Goal: Task Accomplishment & Management: Manage account settings

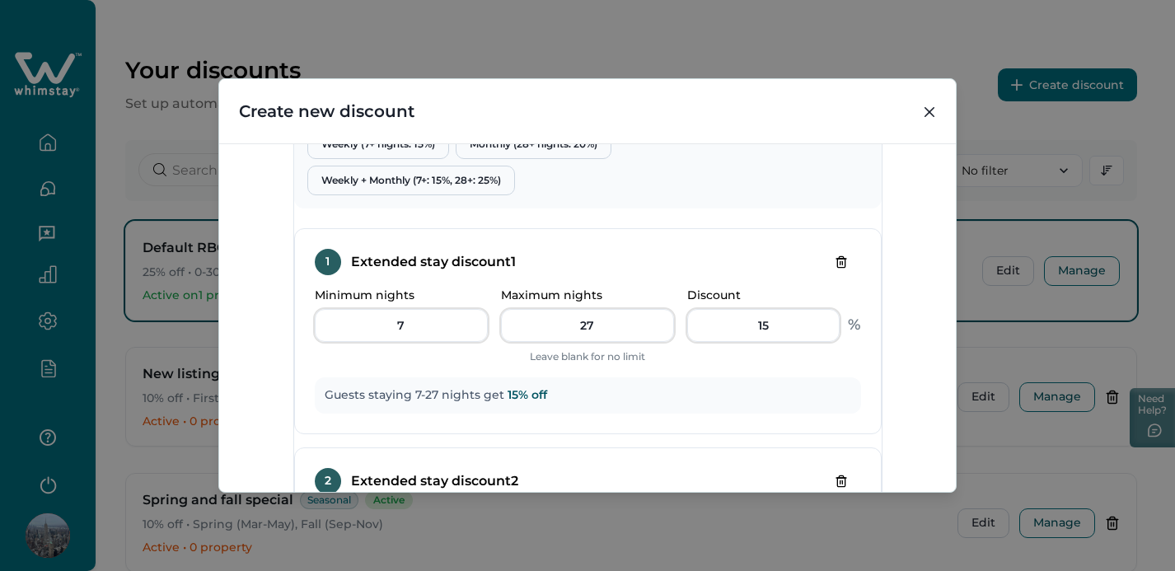
scroll to position [603, 0]
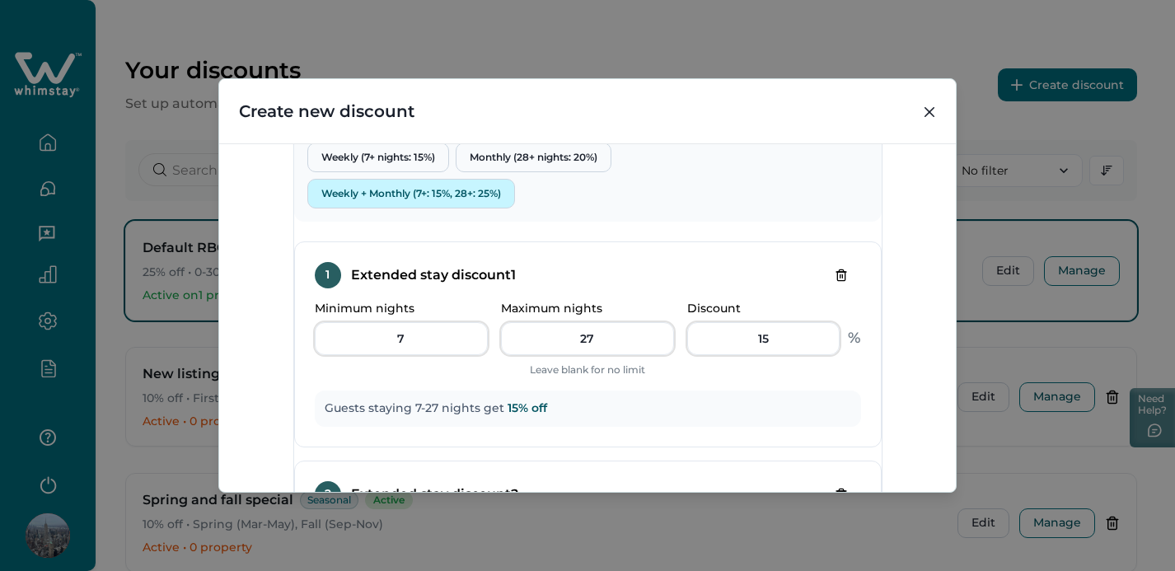
click at [471, 209] on button "Weekly + Monthly (7+: 15%, 28+: 25%)" at bounding box center [411, 194] width 208 height 30
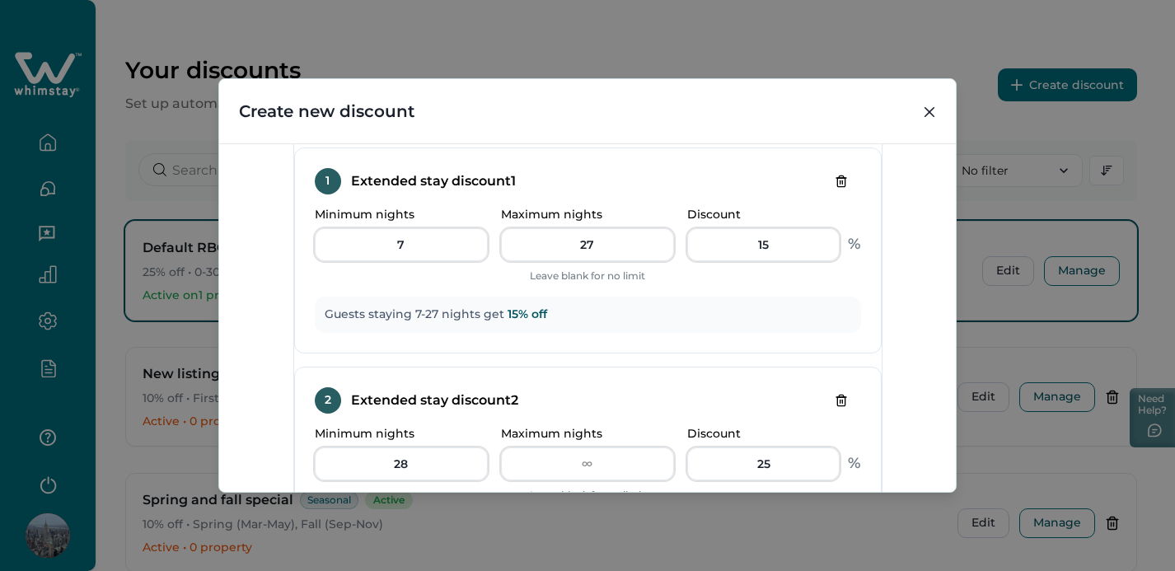
scroll to position [720, 0]
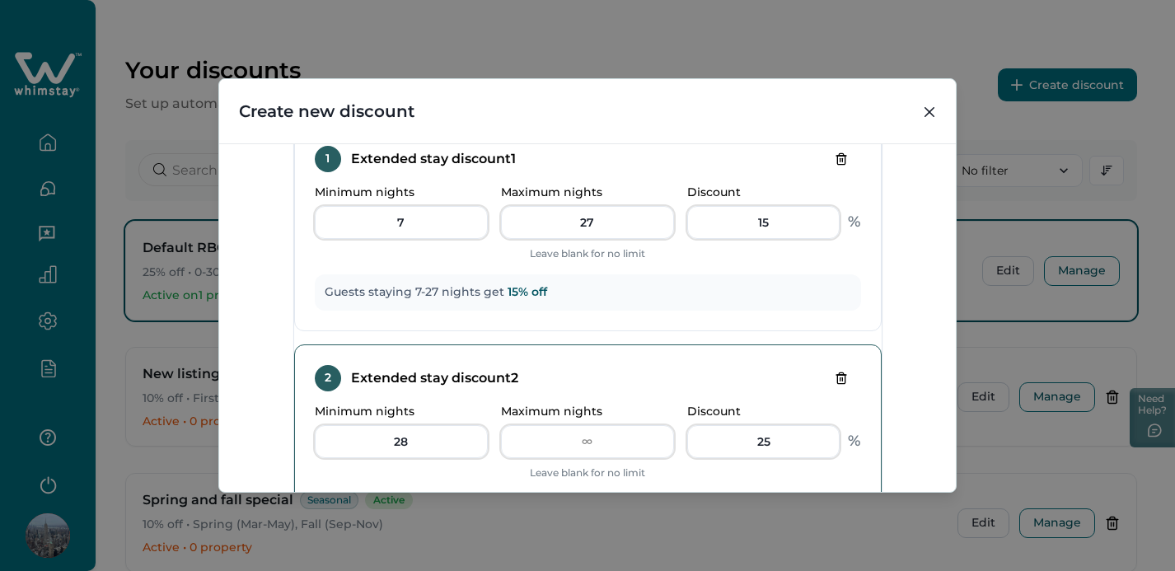
click at [835, 385] on icon "Delete tier" at bounding box center [841, 378] width 13 height 13
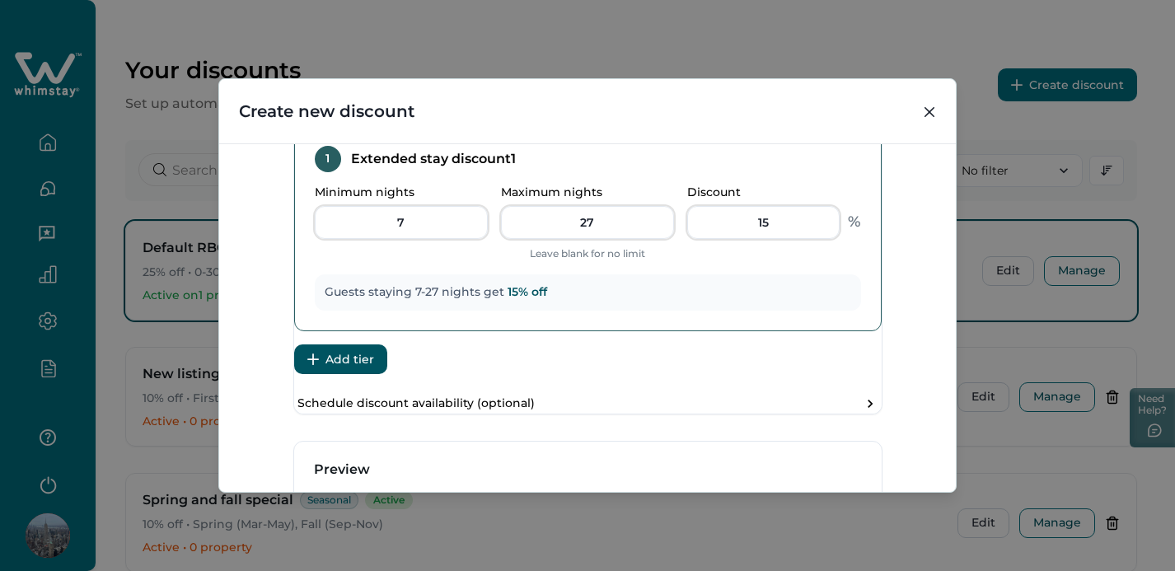
scroll to position [589, 0]
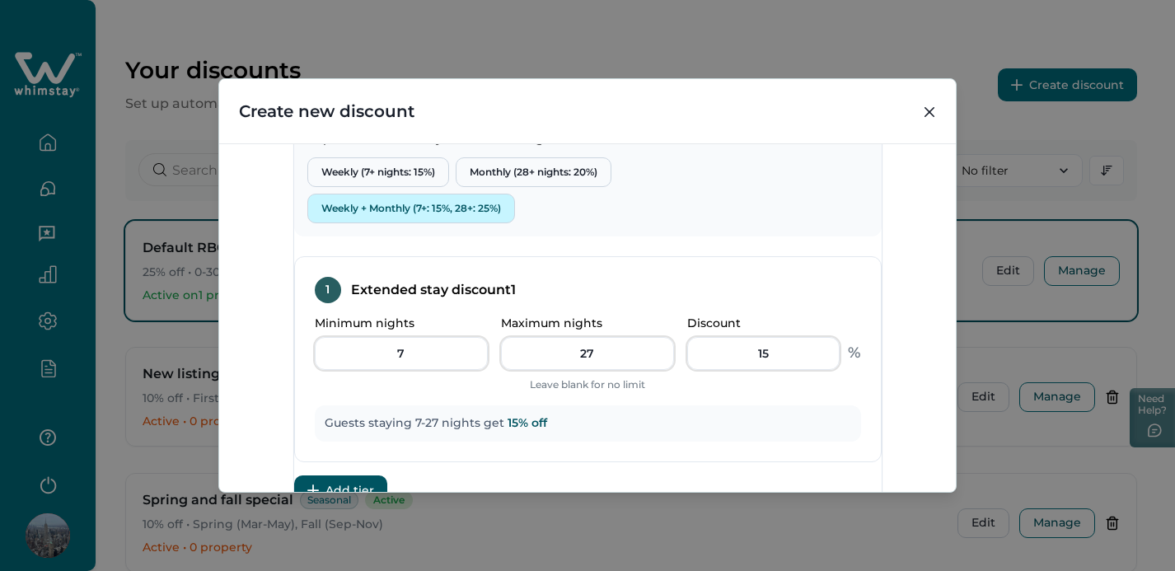
click at [408, 223] on button "Weekly + Monthly (7+: 15%, 28+: 25%)" at bounding box center [411, 209] width 208 height 30
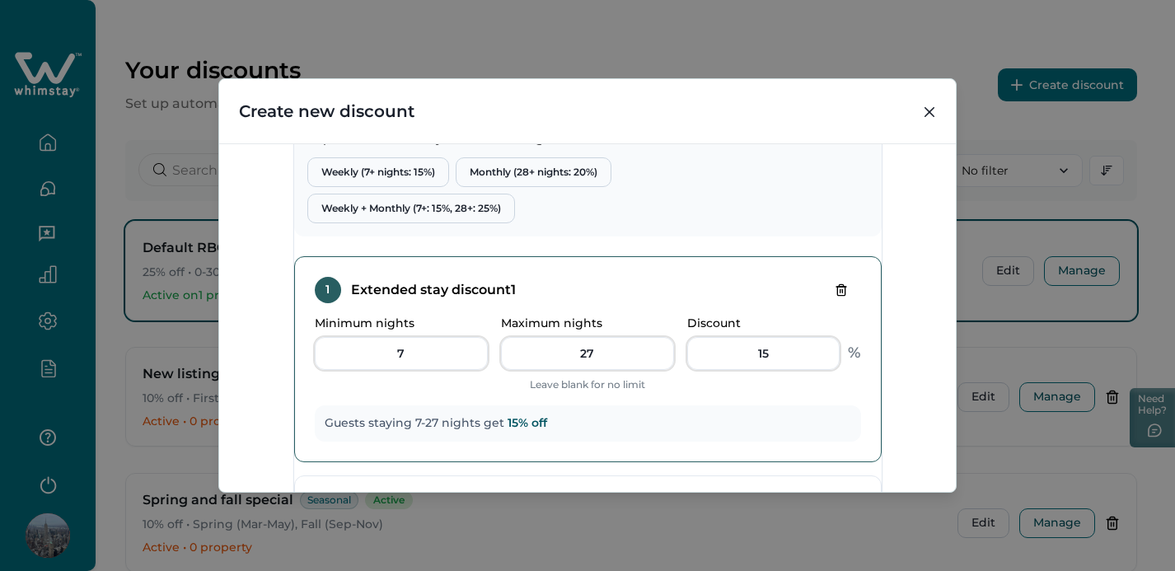
click at [822, 303] on button "Delete tier" at bounding box center [842, 290] width 40 height 26
type input "28"
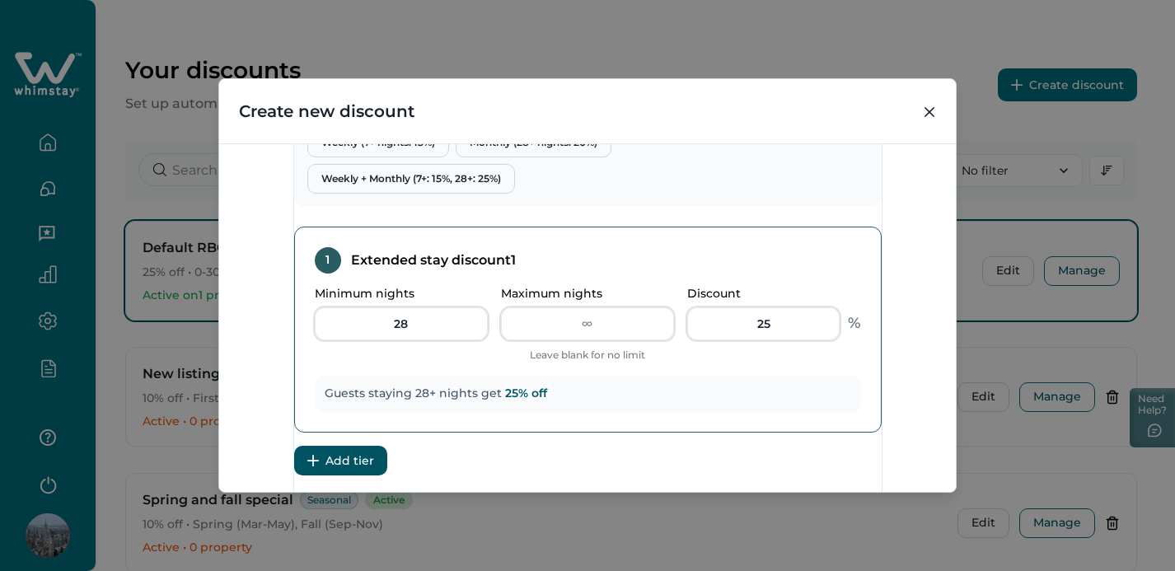
scroll to position [556, 0]
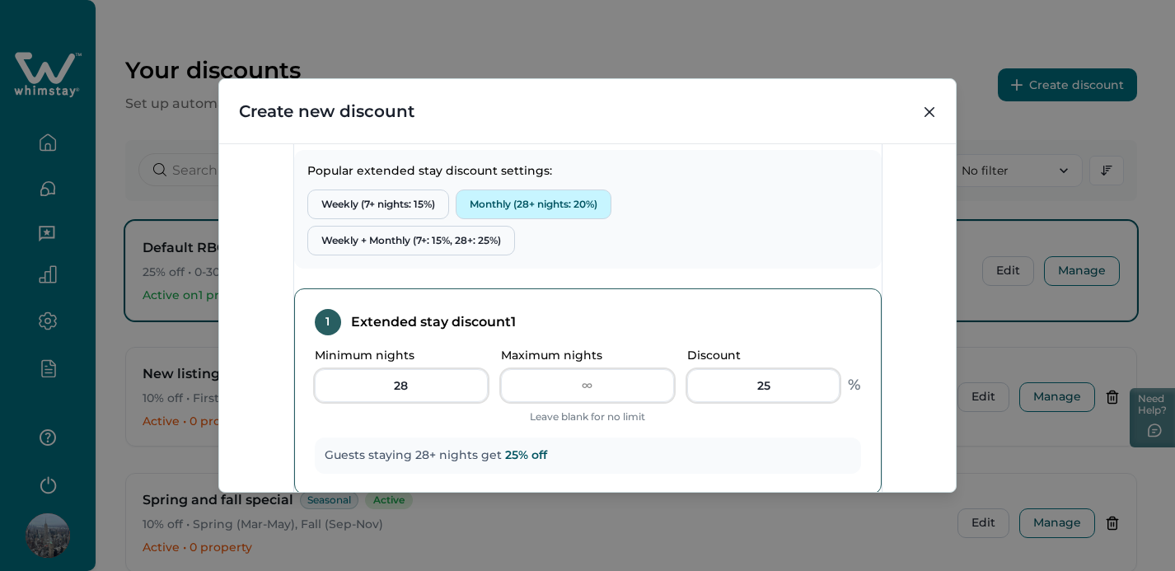
click at [523, 219] on button "Monthly (28+ nights: 20%)" at bounding box center [534, 205] width 156 height 30
type input "20"
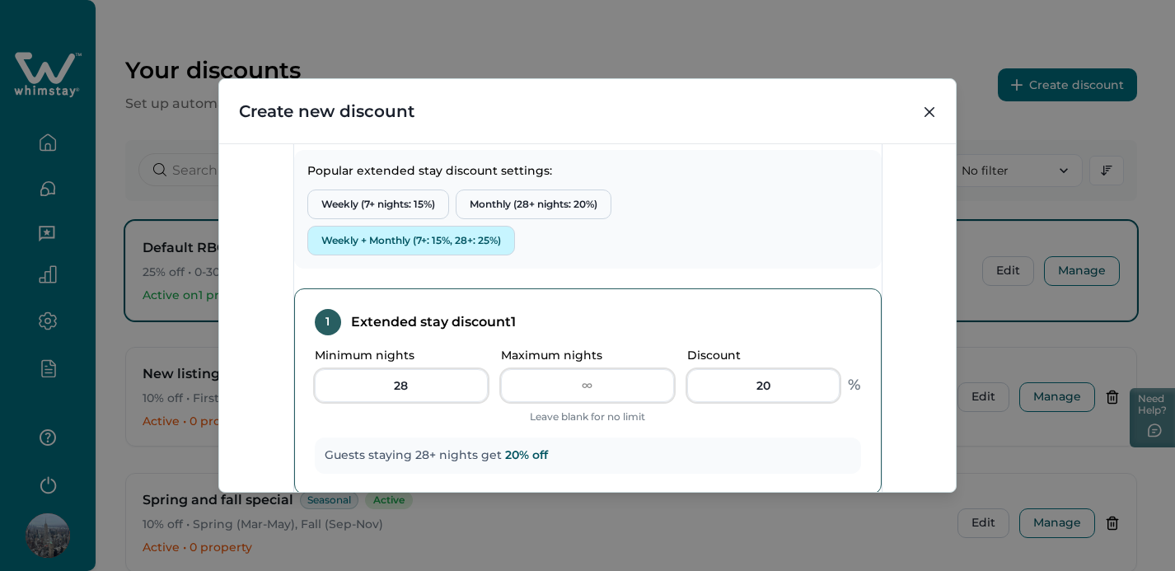
click at [483, 256] on button "Weekly + Monthly (7+: 15%, 28+: 25%)" at bounding box center [411, 241] width 208 height 30
type input "7"
type input "27"
type input "15"
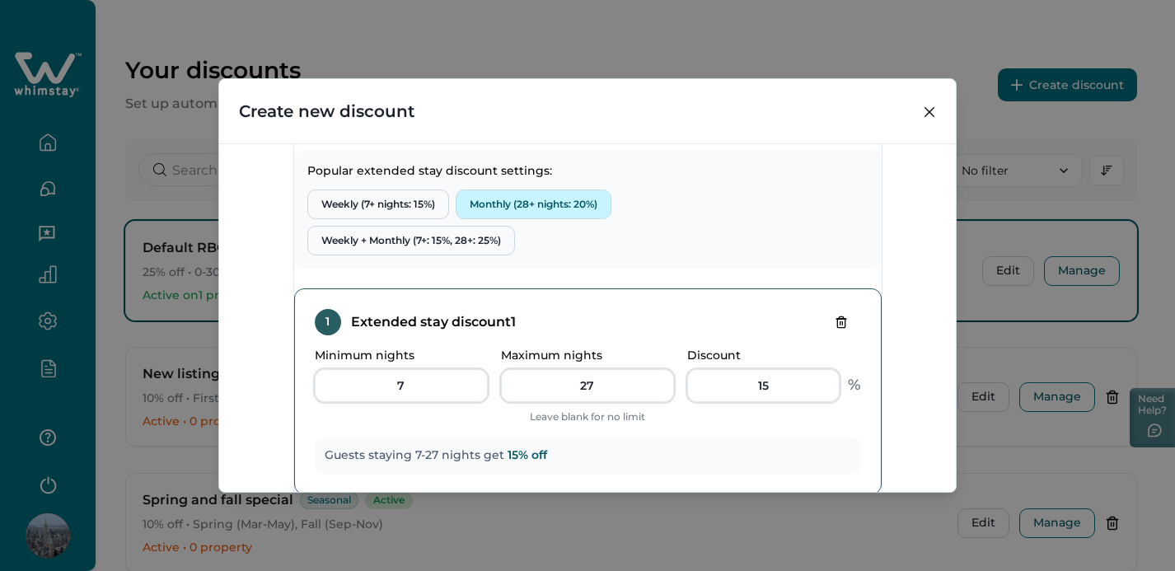
click at [524, 219] on button "Monthly (28+ nights: 20%)" at bounding box center [534, 205] width 156 height 30
type input "28"
type input "20"
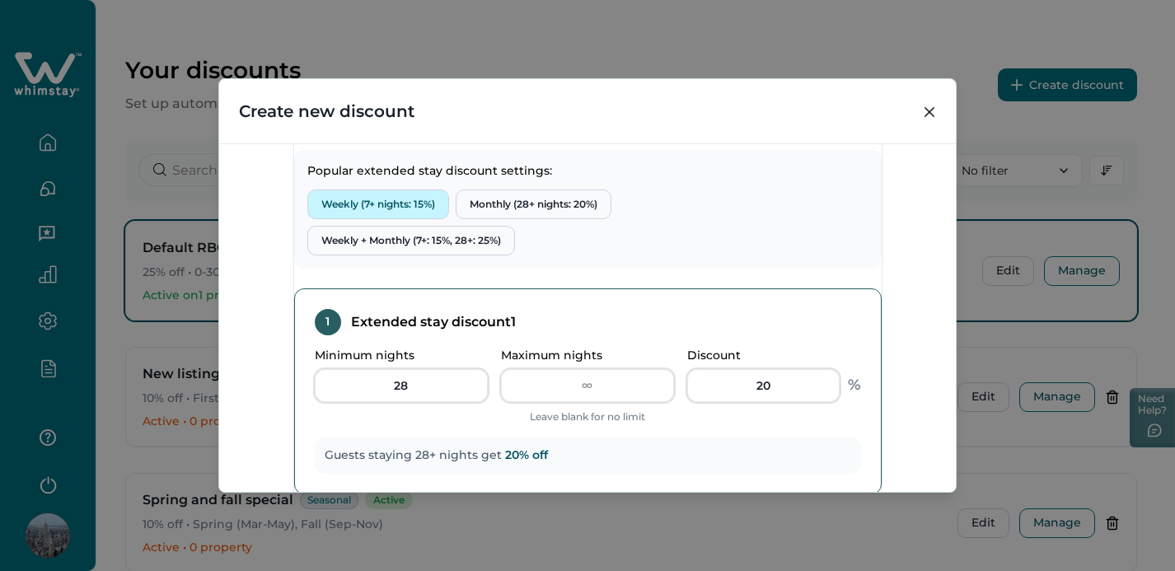
click at [417, 219] on button "Weekly (7+ nights: 15%)" at bounding box center [378, 205] width 142 height 30
type input "7"
type input "15"
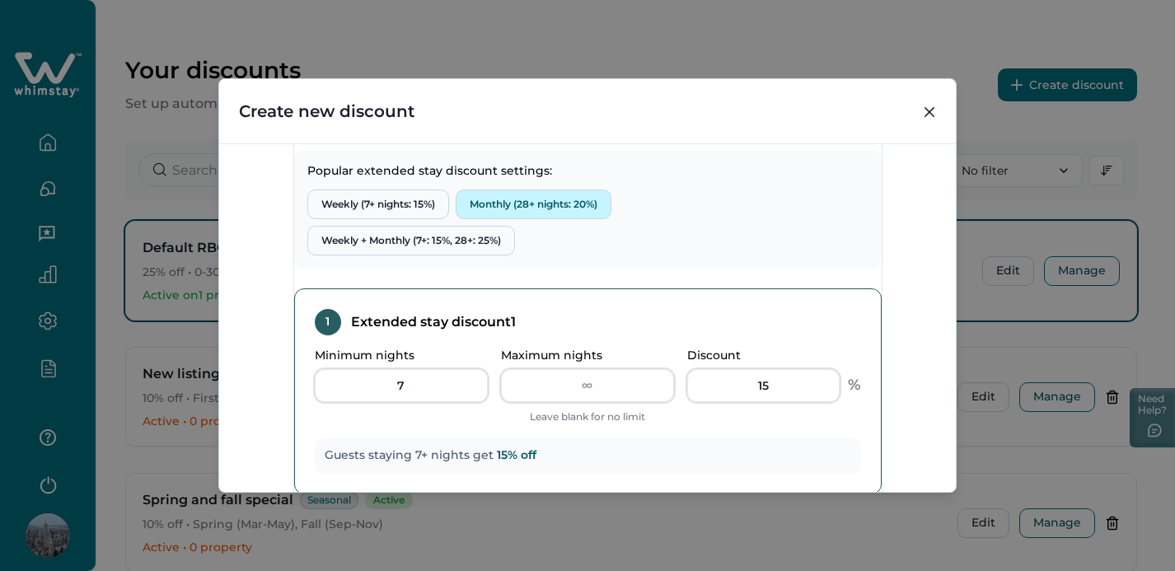
click at [506, 219] on button "Monthly (28+ nights: 20%)" at bounding box center [534, 205] width 156 height 30
type input "28"
type input "20"
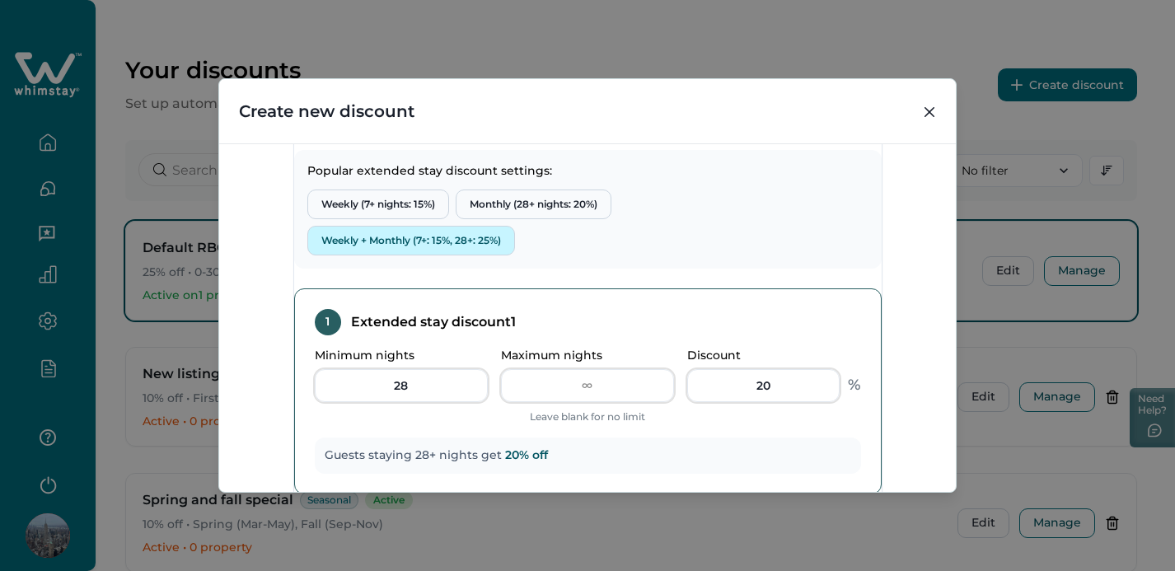
click at [458, 256] on button "Weekly + Monthly (7+: 15%, 28+: 25%)" at bounding box center [411, 241] width 208 height 30
type input "7"
type input "27"
type input "15"
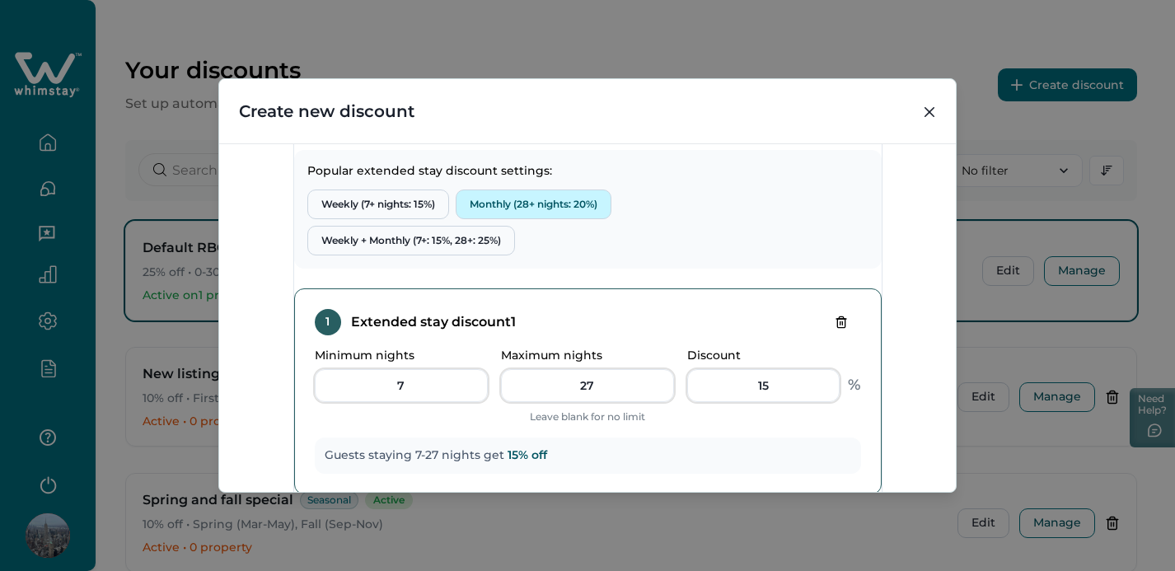
click at [514, 219] on button "Monthly (28+ nights: 20%)" at bounding box center [534, 205] width 156 height 30
type input "28"
type input "20"
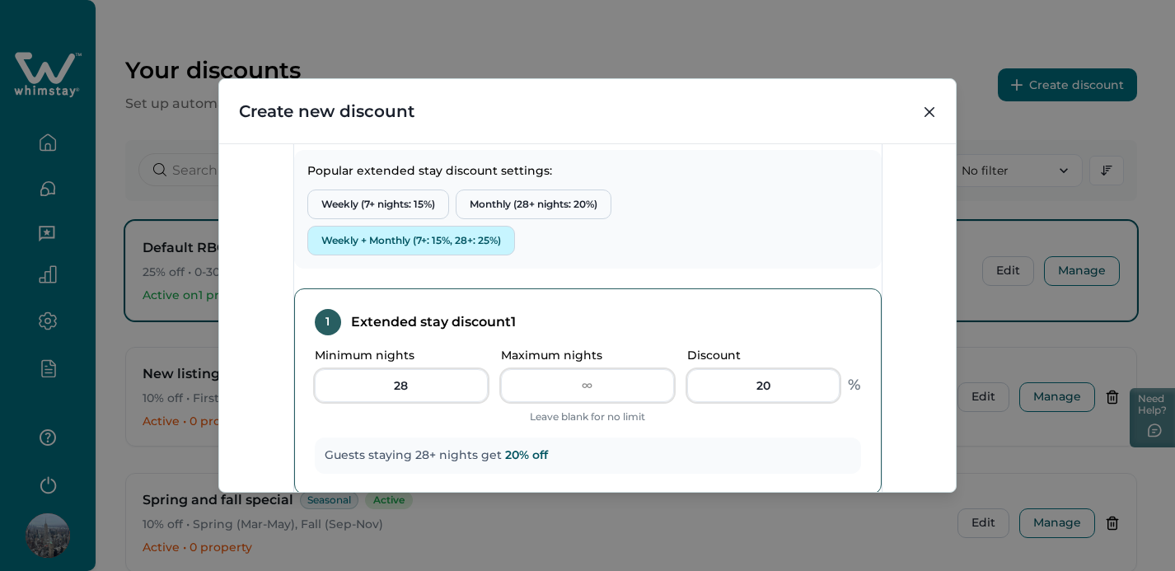
click at [494, 256] on button "Weekly + Monthly (7+: 15%, 28+: 25%)" at bounding box center [411, 241] width 208 height 30
type input "7"
type input "27"
type input "15"
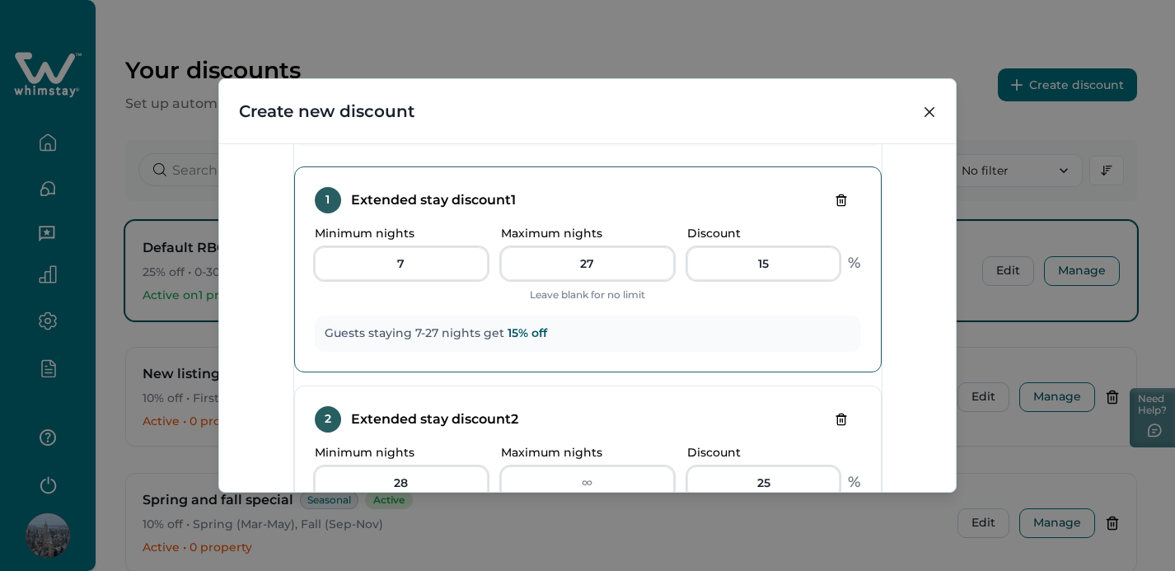
scroll to position [527, 0]
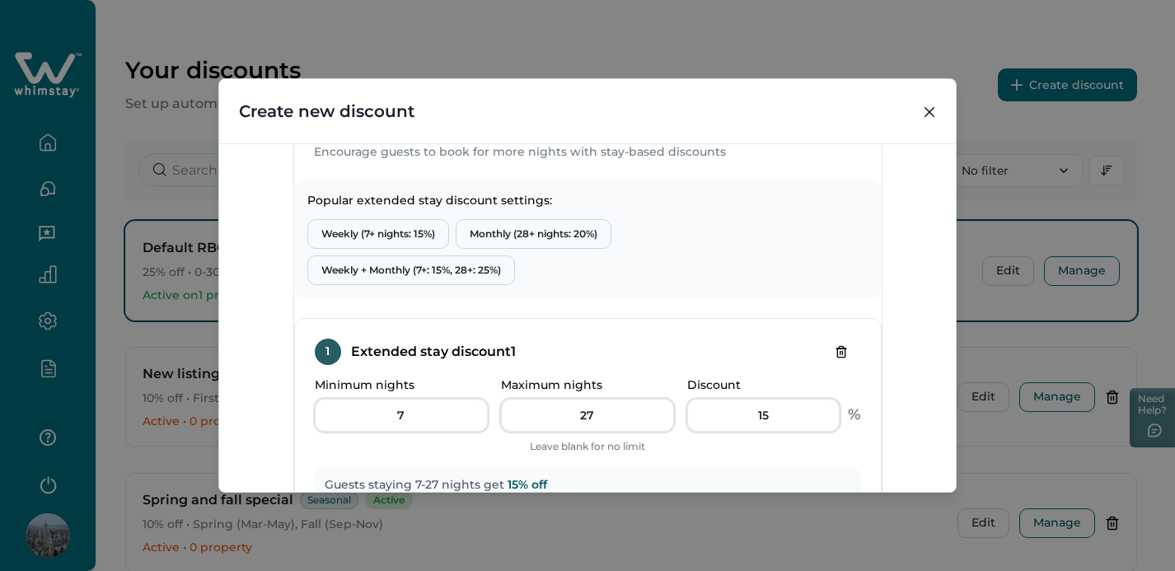
click at [835, 359] on icon "Delete tier" at bounding box center [841, 351] width 13 height 13
type input "28"
type input "25"
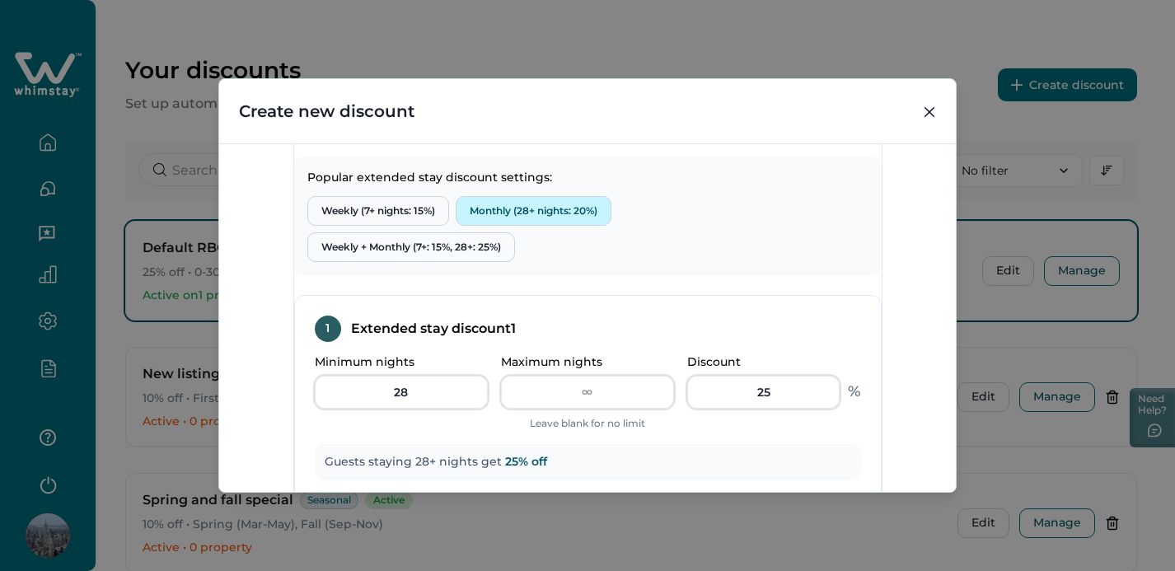
scroll to position [518, 0]
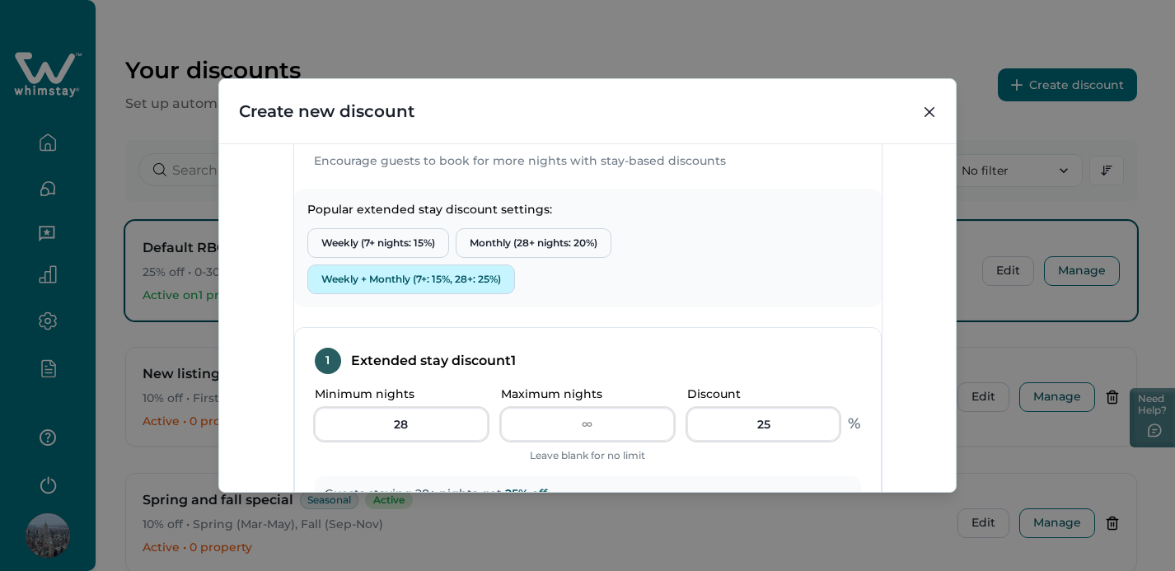
click at [404, 294] on button "Weekly + Monthly (7+: 15%, 28+: 25%)" at bounding box center [411, 280] width 208 height 30
type input "7"
type input "27"
type input "15"
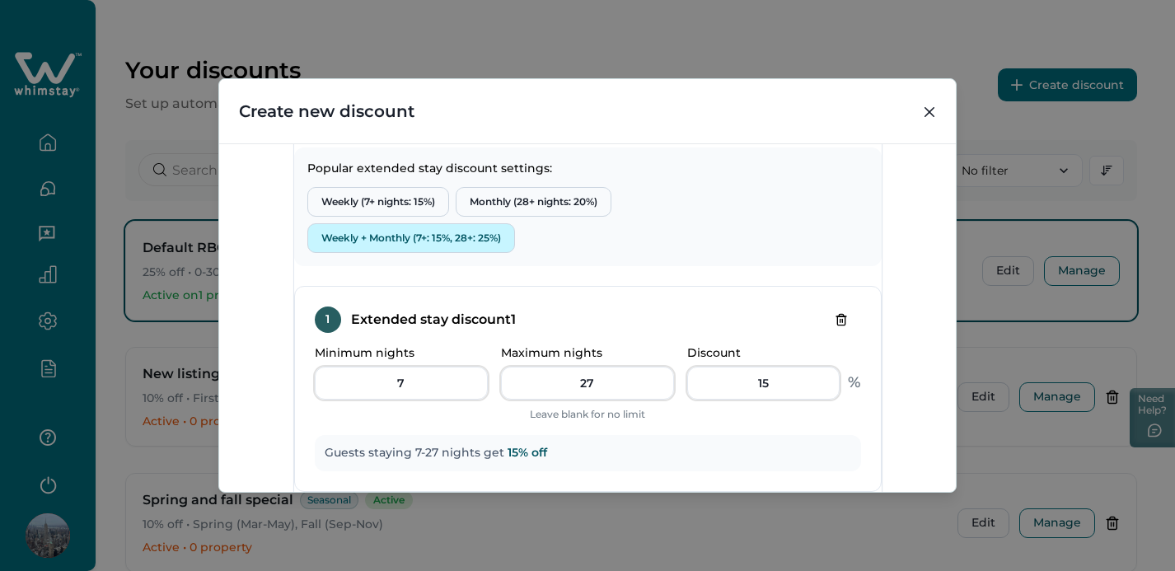
scroll to position [504, 0]
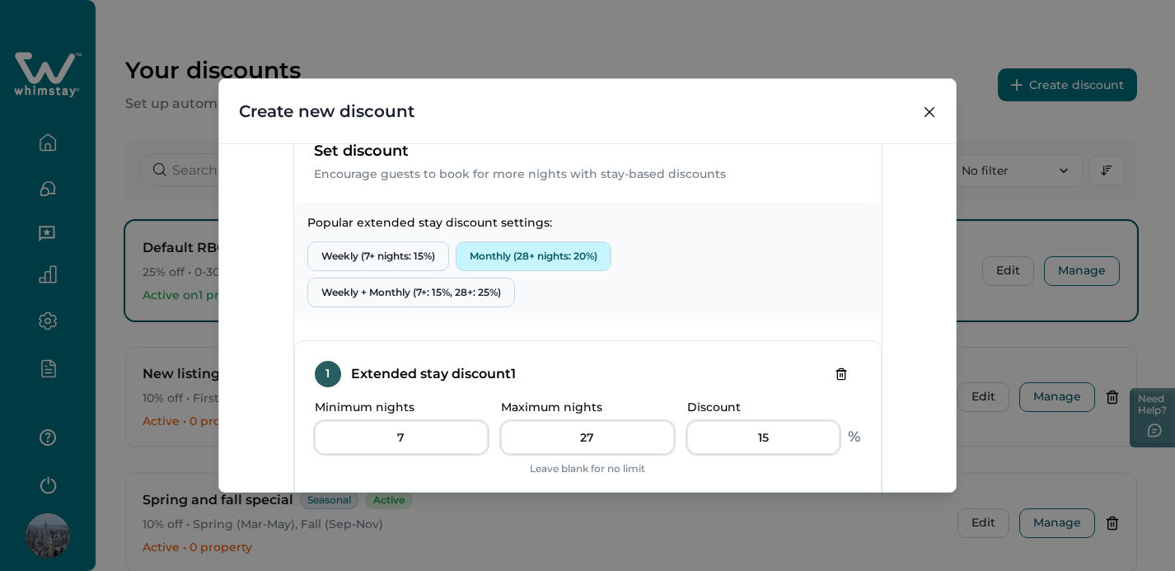
click at [515, 271] on button "Monthly (28+ nights: 20%)" at bounding box center [534, 257] width 156 height 30
type input "28"
type input "20"
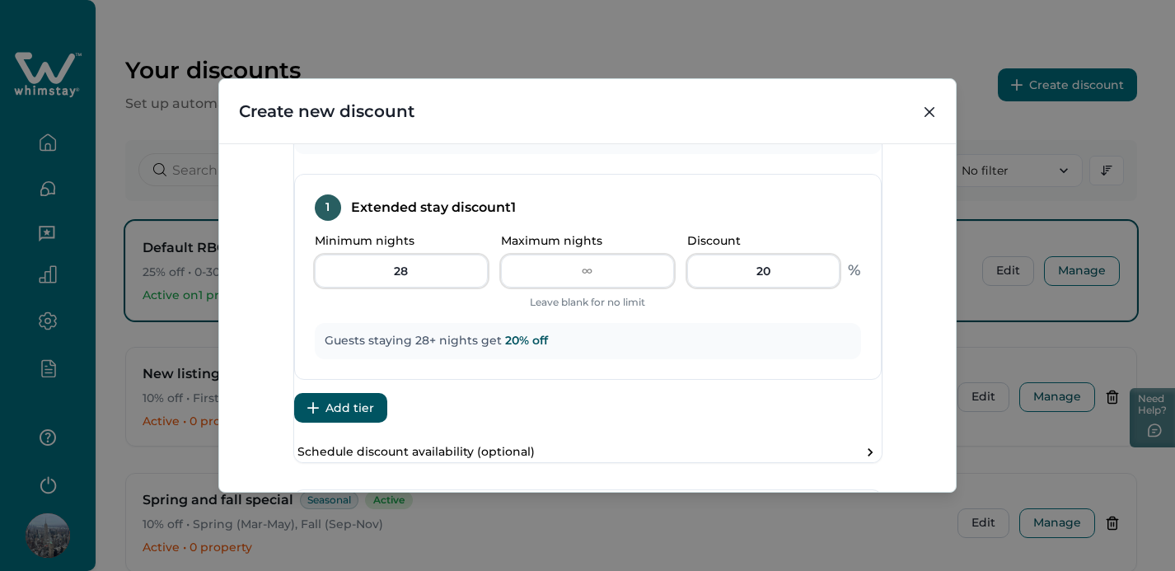
scroll to position [583, 0]
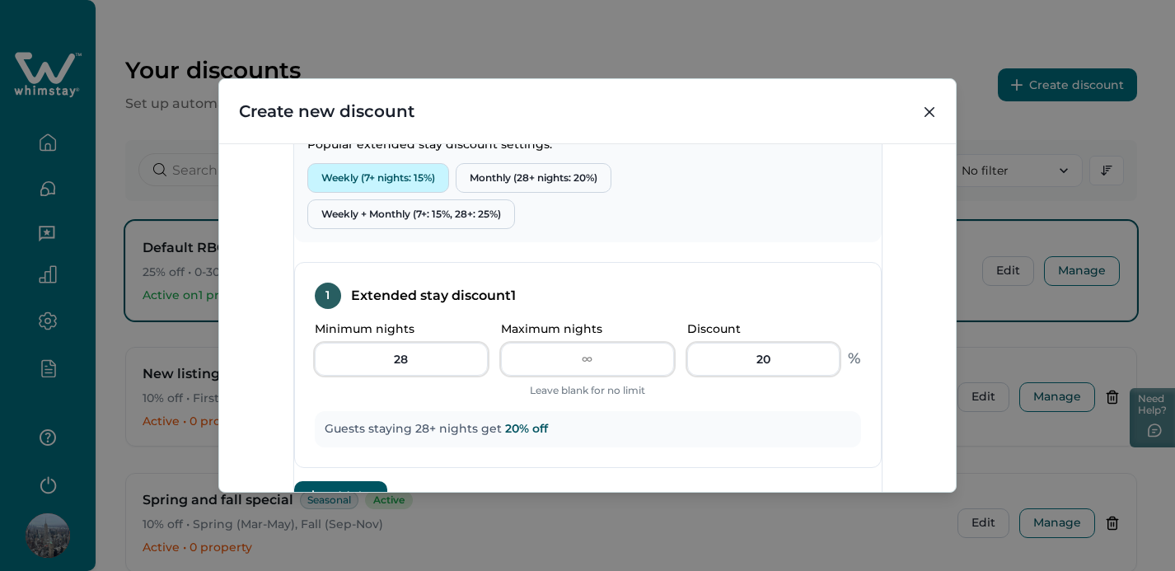
click at [429, 193] on button "Weekly (7+ nights: 15%)" at bounding box center [378, 178] width 142 height 30
type input "7"
type input "15"
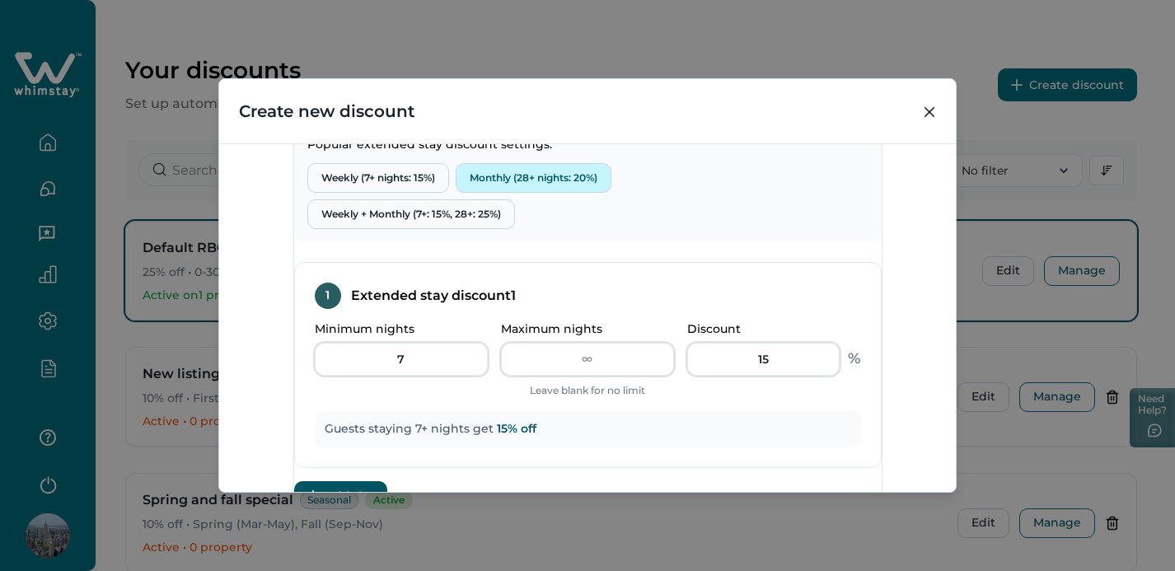
click at [555, 193] on button "Monthly (28+ nights: 20%)" at bounding box center [534, 178] width 156 height 30
type input "28"
type input "20"
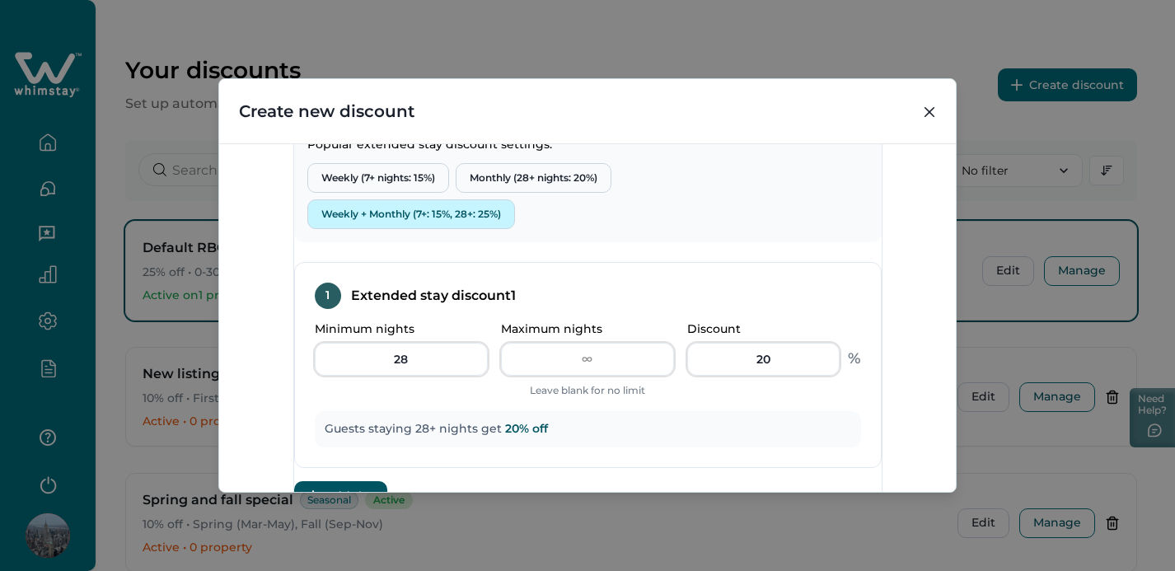
click at [438, 229] on button "Weekly + Monthly (7+: 15%, 28+: 25%)" at bounding box center [411, 214] width 208 height 30
type input "7"
type input "27"
type input "15"
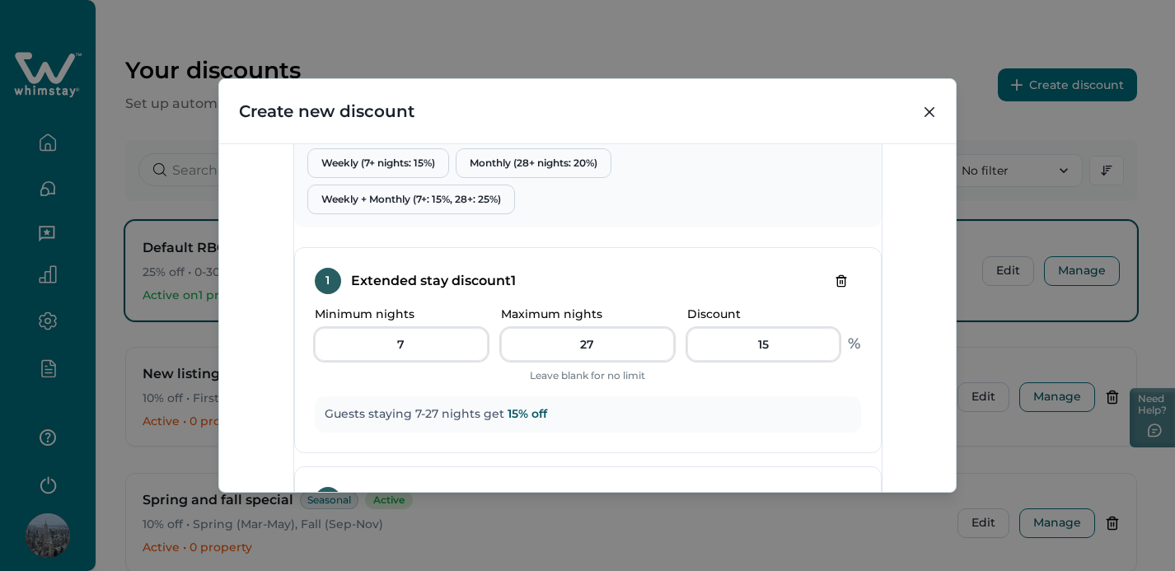
scroll to position [569, 0]
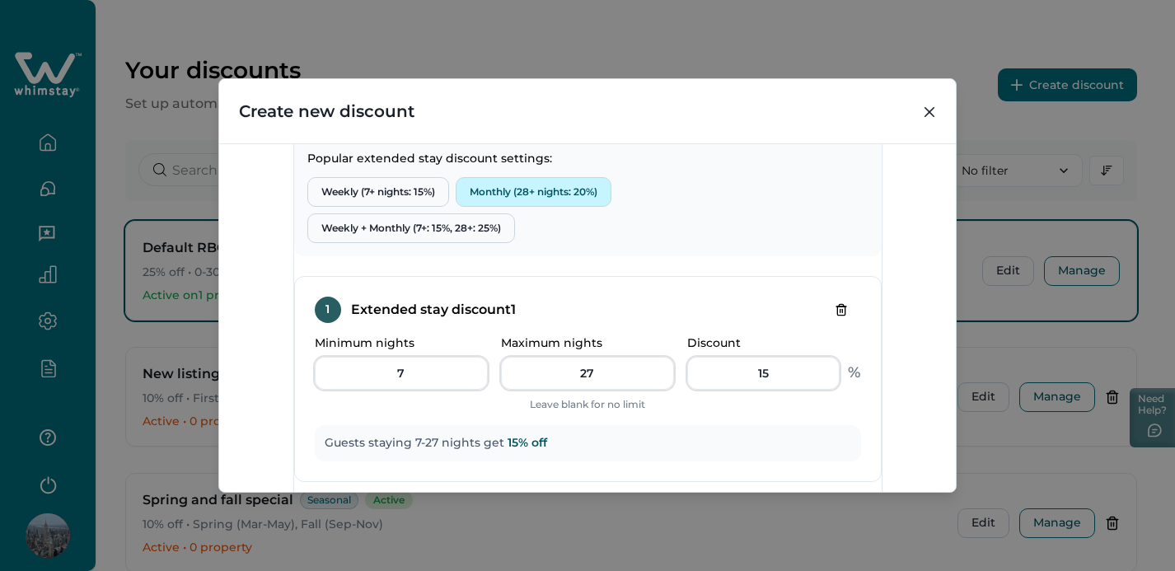
click at [540, 207] on button "Monthly (28+ nights: 20%)" at bounding box center [534, 192] width 156 height 30
type input "28"
type input "20"
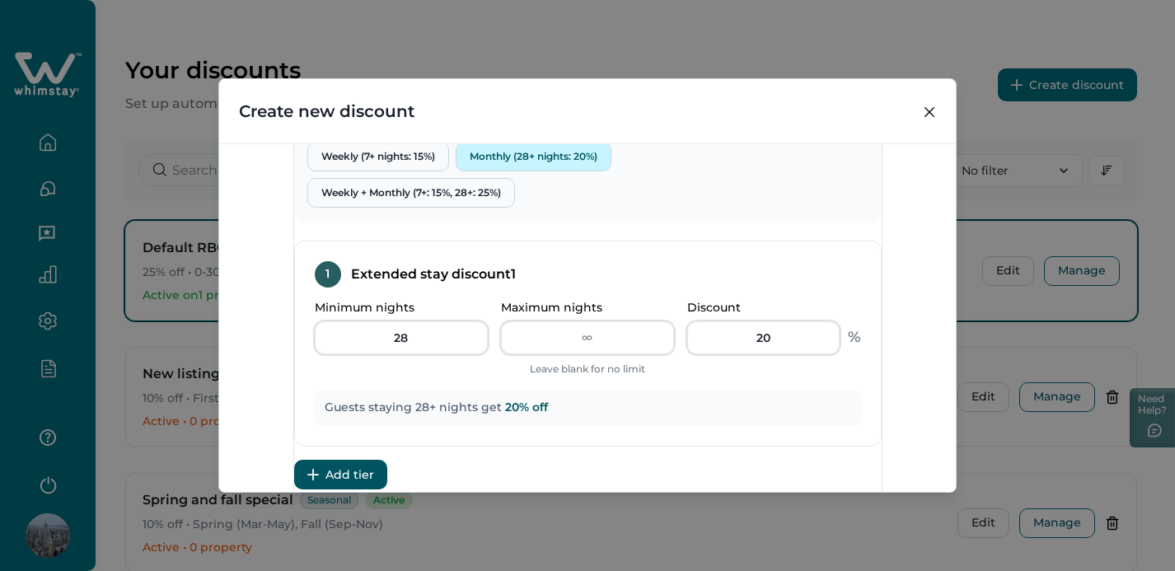
scroll to position [549, 0]
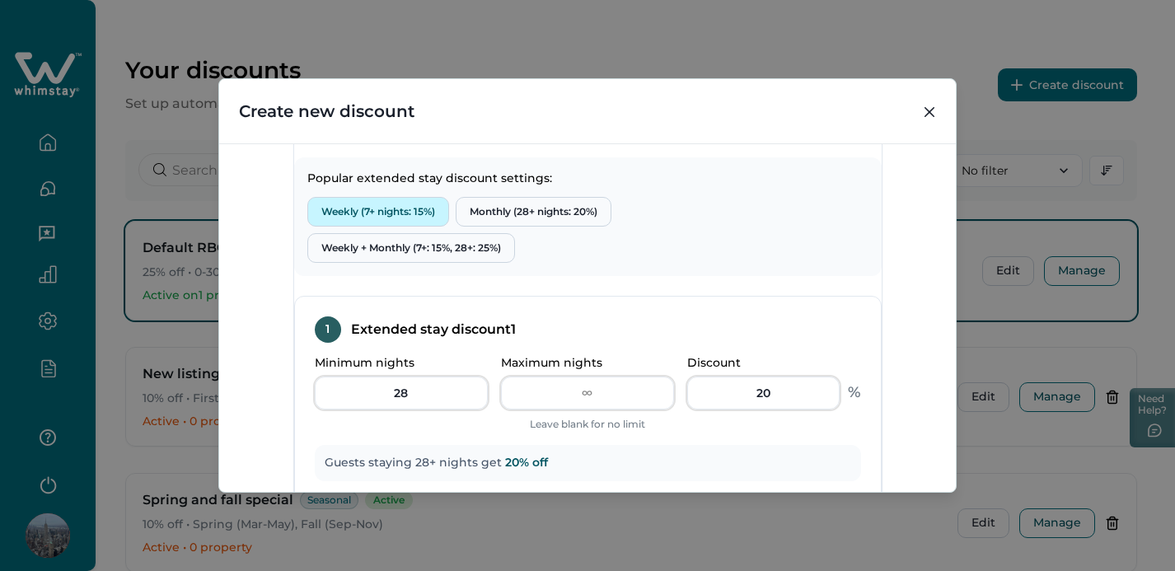
click at [388, 227] on button "Weekly (7+ nights: 15%)" at bounding box center [378, 212] width 142 height 30
type input "7"
type input "15"
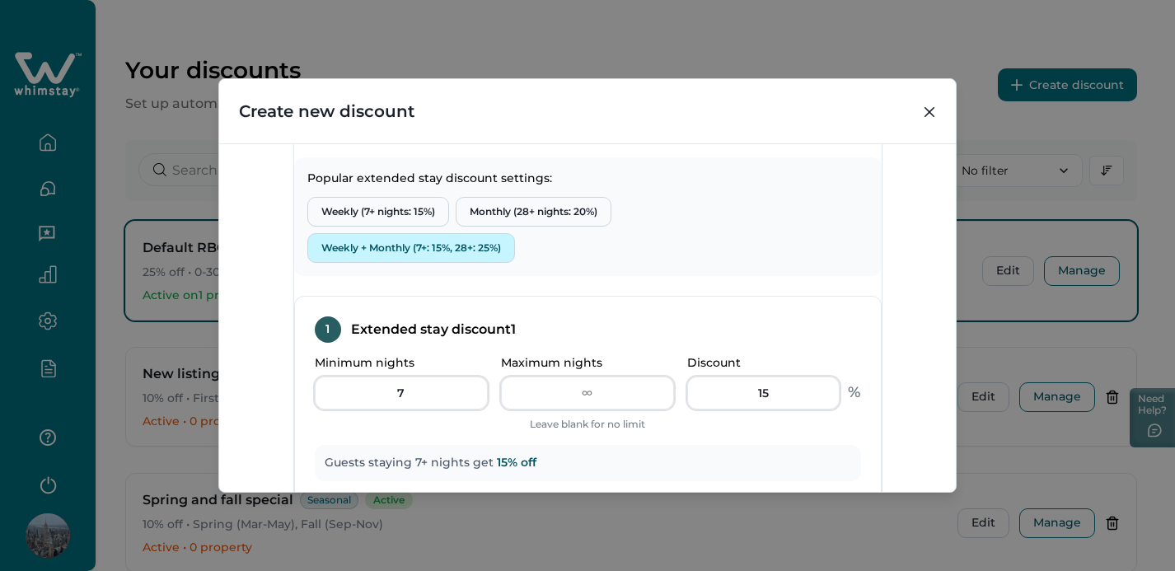
click at [485, 263] on button "Weekly + Monthly (7+: 15%, 28+: 25%)" at bounding box center [411, 248] width 208 height 30
type input "27"
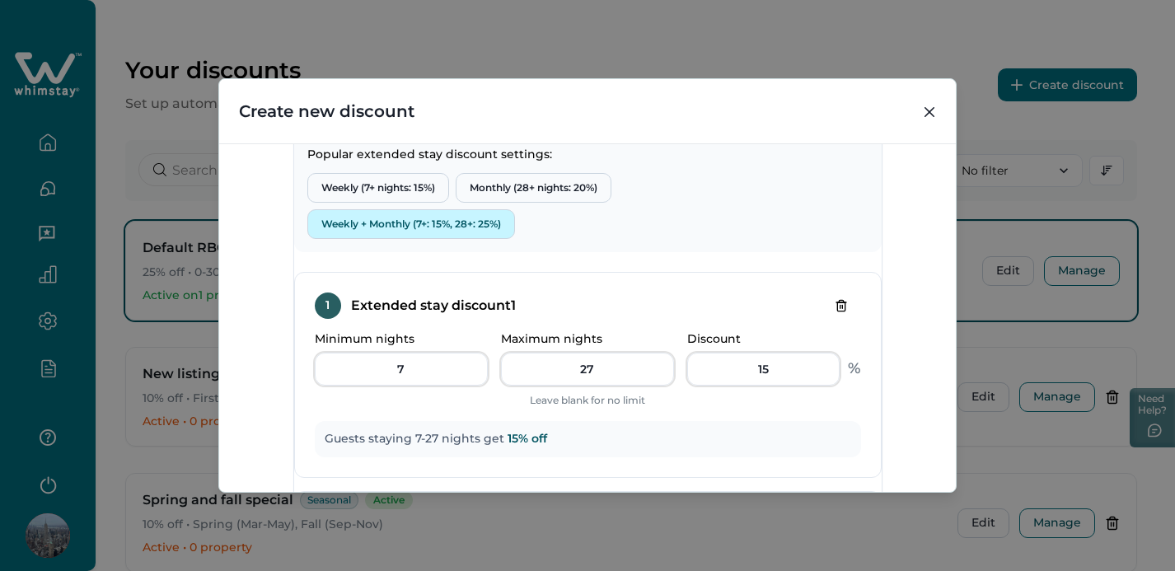
scroll to position [542, 0]
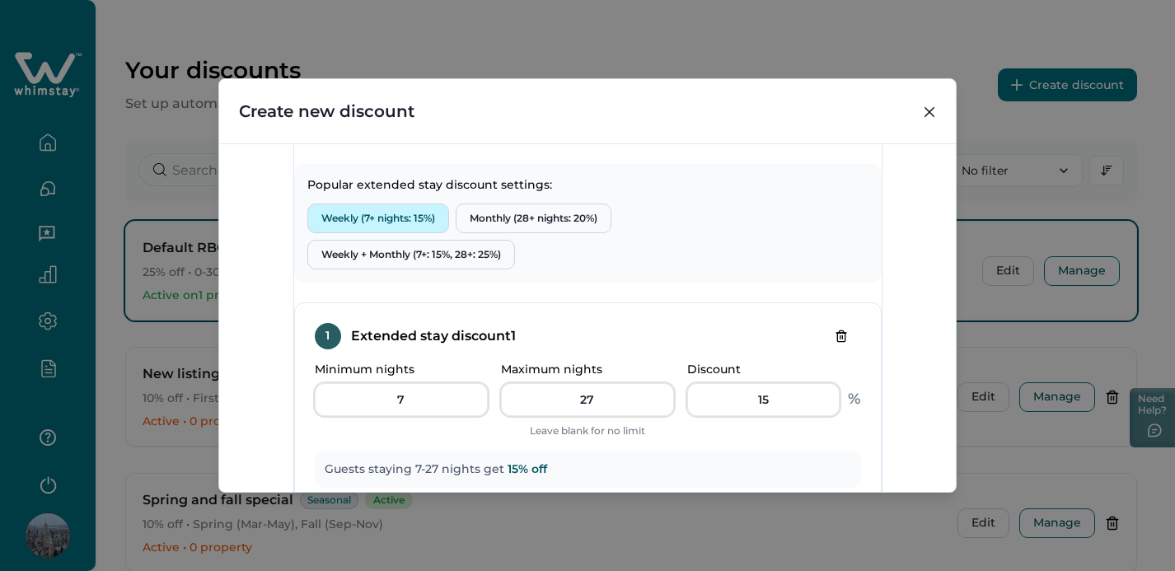
click at [402, 233] on button "Weekly (7+ nights: 15%)" at bounding box center [378, 219] width 142 height 30
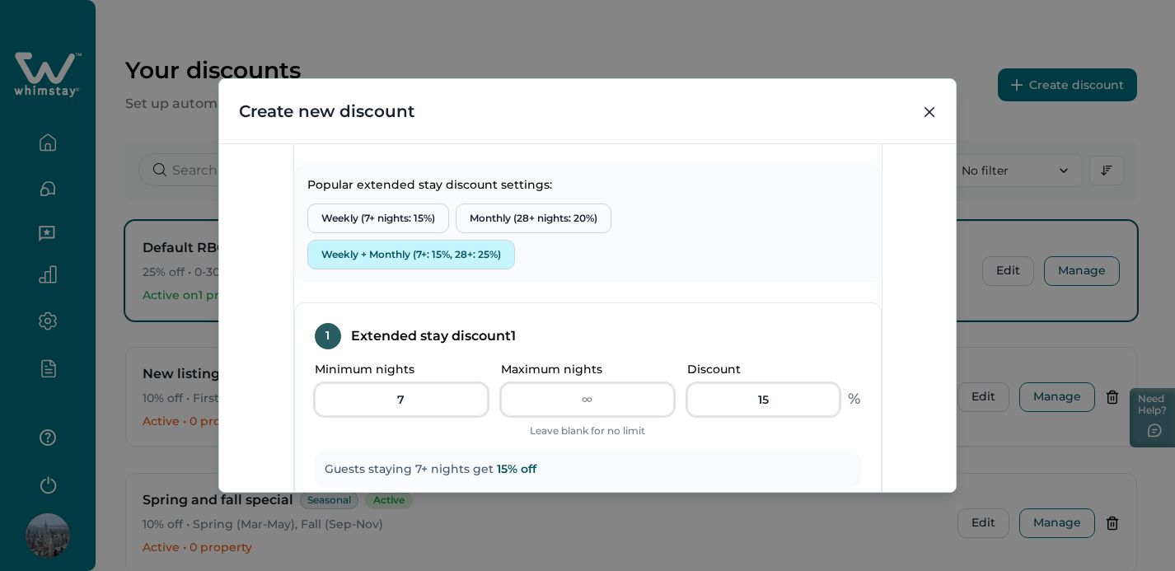
click at [401, 270] on button "Weekly + Monthly (7+: 15%, 28+: 25%)" at bounding box center [411, 255] width 208 height 30
type input "27"
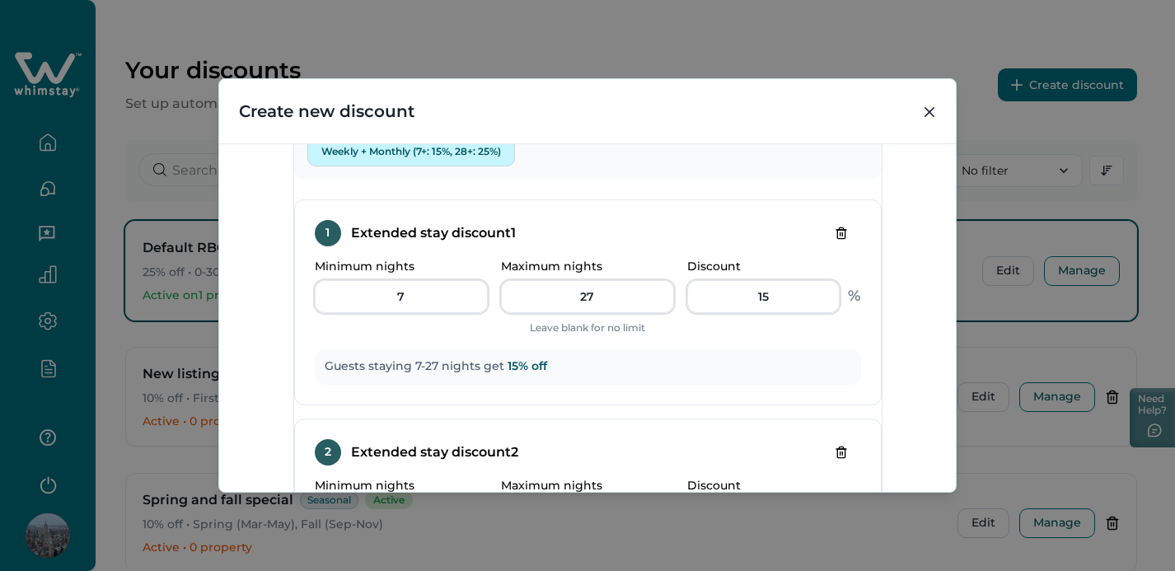
scroll to position [587, 0]
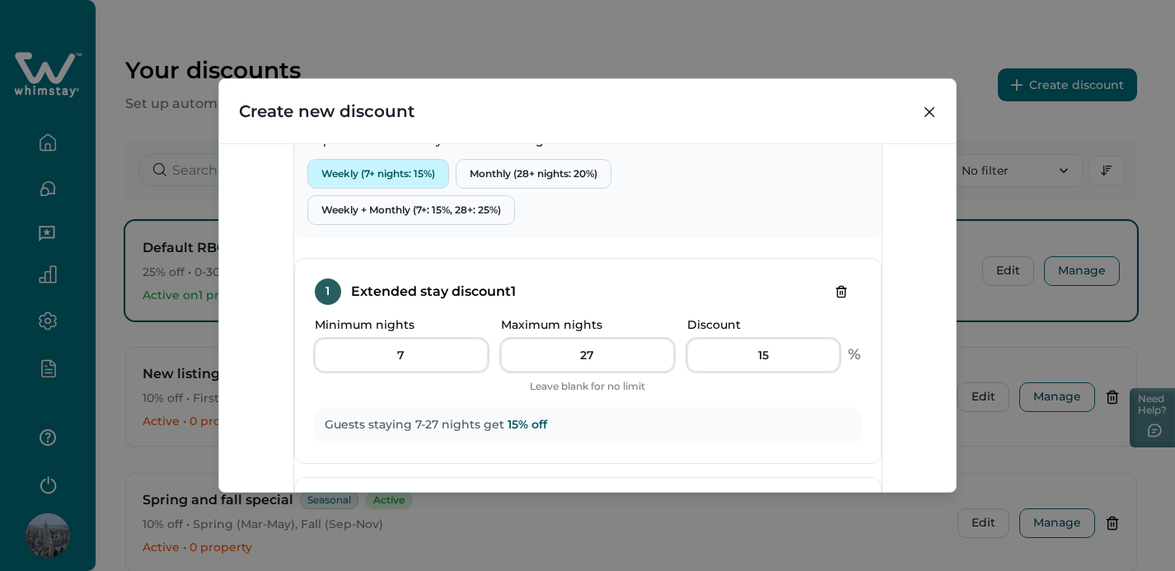
click at [399, 189] on button "Weekly (7+ nights: 15%)" at bounding box center [378, 174] width 142 height 30
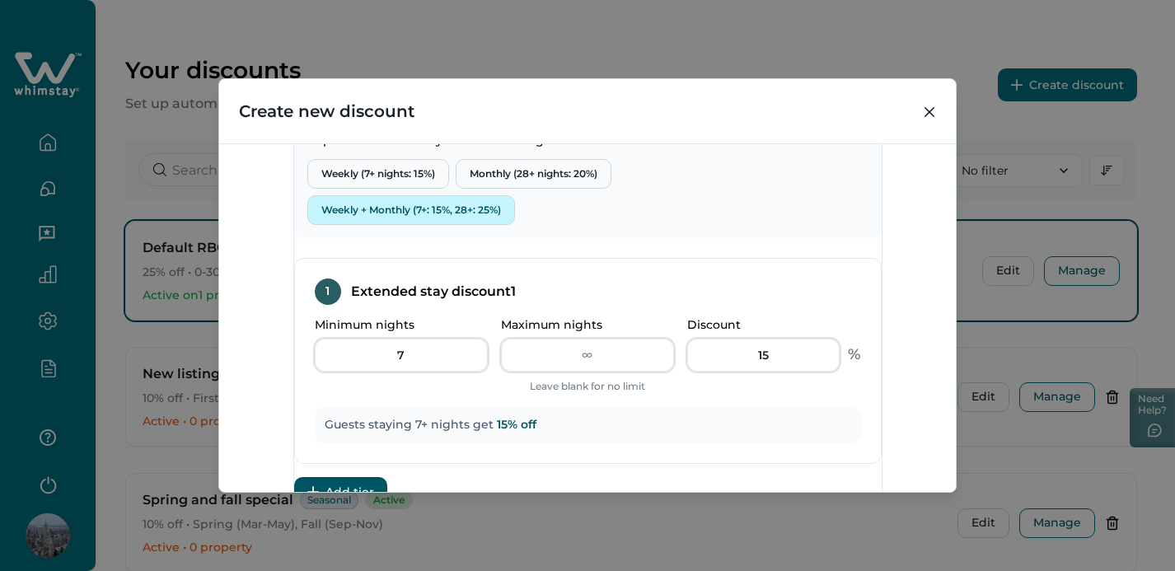
click at [458, 225] on button "Weekly + Monthly (7+: 15%, 28+: 25%)" at bounding box center [411, 210] width 208 height 30
type input "27"
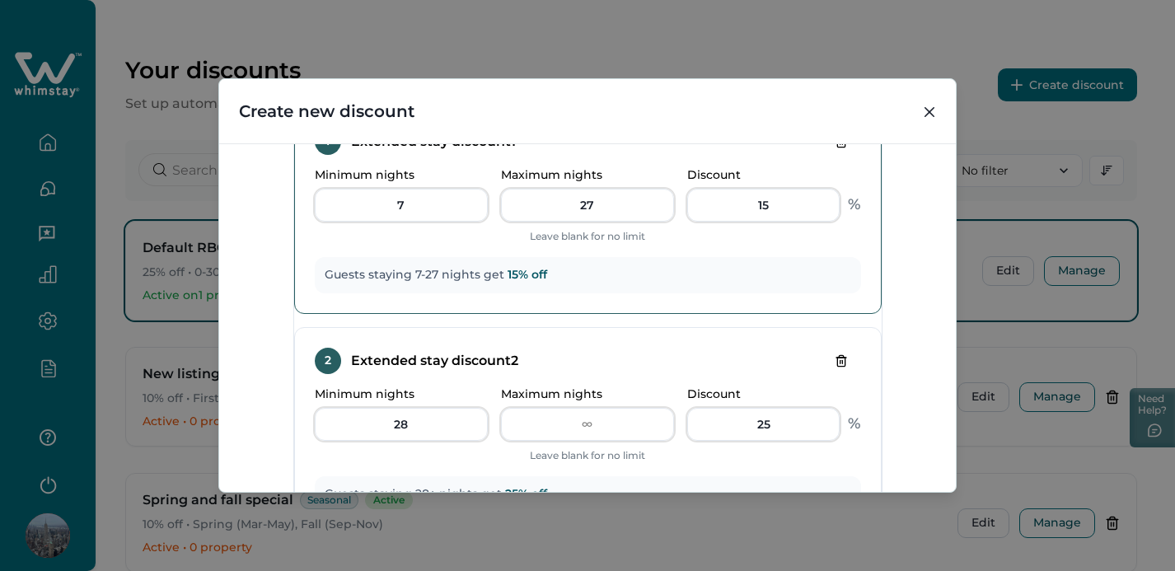
scroll to position [509, 0]
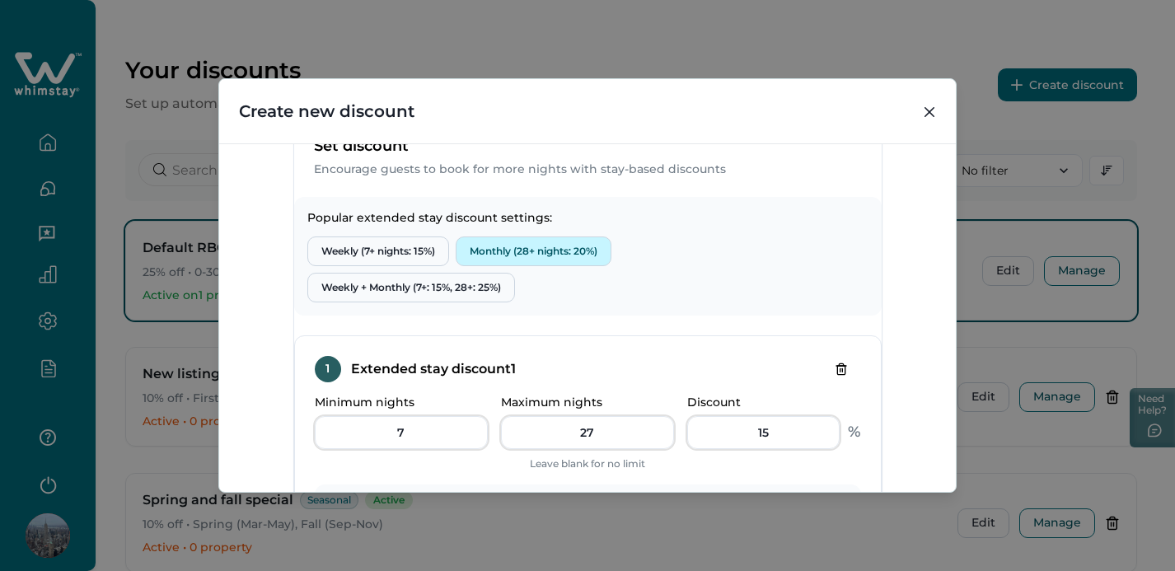
click at [544, 266] on button "Monthly (28+ nights: 20%)" at bounding box center [534, 252] width 156 height 30
type input "28"
type input "20"
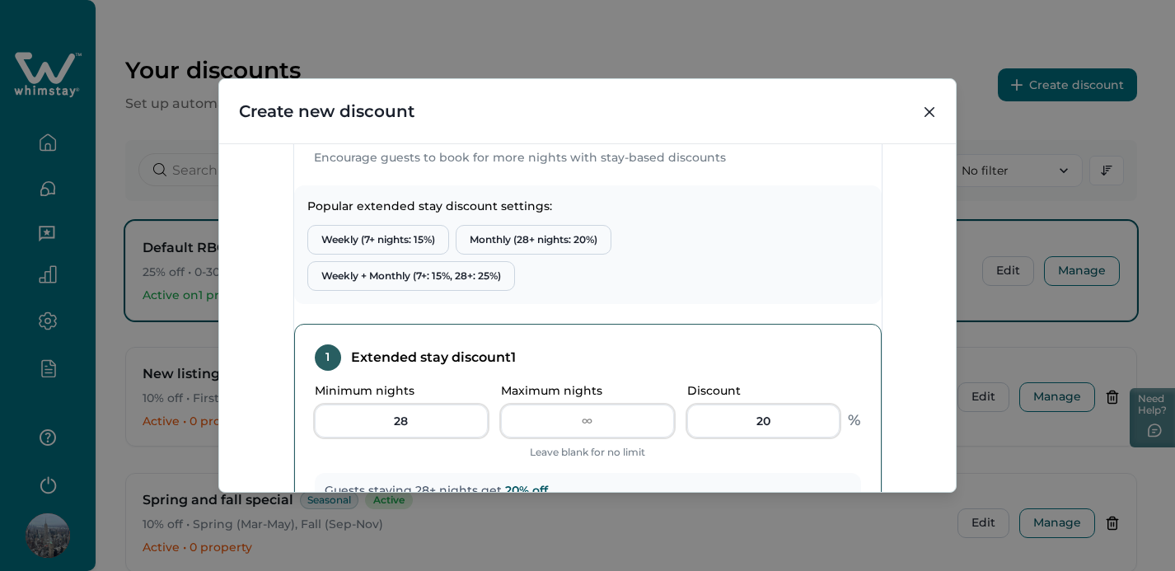
scroll to position [479, 0]
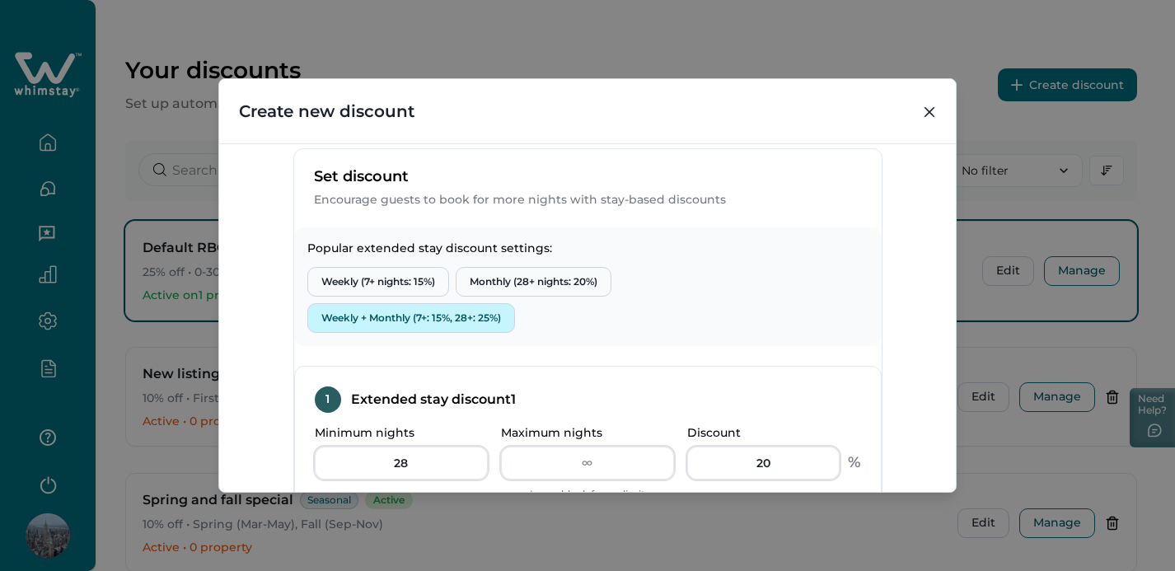
click at [488, 333] on button "Weekly + Monthly (7+: 15%, 28+: 25%)" at bounding box center [411, 318] width 208 height 30
type input "7"
type input "27"
type input "15"
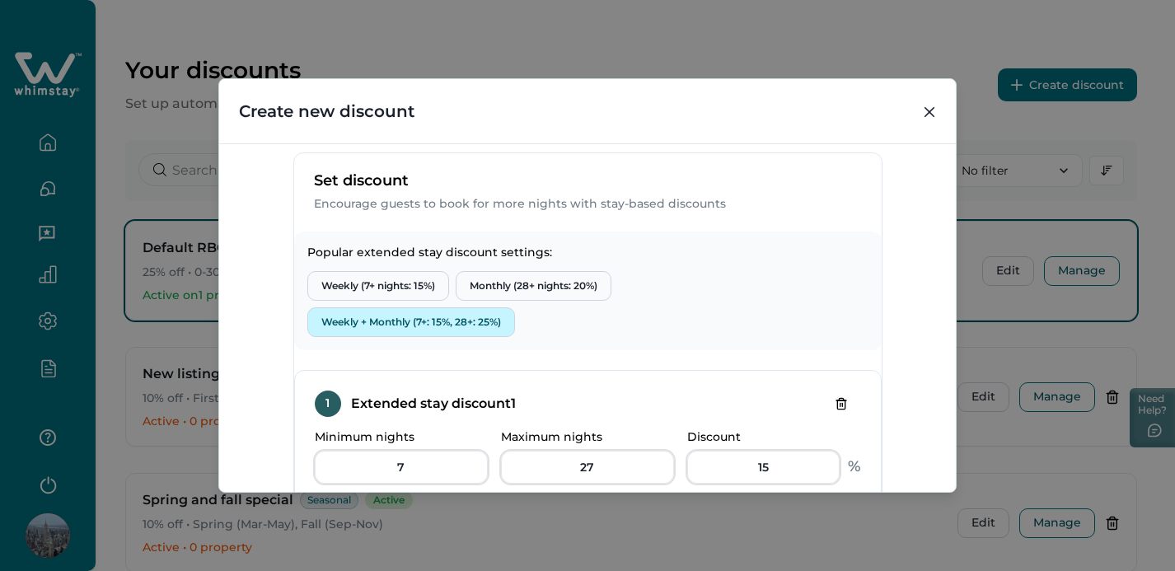
scroll to position [418, 0]
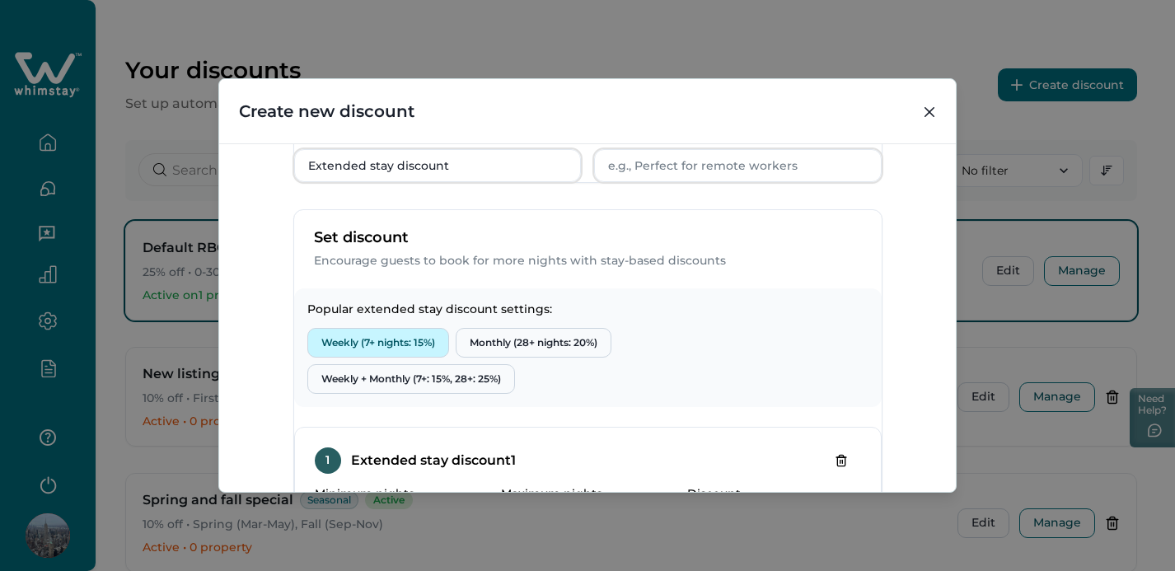
click at [412, 358] on button "Weekly (7+ nights: 15%)" at bounding box center [378, 343] width 142 height 30
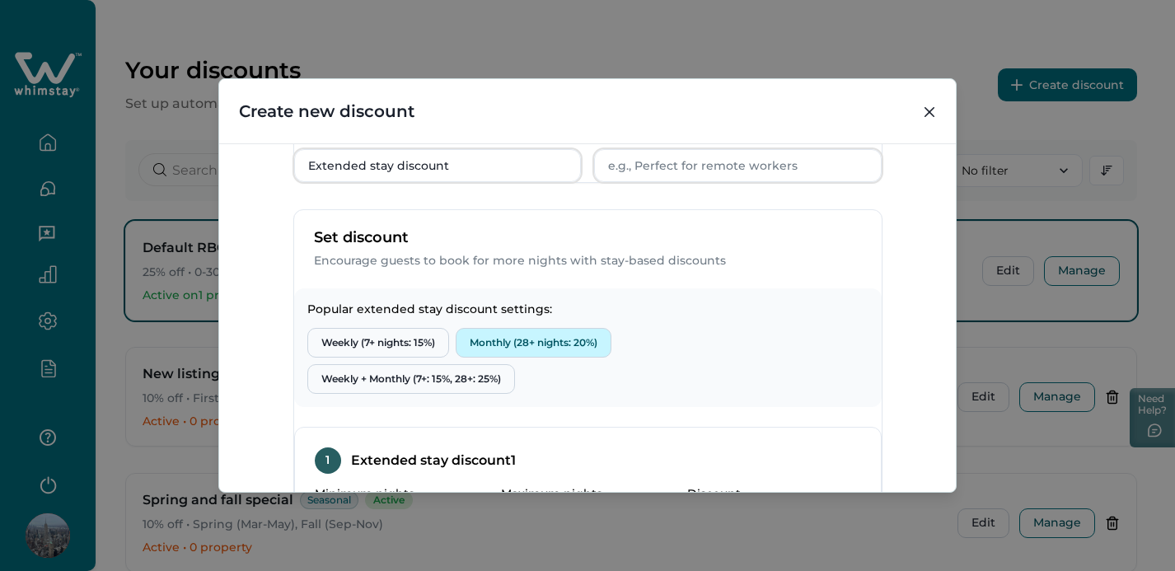
click at [514, 358] on button "Monthly (28+ nights: 20%)" at bounding box center [534, 343] width 156 height 30
type input "28"
type input "20"
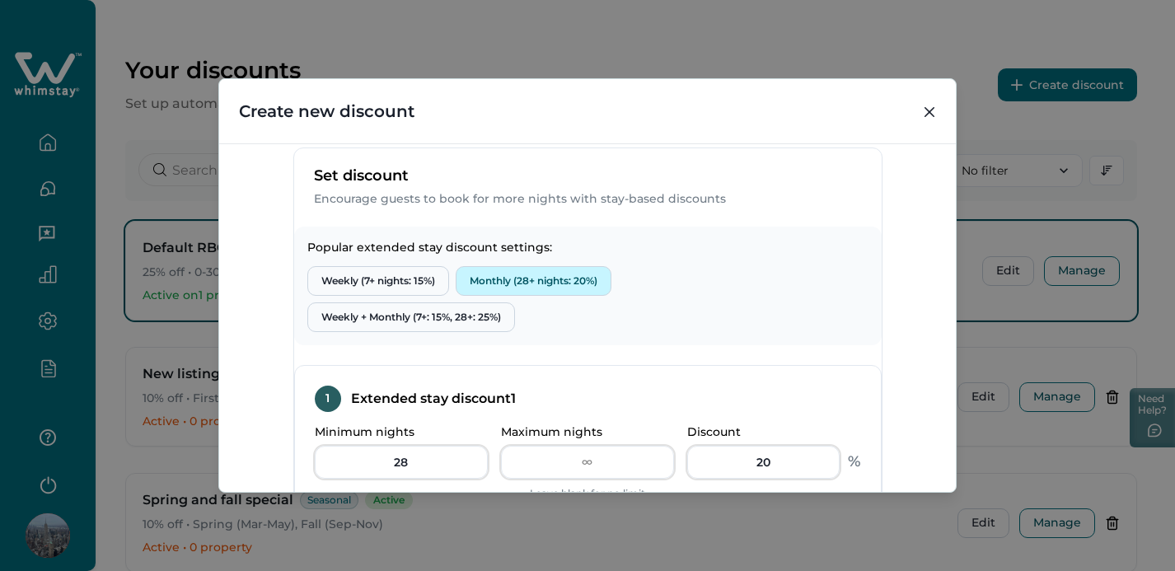
scroll to position [479, 0]
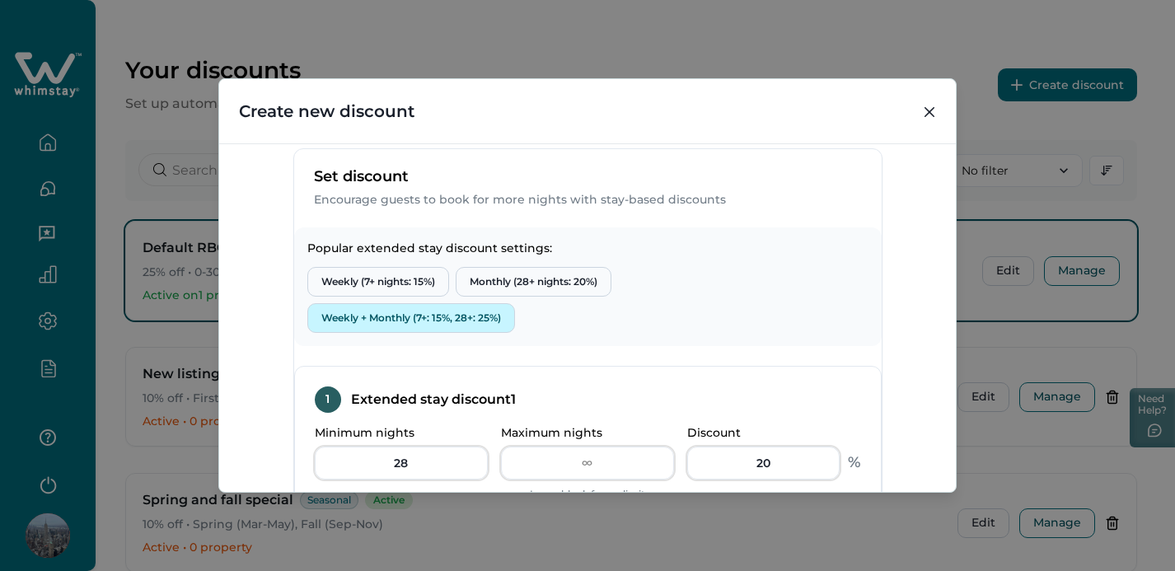
click at [478, 333] on button "Weekly + Monthly (7+: 15%, 28+: 25%)" at bounding box center [411, 318] width 208 height 30
type input "7"
type input "27"
type input "15"
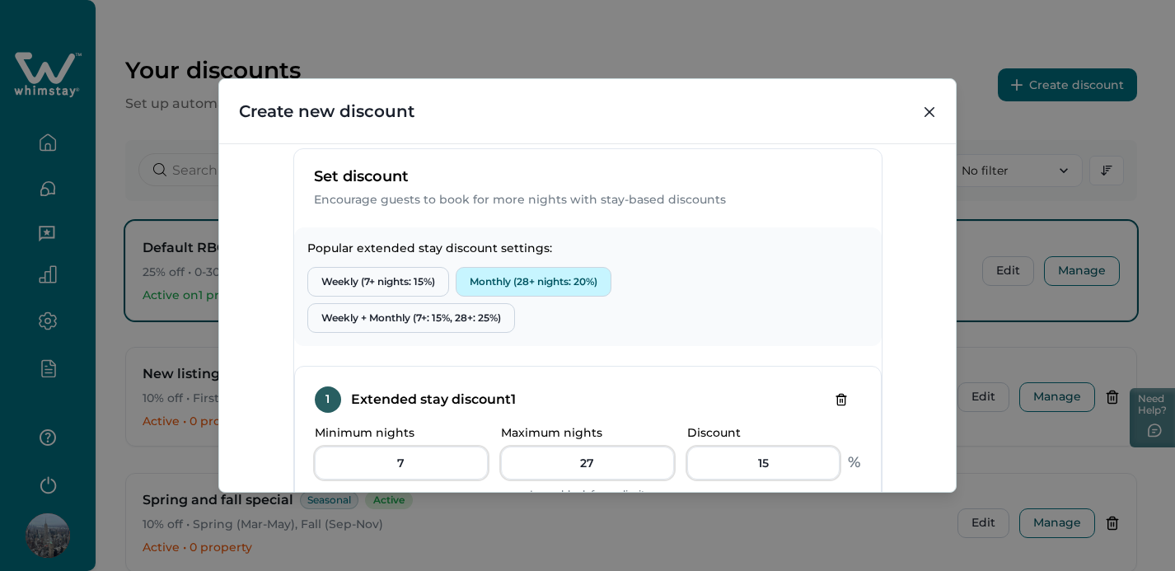
click at [515, 297] on button "Monthly (28+ nights: 20%)" at bounding box center [534, 282] width 156 height 30
type input "28"
type input "20"
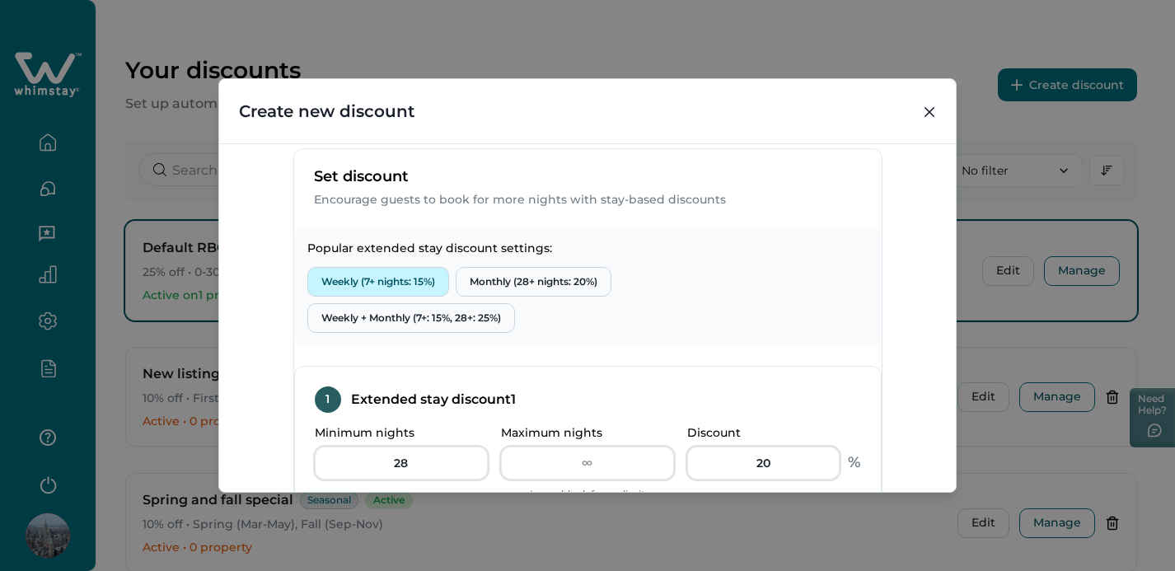
click at [400, 297] on button "Weekly (7+ nights: 15%)" at bounding box center [378, 282] width 142 height 30
type input "7"
type input "15"
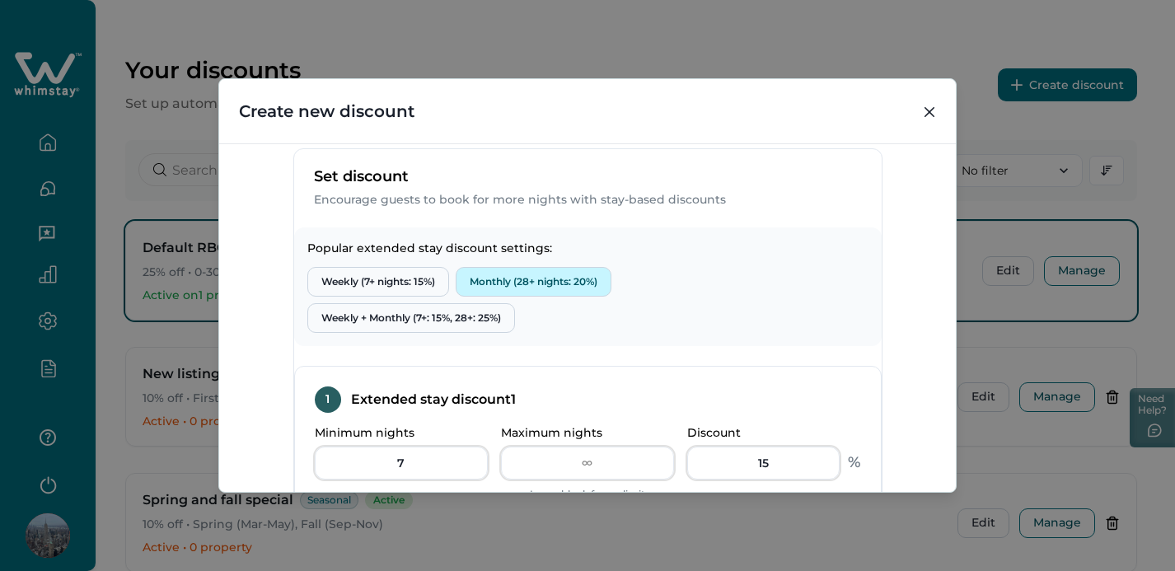
click at [520, 297] on button "Monthly (28+ nights: 20%)" at bounding box center [534, 282] width 156 height 30
type input "28"
type input "20"
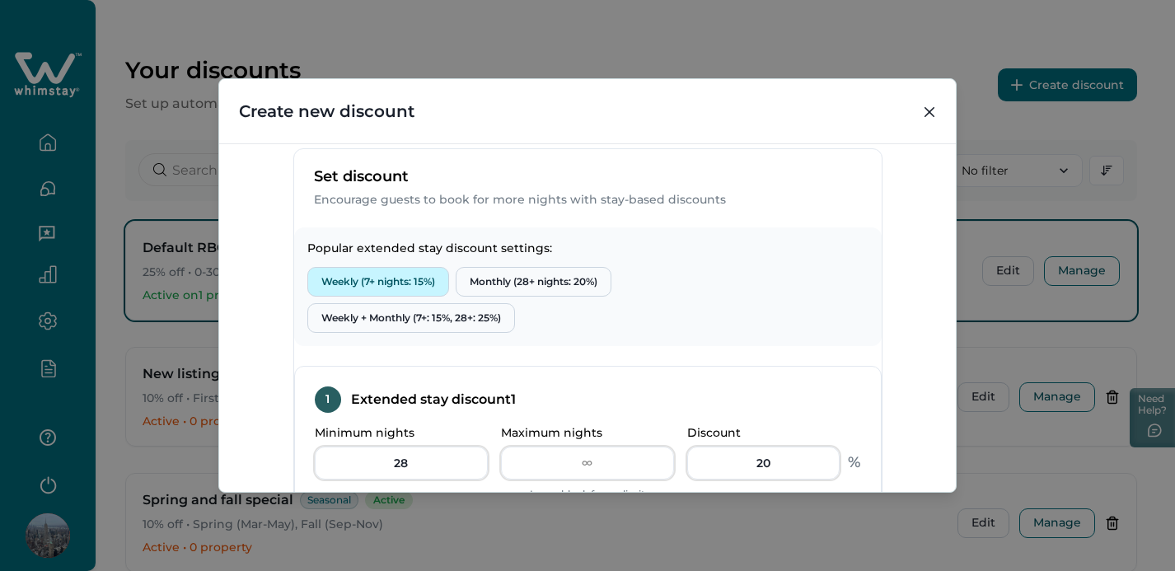
click at [399, 297] on button "Weekly (7+ nights: 15%)" at bounding box center [378, 282] width 142 height 30
type input "7"
type input "15"
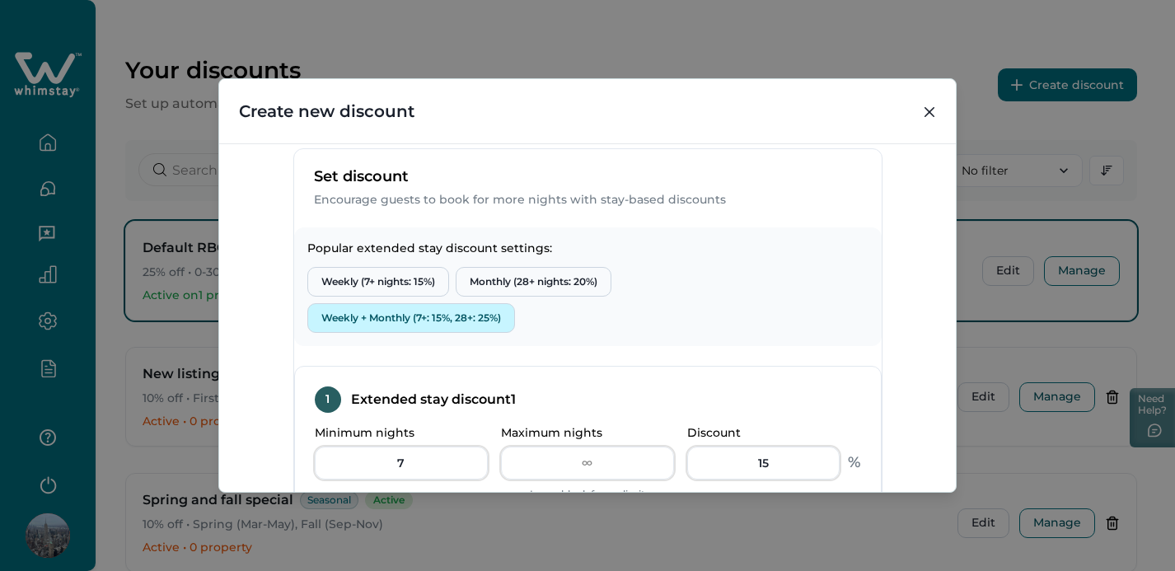
click at [409, 333] on button "Weekly + Monthly (7+: 15%, 28+: 25%)" at bounding box center [411, 318] width 208 height 30
type input "27"
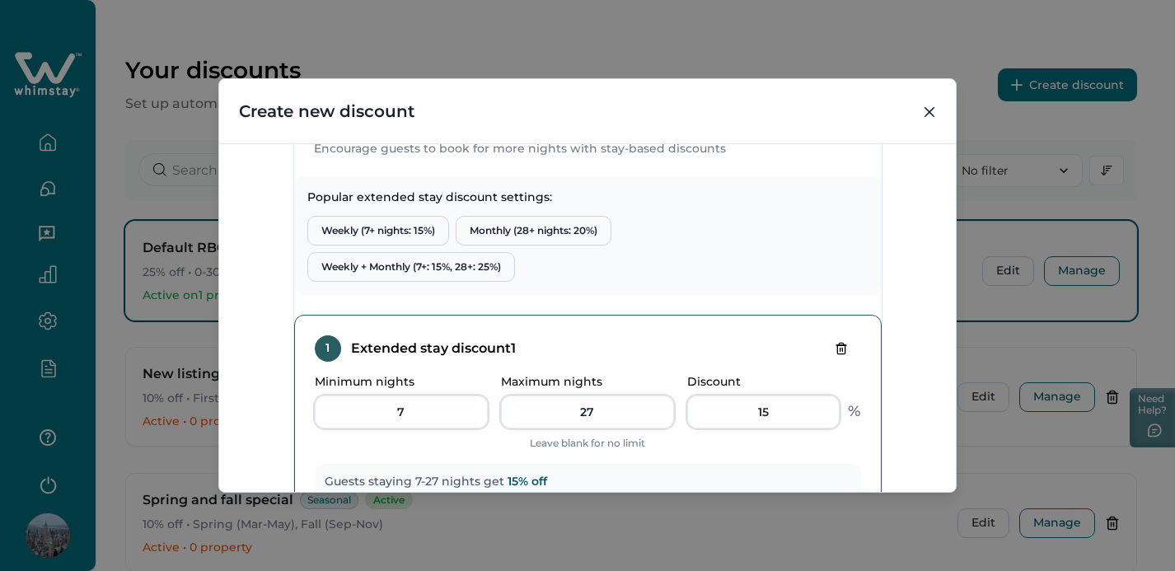
scroll to position [408, 0]
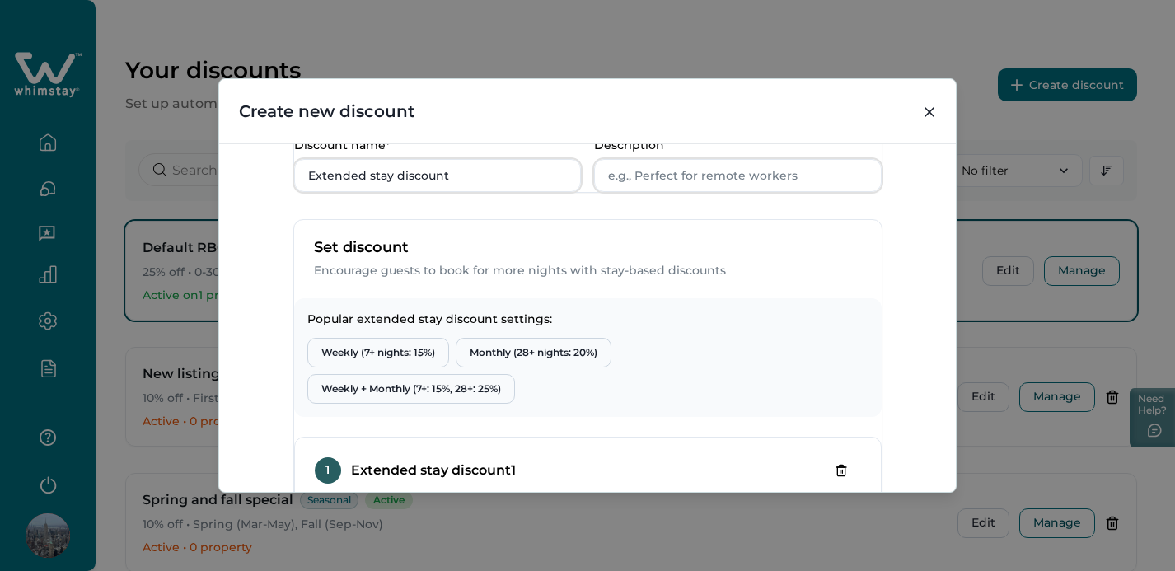
click at [409, 374] on div "Popular extended stay discount settings: Weekly (7+ nights: 15%) Monthly (28+ n…" at bounding box center [588, 357] width 588 height 119
click at [424, 368] on button "Weekly (7+ nights: 15%)" at bounding box center [378, 353] width 142 height 30
click at [510, 368] on button "Monthly (28+ nights: 20%)" at bounding box center [534, 353] width 156 height 30
type input "28"
type input "20"
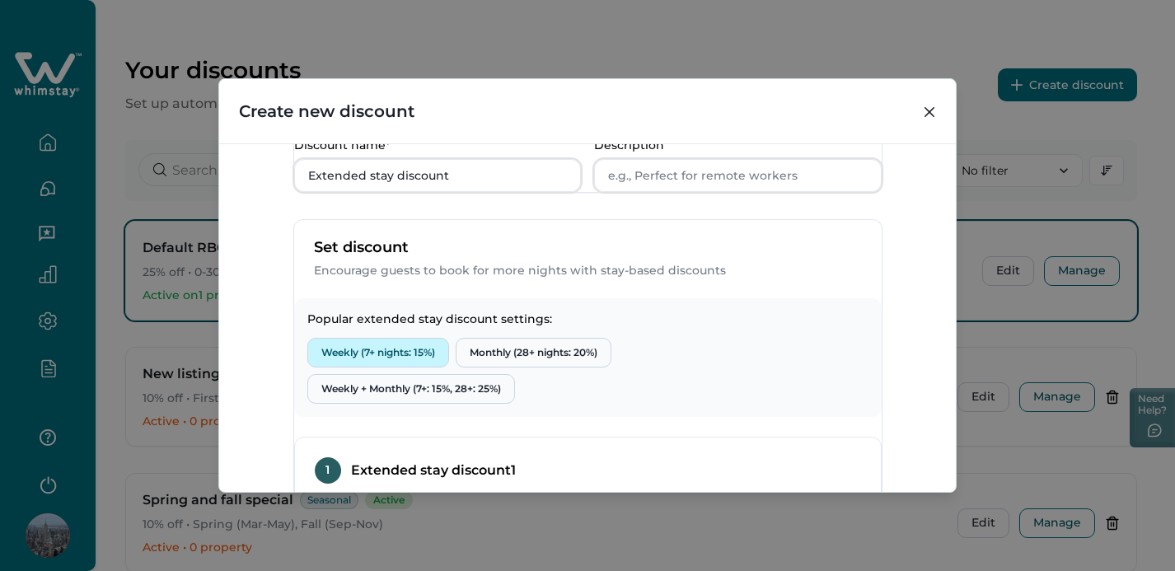
click at [411, 368] on button "Weekly (7+ nights: 15%)" at bounding box center [378, 353] width 142 height 30
type input "7"
type input "15"
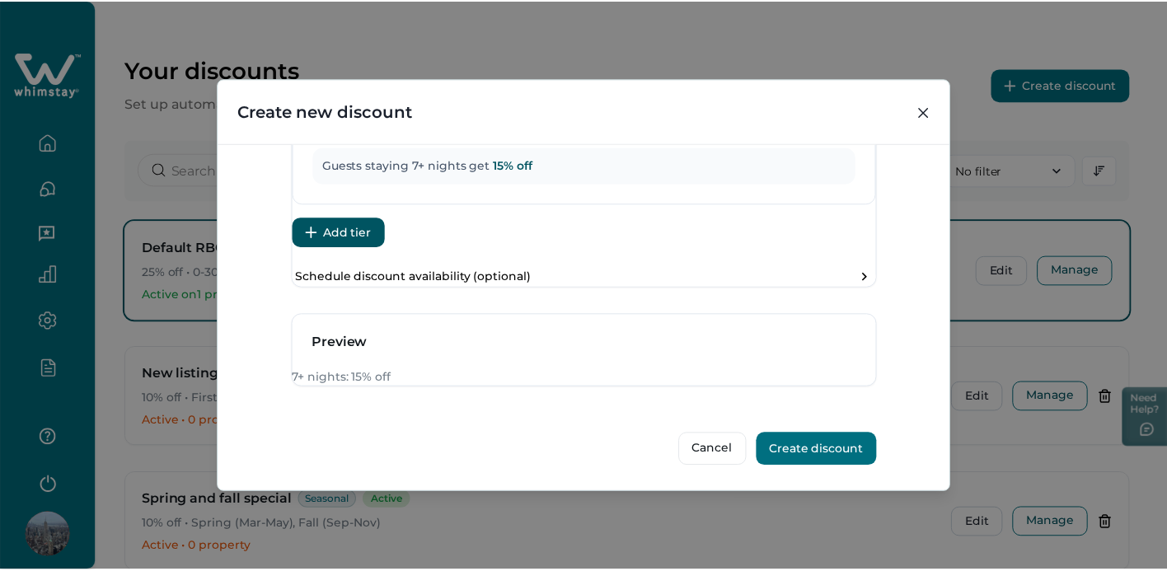
scroll to position [926, 0]
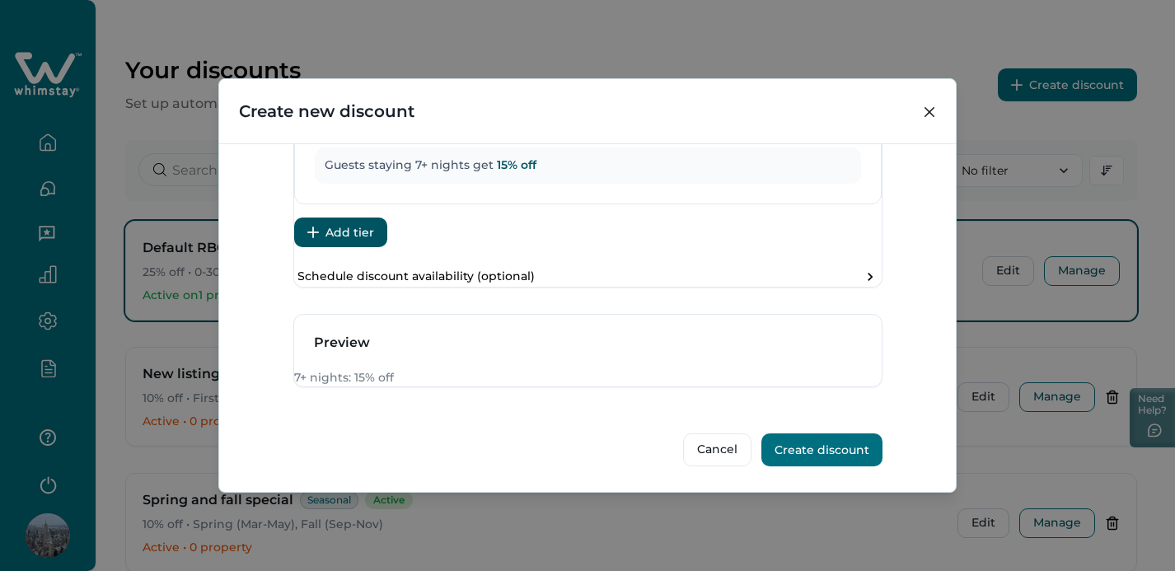
click at [809, 463] on button "Create discount" at bounding box center [822, 450] width 121 height 33
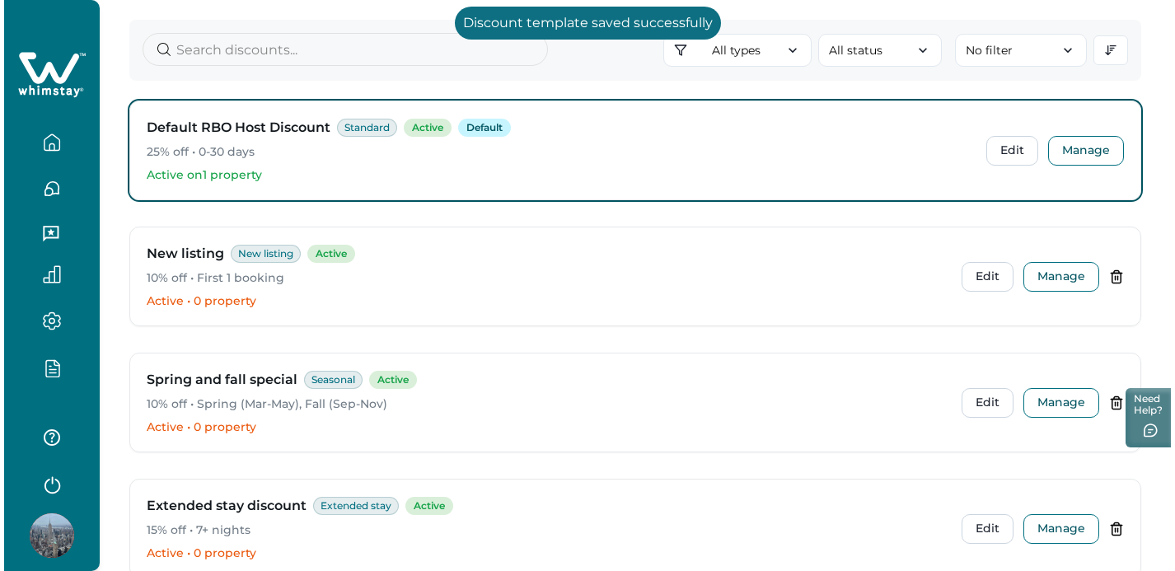
scroll to position [0, 0]
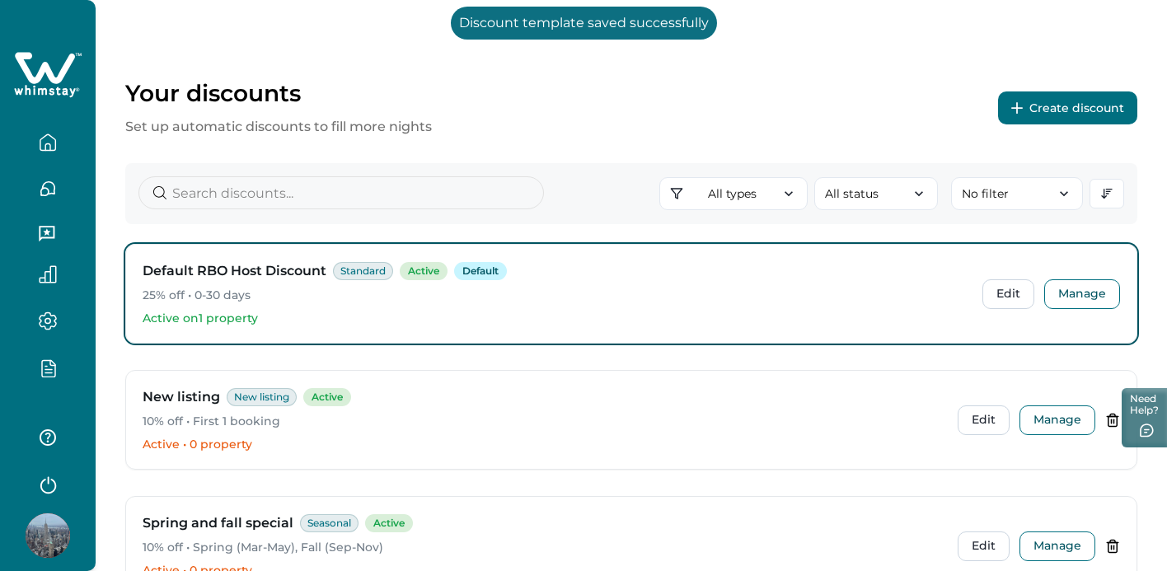
click at [1050, 102] on button "Create discount" at bounding box center [1067, 107] width 139 height 33
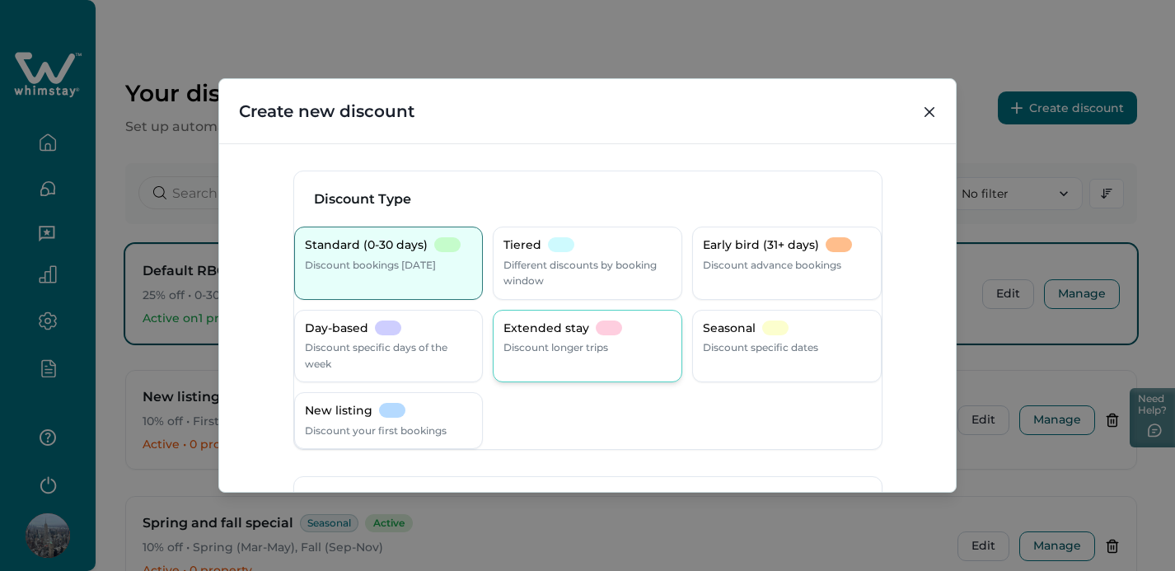
click at [614, 350] on div "Extended stay Discount longer trips" at bounding box center [588, 338] width 168 height 35
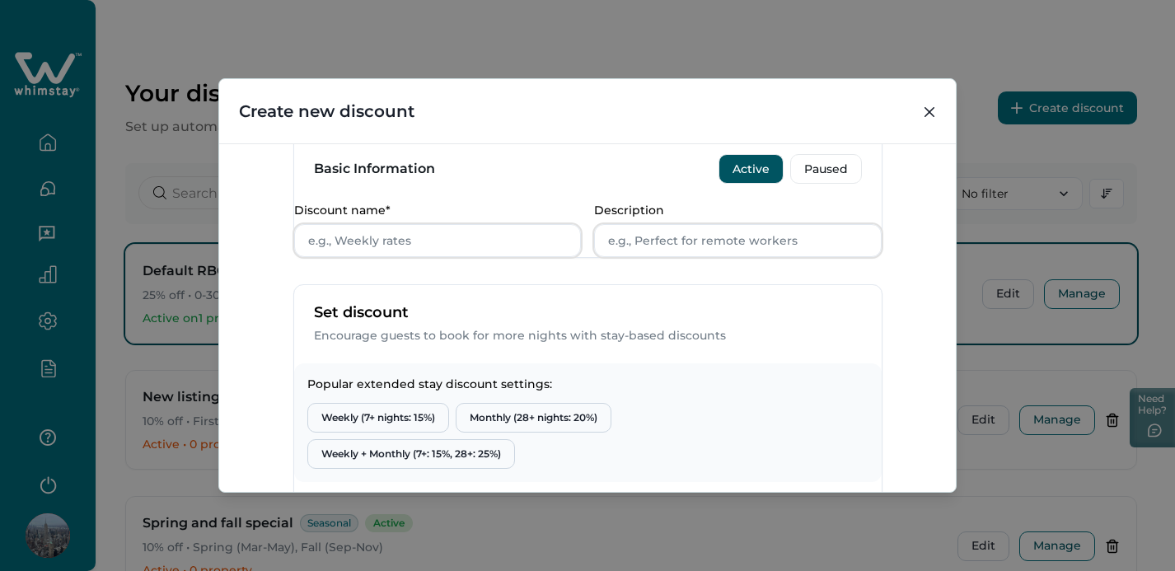
scroll to position [420, 0]
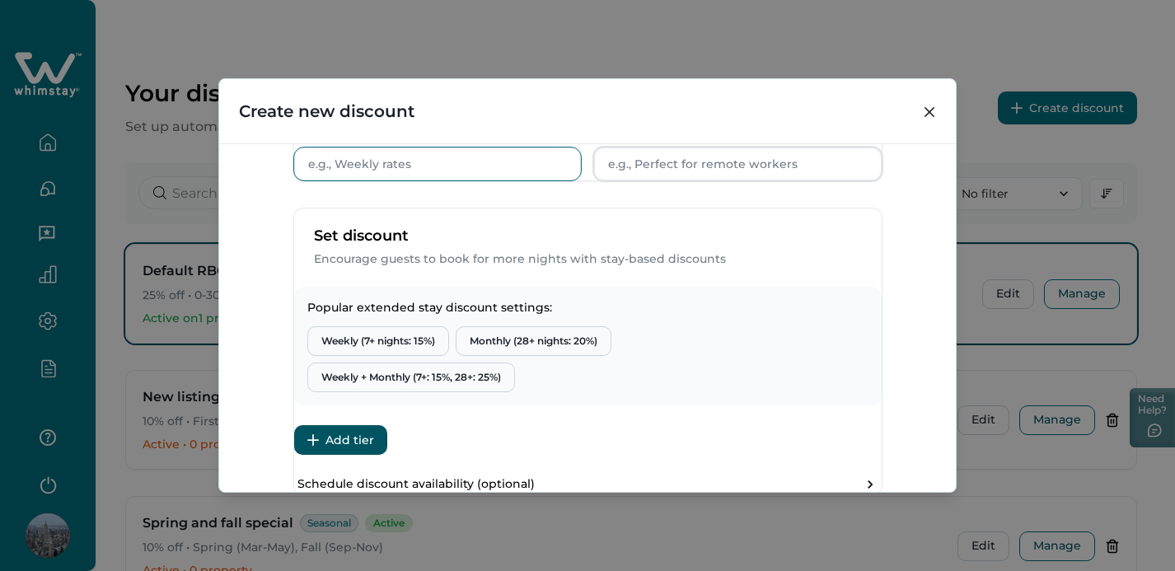
click at [469, 181] on input "Discount name*" at bounding box center [438, 164] width 288 height 33
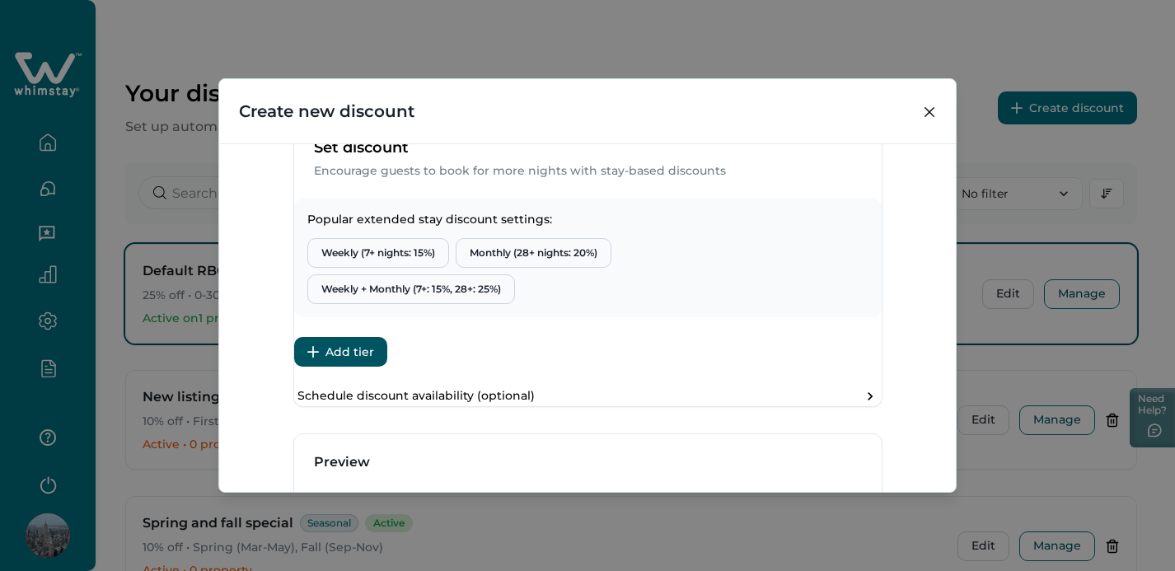
scroll to position [598, 0]
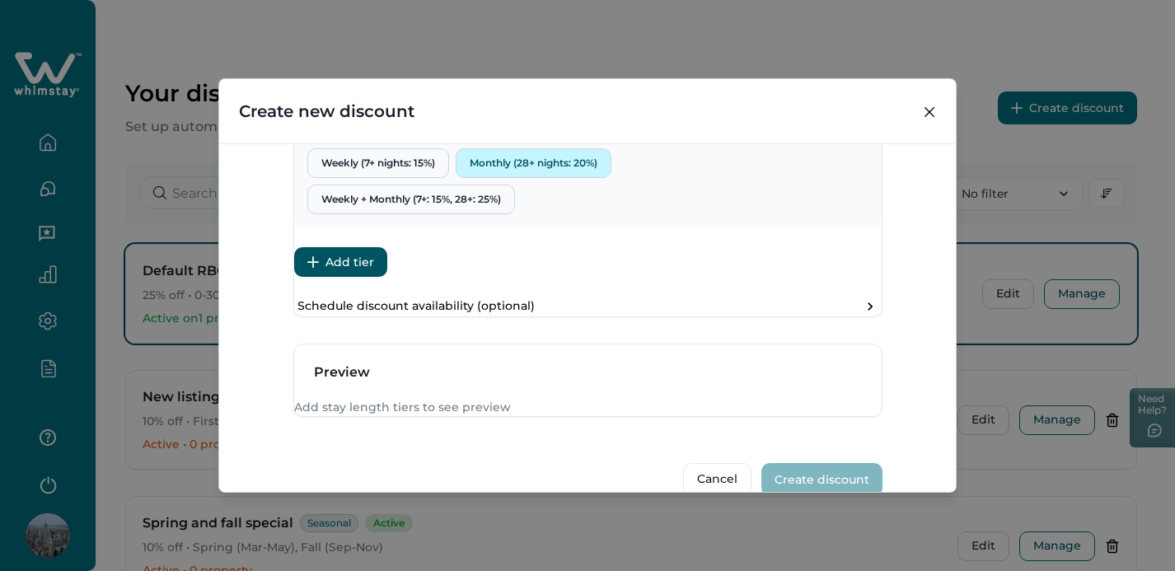
type input "Test"
click at [561, 178] on button "Monthly (28+ nights: 20%)" at bounding box center [534, 163] width 156 height 30
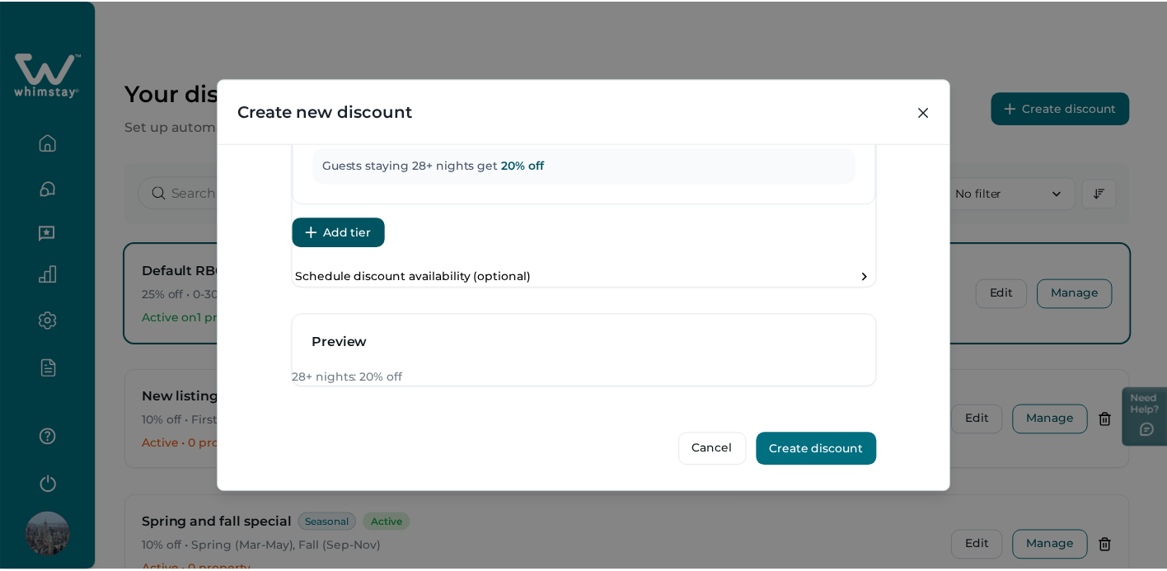
scroll to position [926, 0]
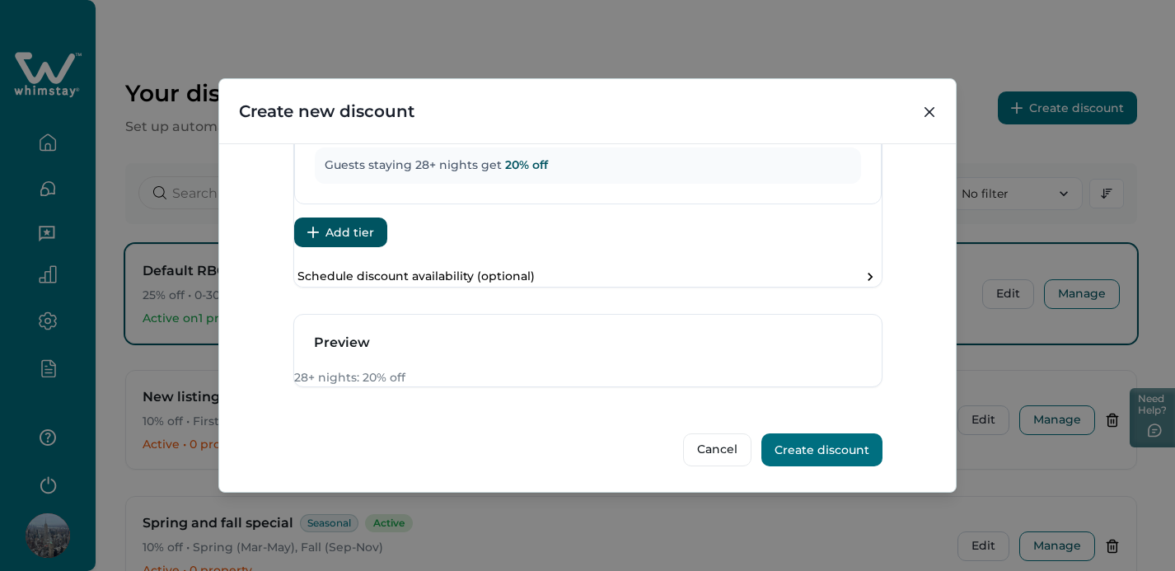
click at [791, 448] on button "Create discount" at bounding box center [822, 450] width 121 height 33
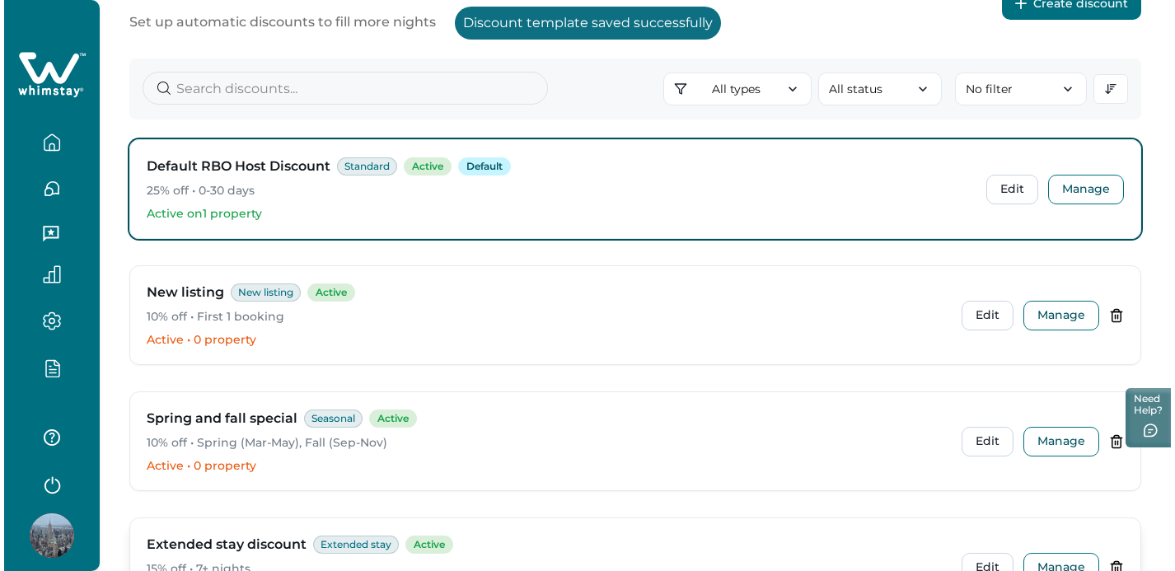
scroll to position [19, 0]
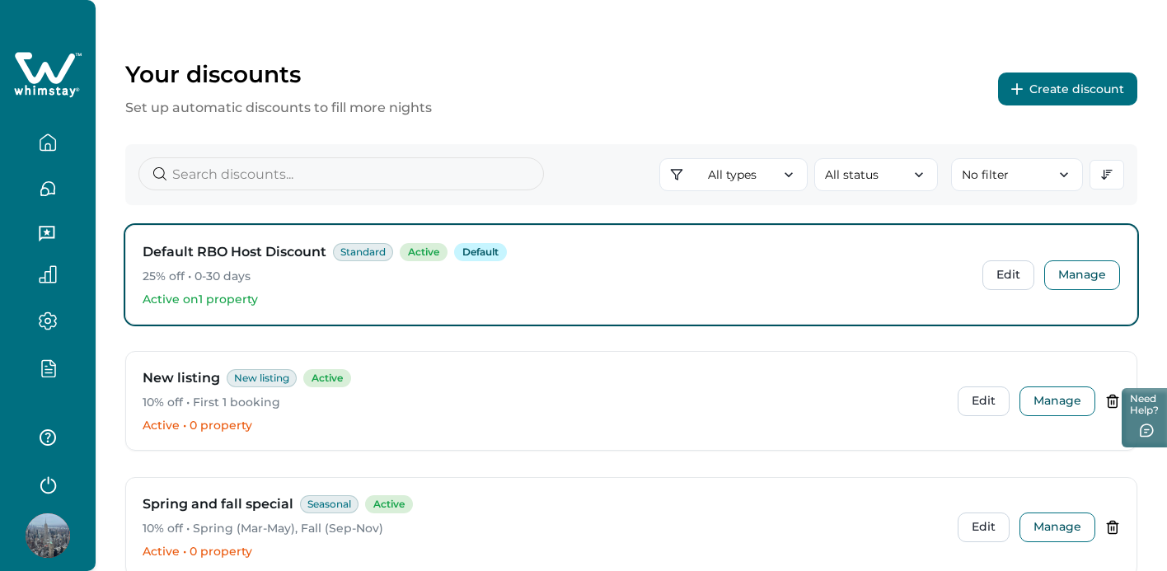
click at [1048, 87] on button "Create discount" at bounding box center [1067, 89] width 139 height 33
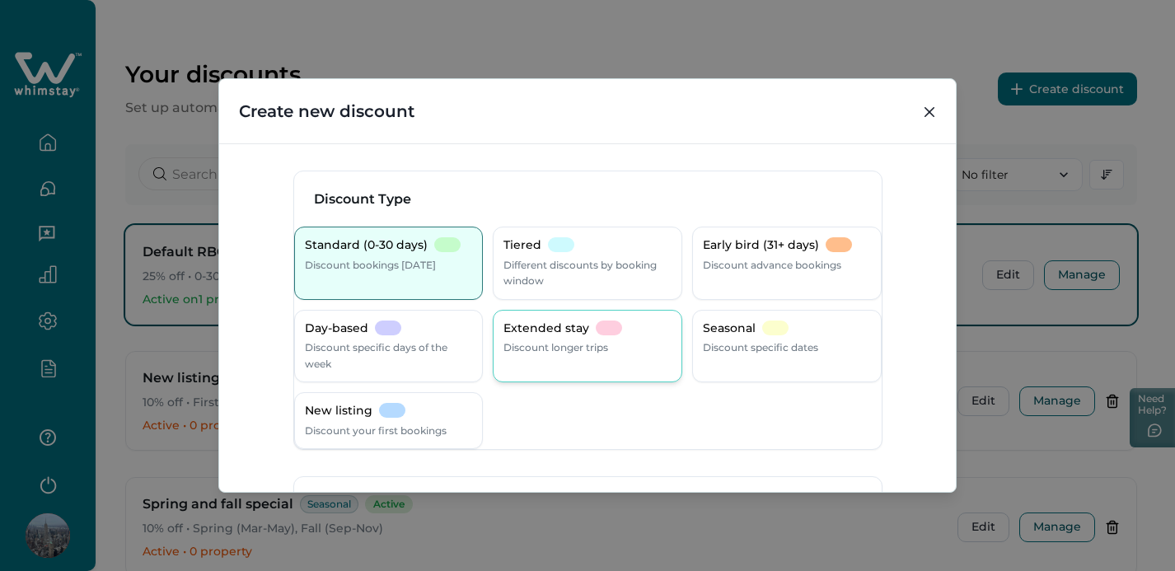
click at [591, 359] on div "Extended stay Discount longer trips" at bounding box center [588, 346] width 190 height 73
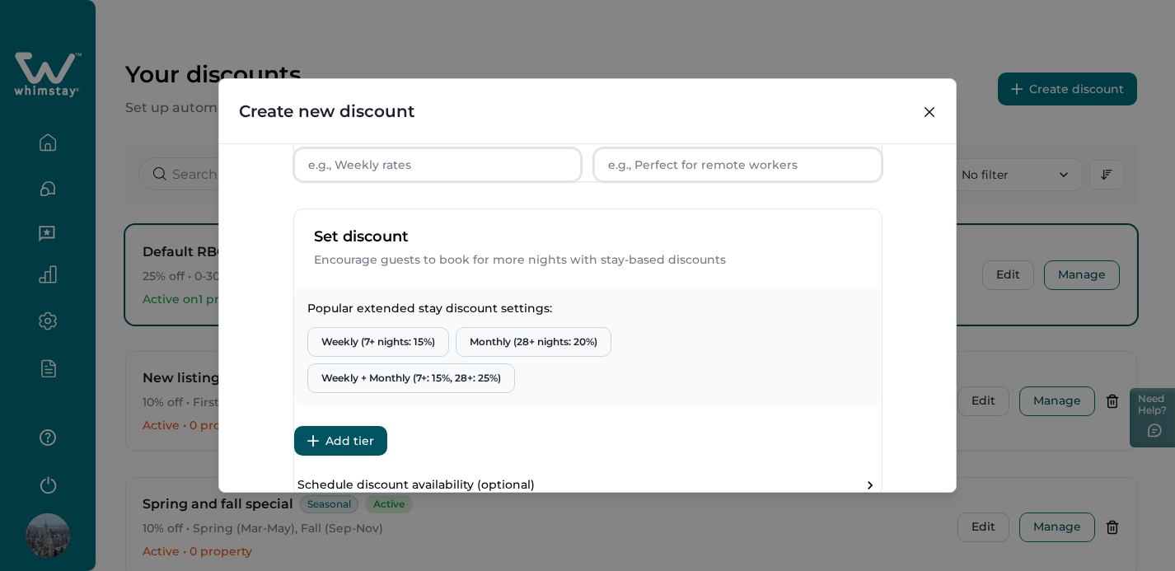
scroll to position [481, 0]
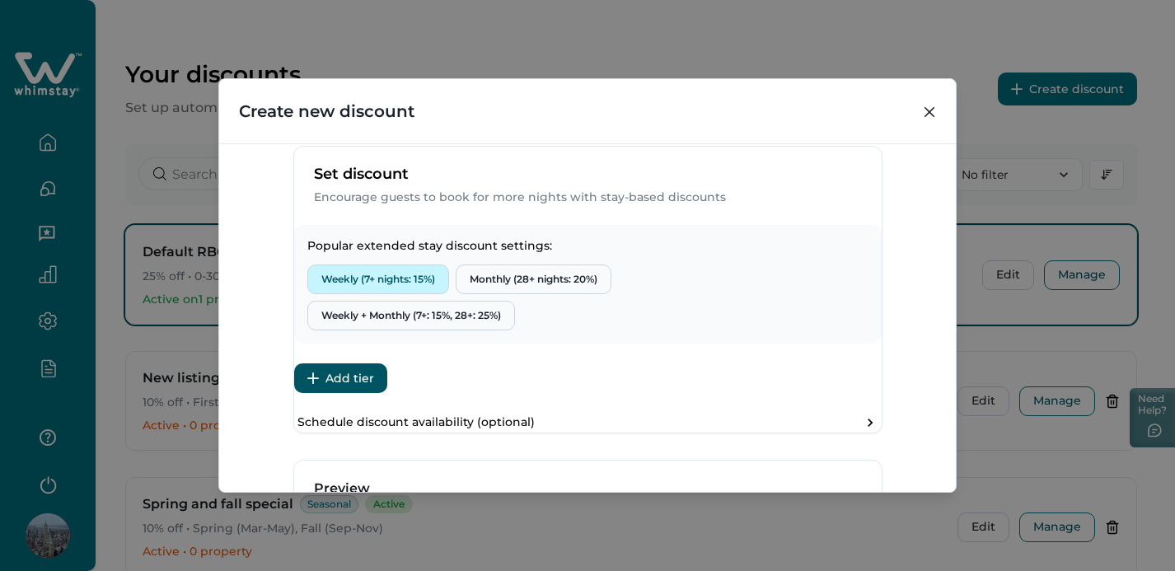
click at [441, 294] on button "Weekly (7+ nights: 15%)" at bounding box center [378, 280] width 142 height 30
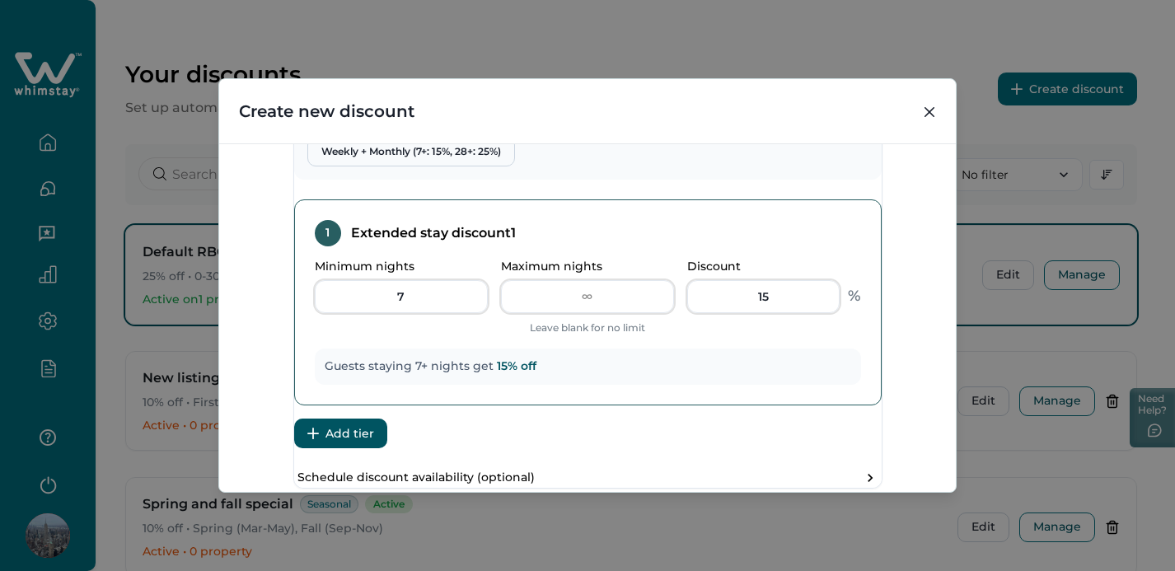
scroll to position [706, 0]
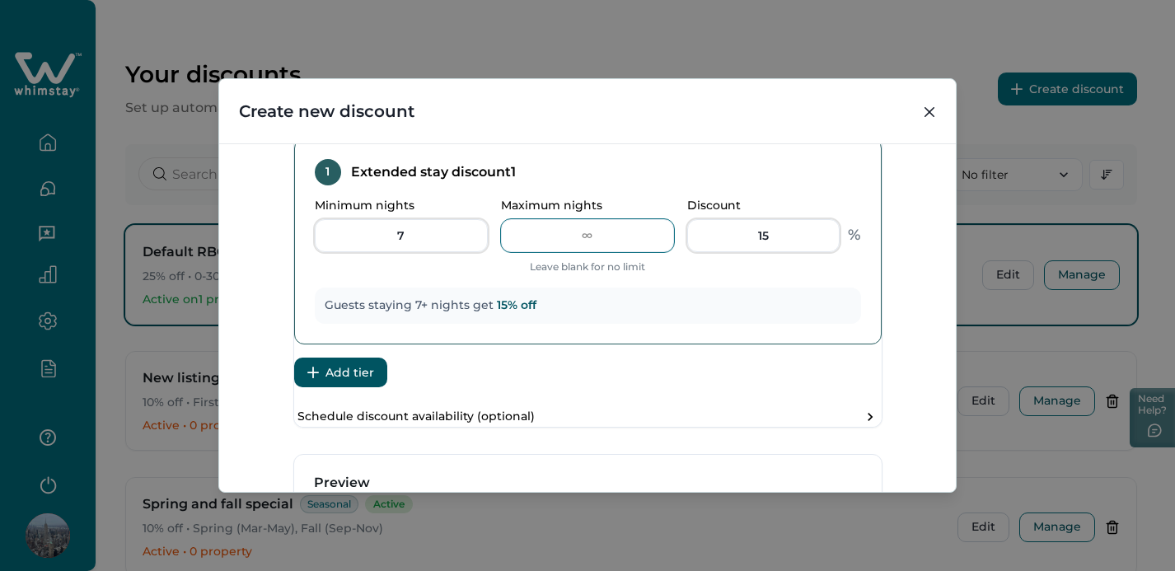
click at [529, 252] on input "Maximum nights" at bounding box center [587, 235] width 173 height 33
click at [501, 345] on div "1 Extended stay discount 1 Minimum nights 7 Maximum nights Leave blank for no l…" at bounding box center [588, 241] width 588 height 206
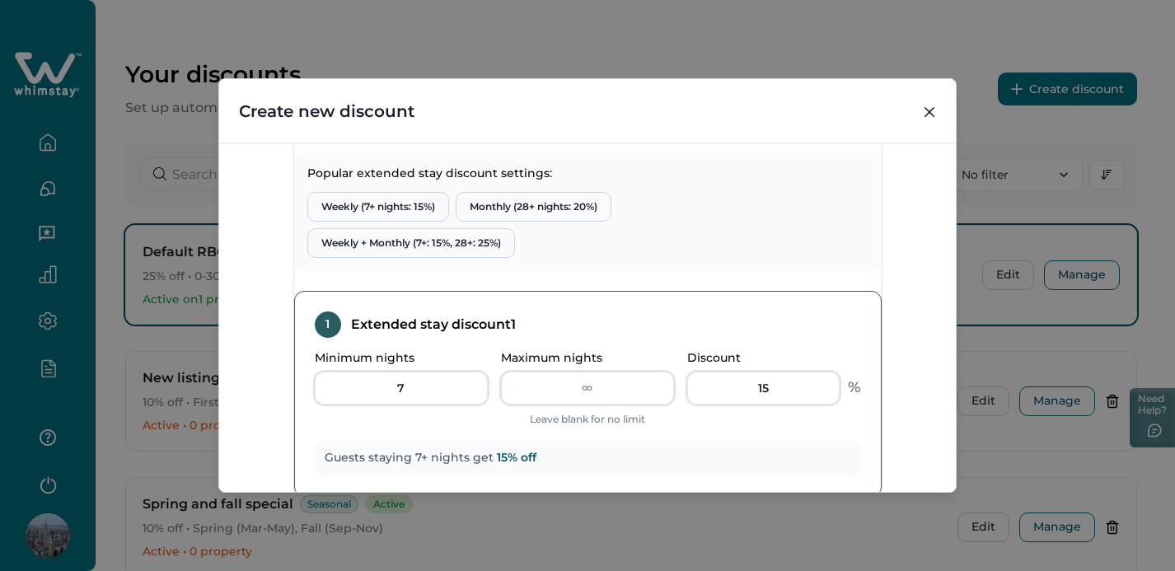
scroll to position [532, 0]
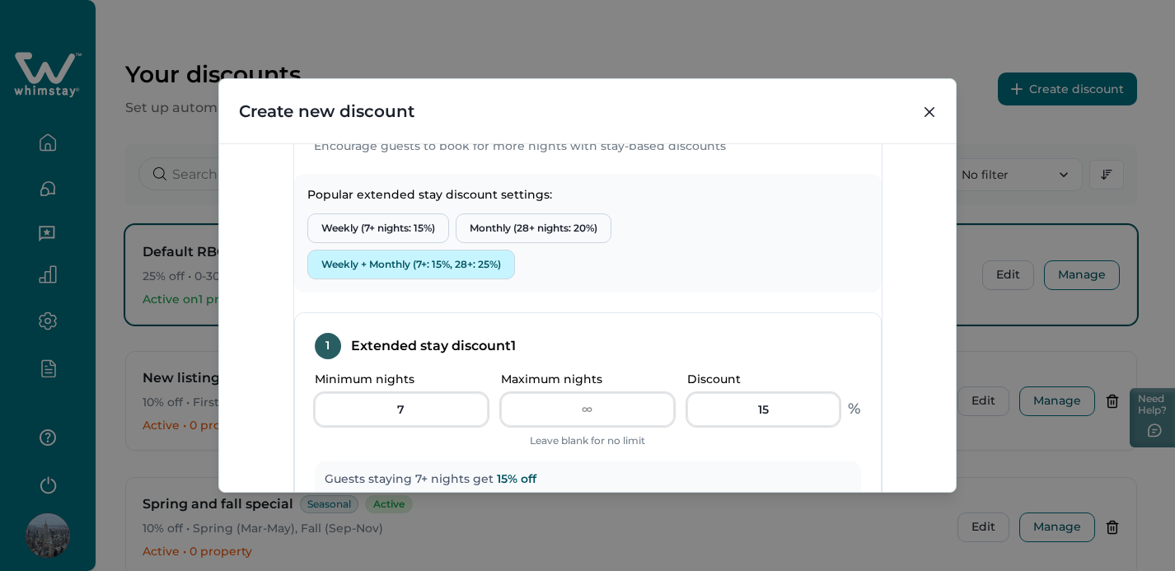
click at [482, 279] on button "Weekly + Monthly (7+: 15%, 28+: 25%)" at bounding box center [411, 265] width 208 height 30
type input "27"
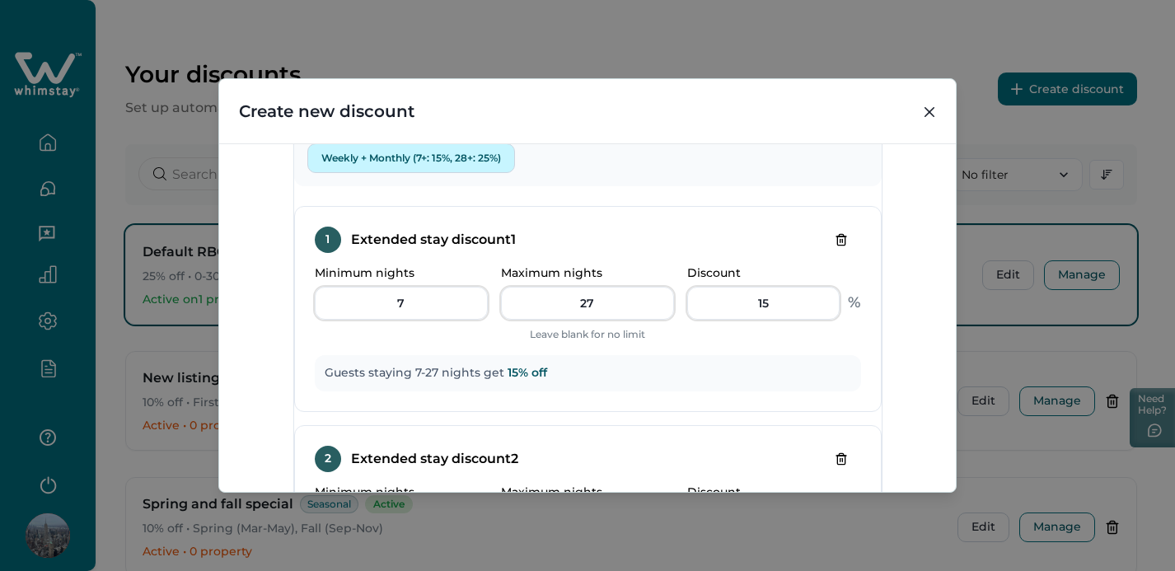
scroll to position [638, 0]
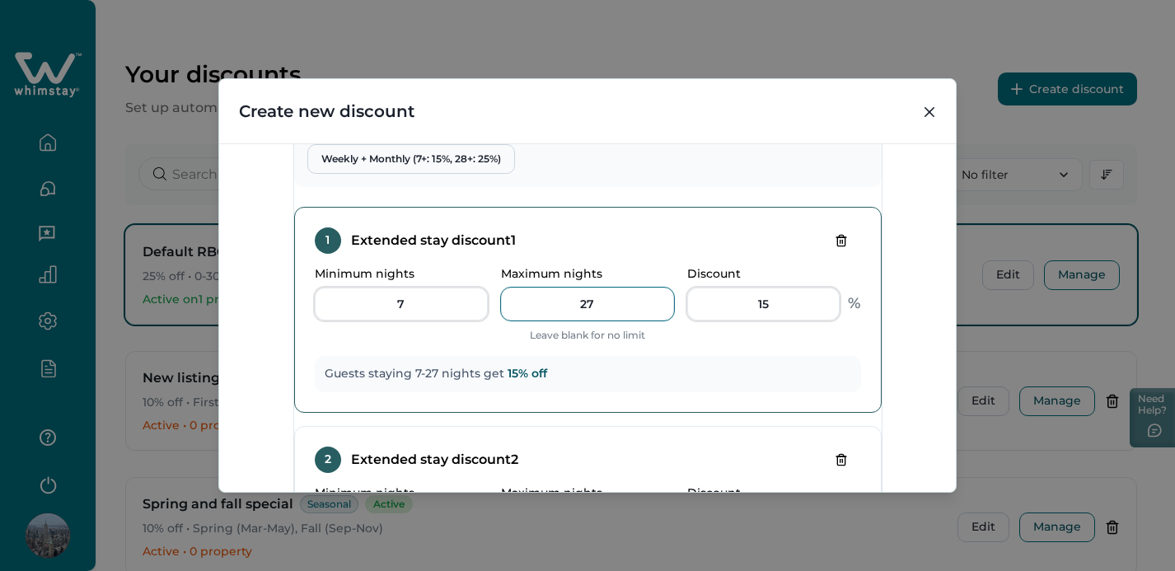
drag, startPoint x: 600, startPoint y: 350, endPoint x: 549, endPoint y: 345, distance: 51.3
click at [549, 321] on input "27" at bounding box center [587, 304] width 173 height 33
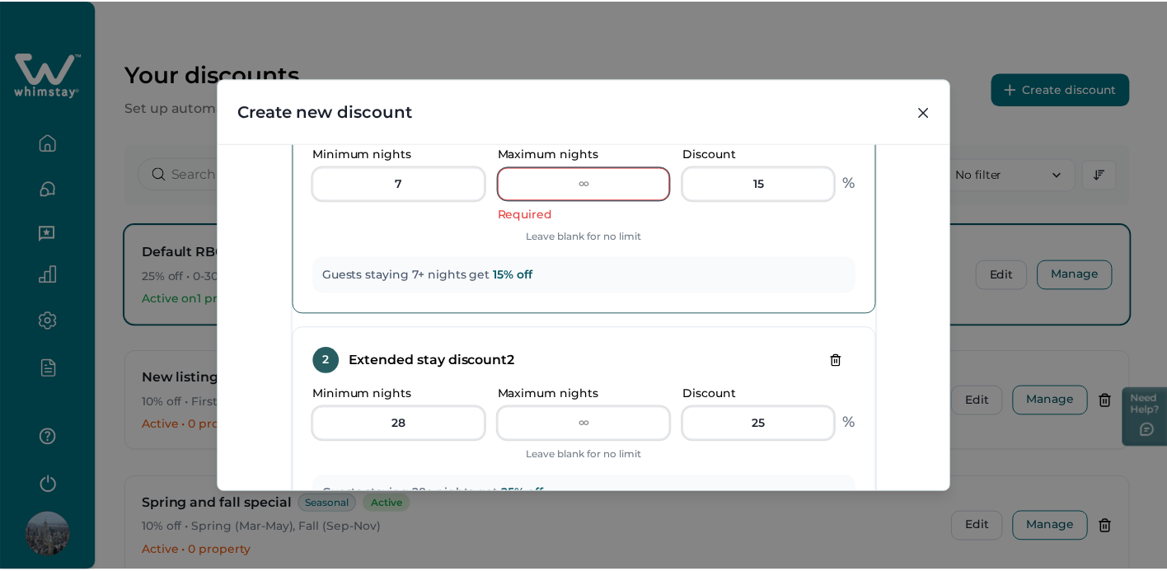
scroll to position [680, 0]
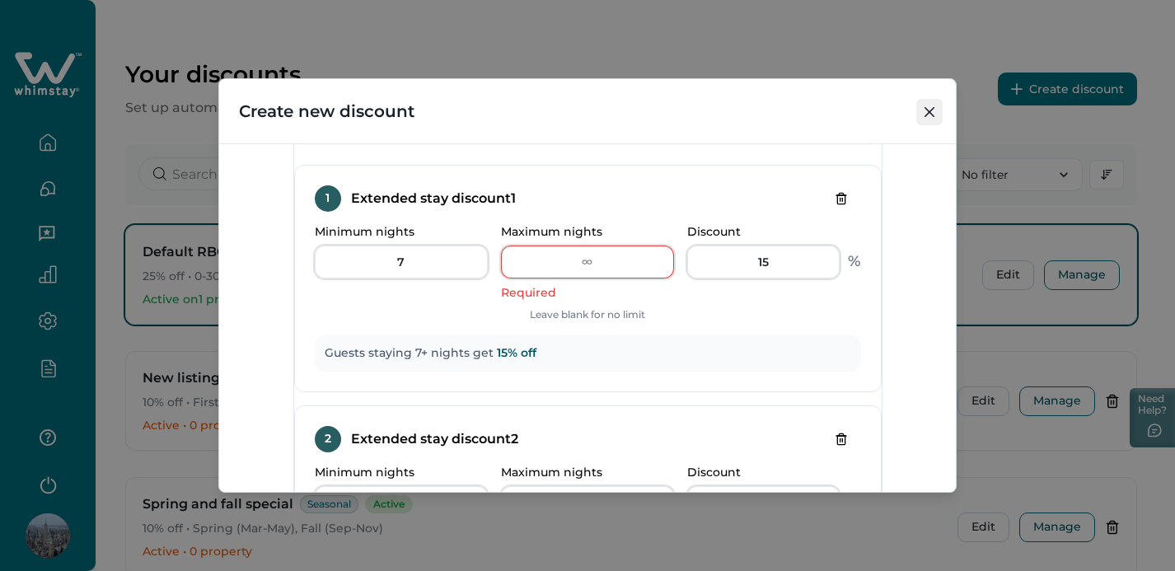
click at [922, 110] on button "Close" at bounding box center [930, 112] width 26 height 26
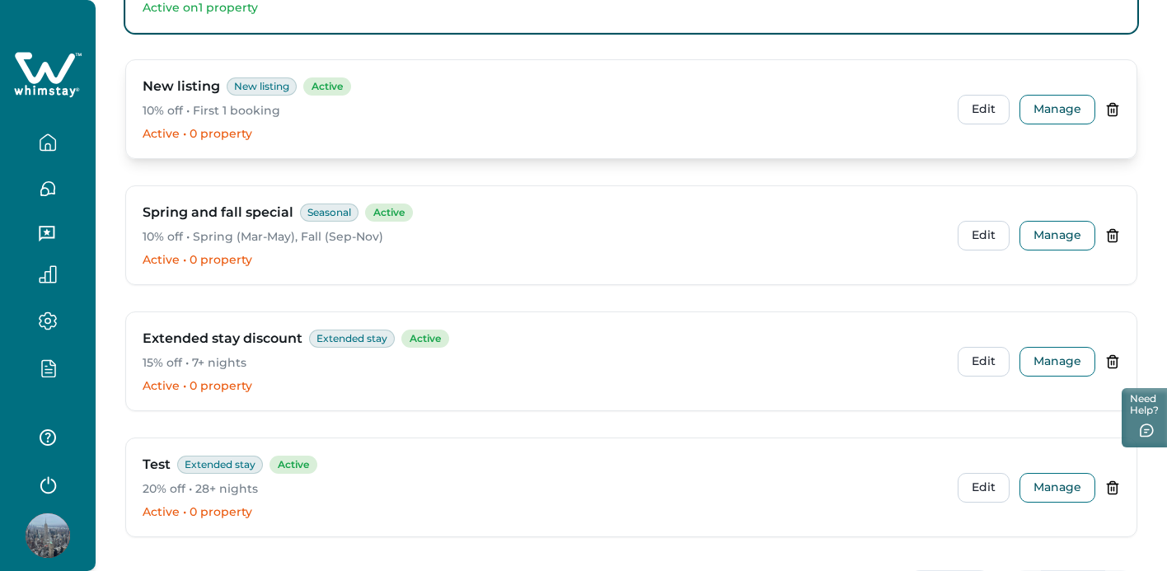
scroll to position [386, 0]
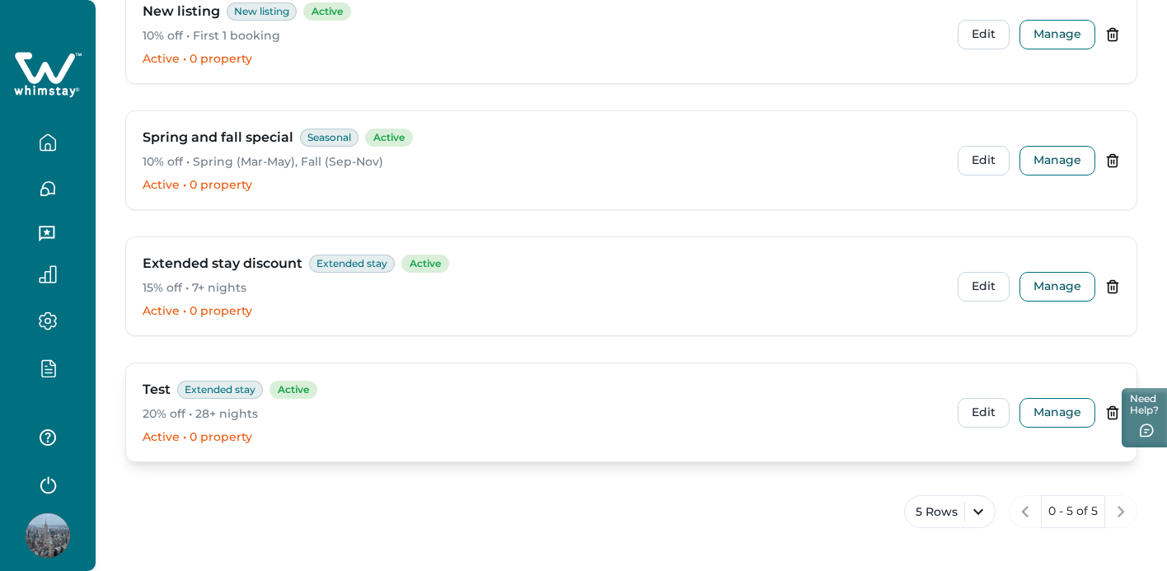
click at [1107, 415] on icon at bounding box center [1112, 413] width 15 height 15
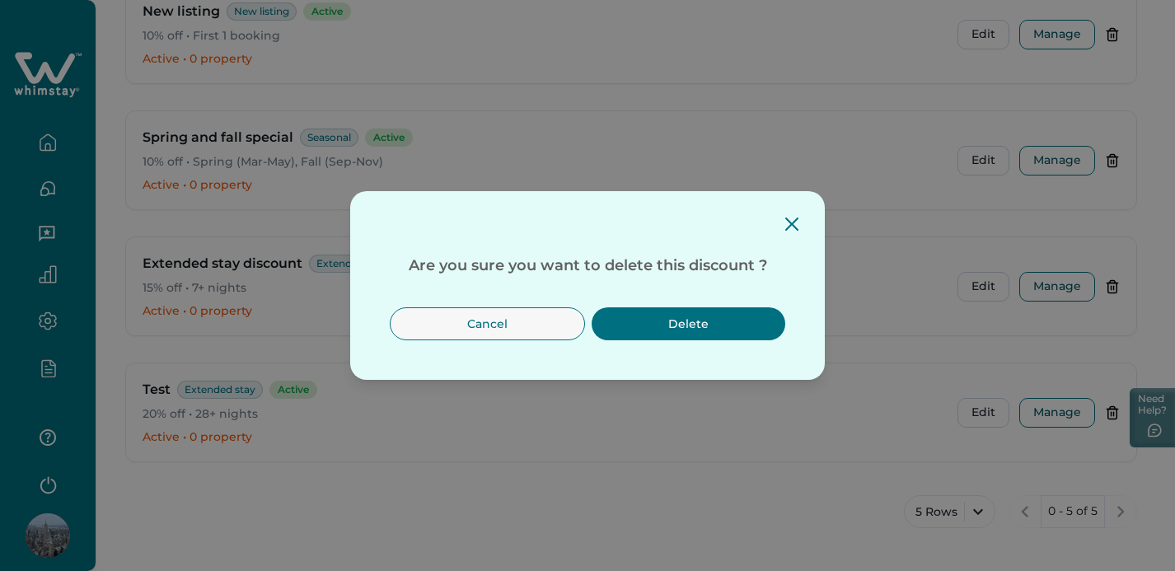
click at [648, 319] on button "Delete" at bounding box center [689, 323] width 194 height 33
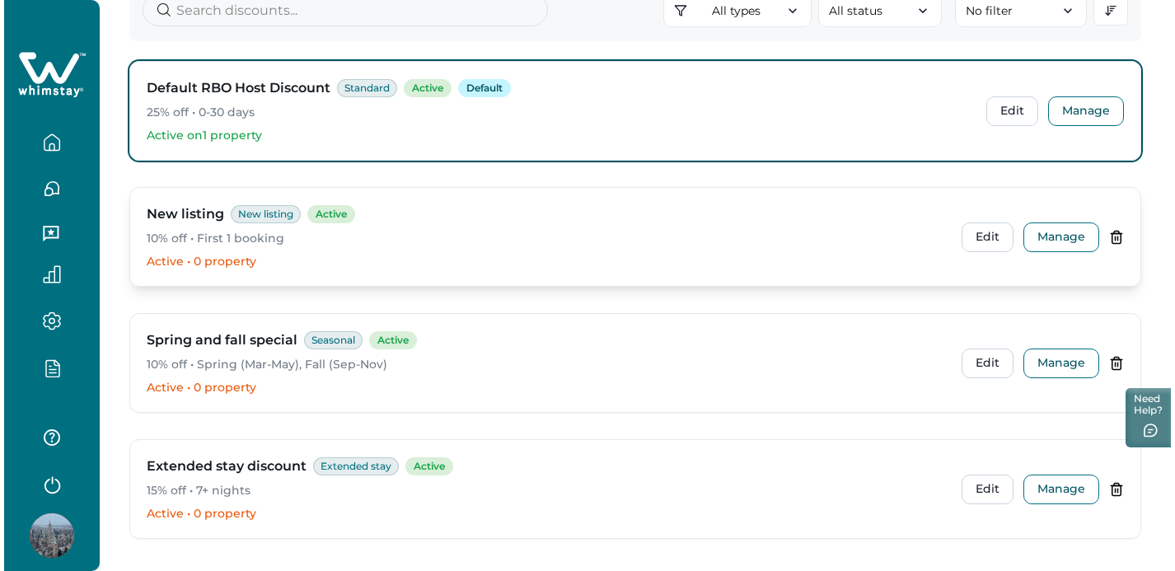
scroll to position [260, 0]
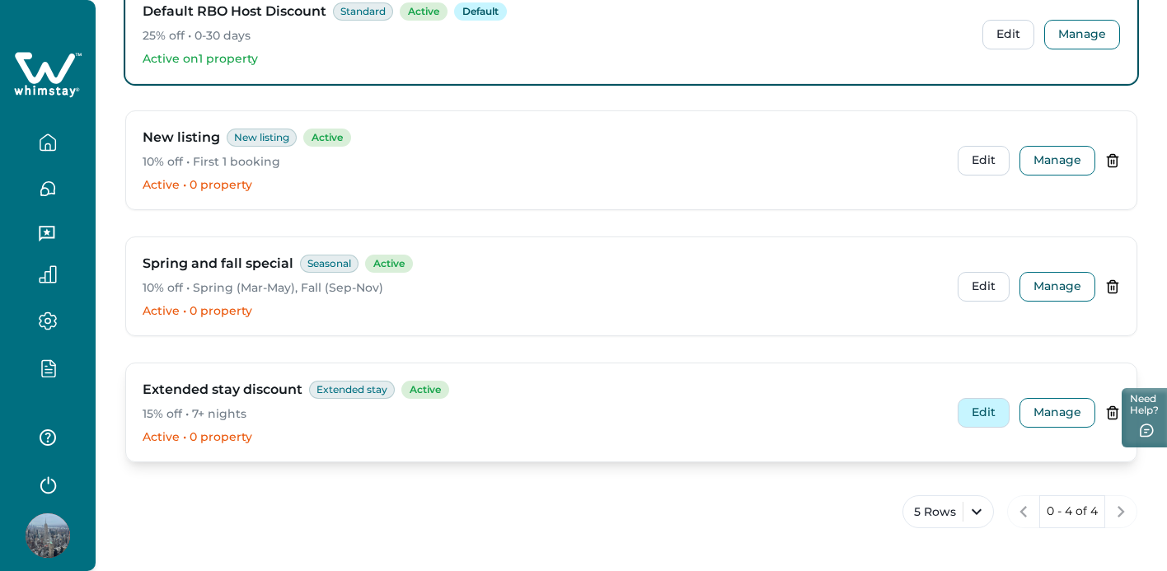
click at [981, 420] on button "Edit" at bounding box center [984, 413] width 52 height 30
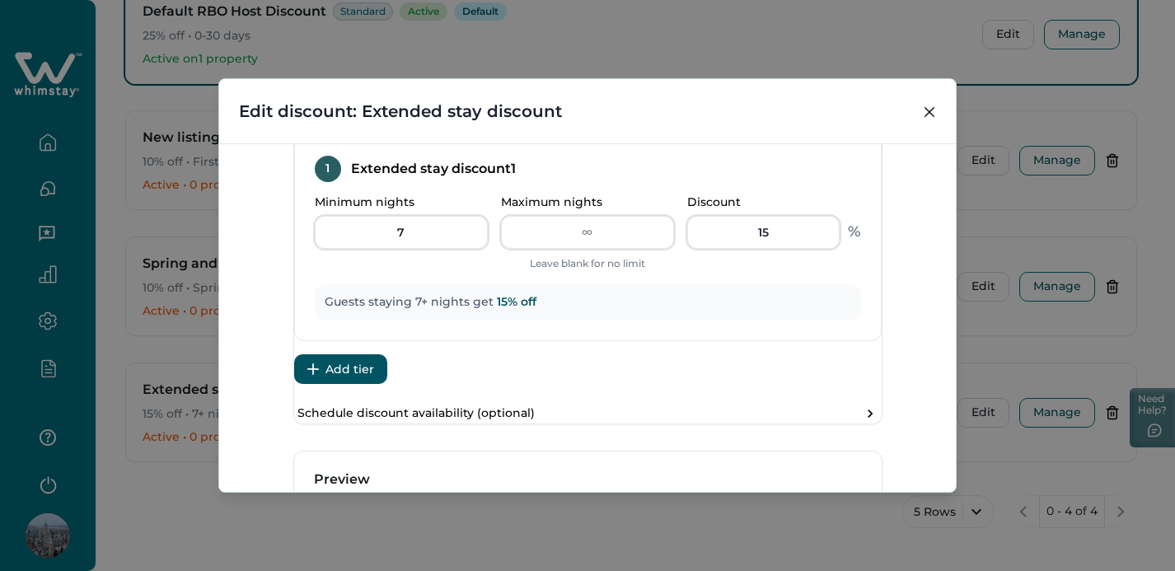
scroll to position [668, 0]
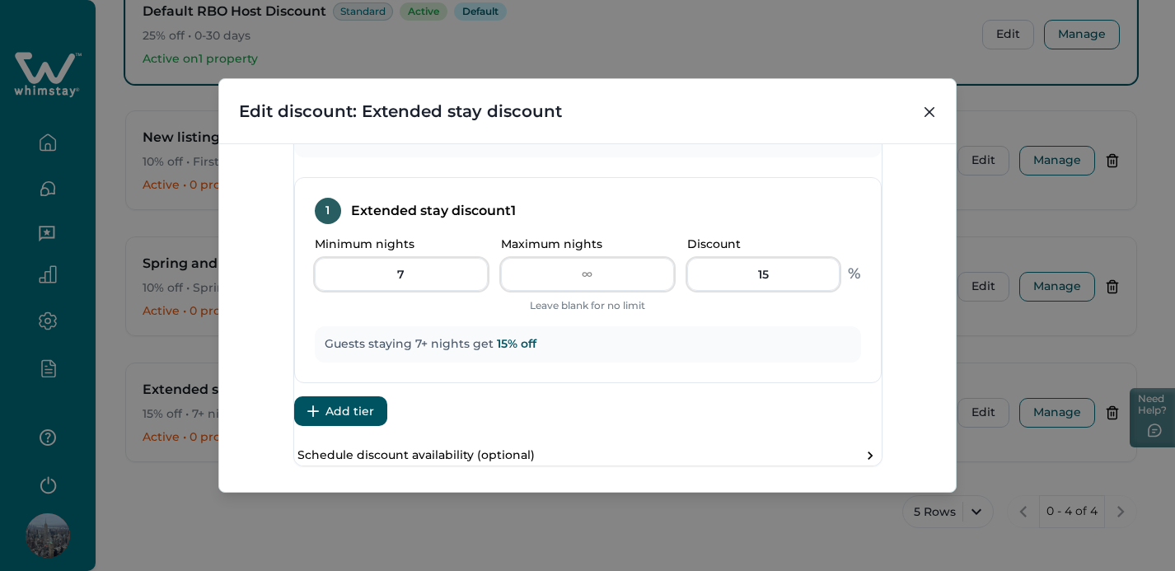
click at [466, 144] on button "Weekly + Monthly (7+: 15%, 28+: 25%)" at bounding box center [411, 130] width 208 height 30
type input "27"
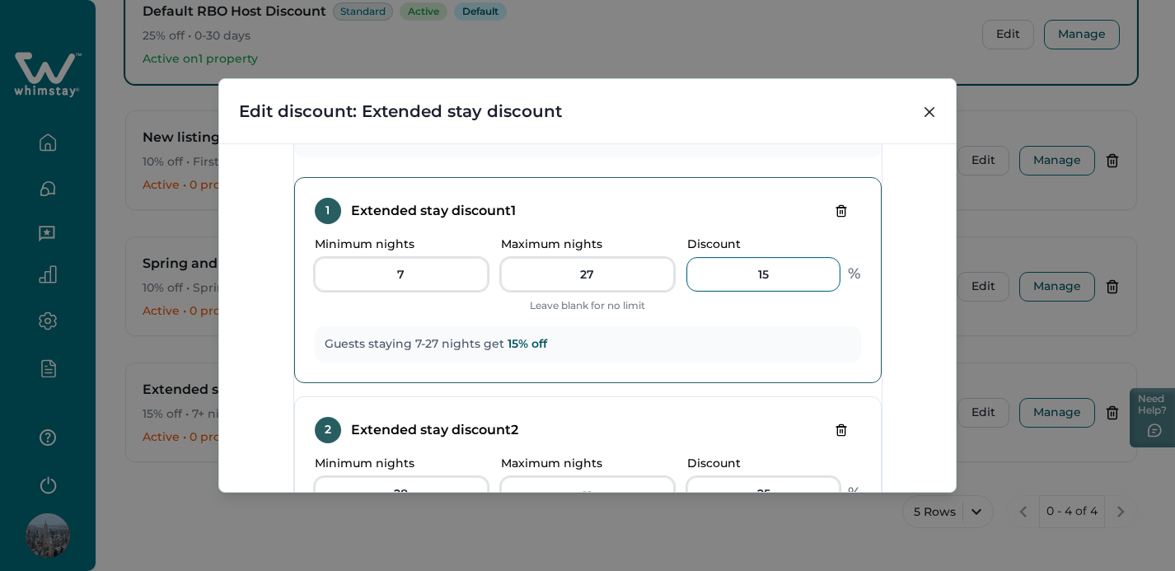
click at [748, 291] on input "15" at bounding box center [763, 274] width 152 height 33
type input "1"
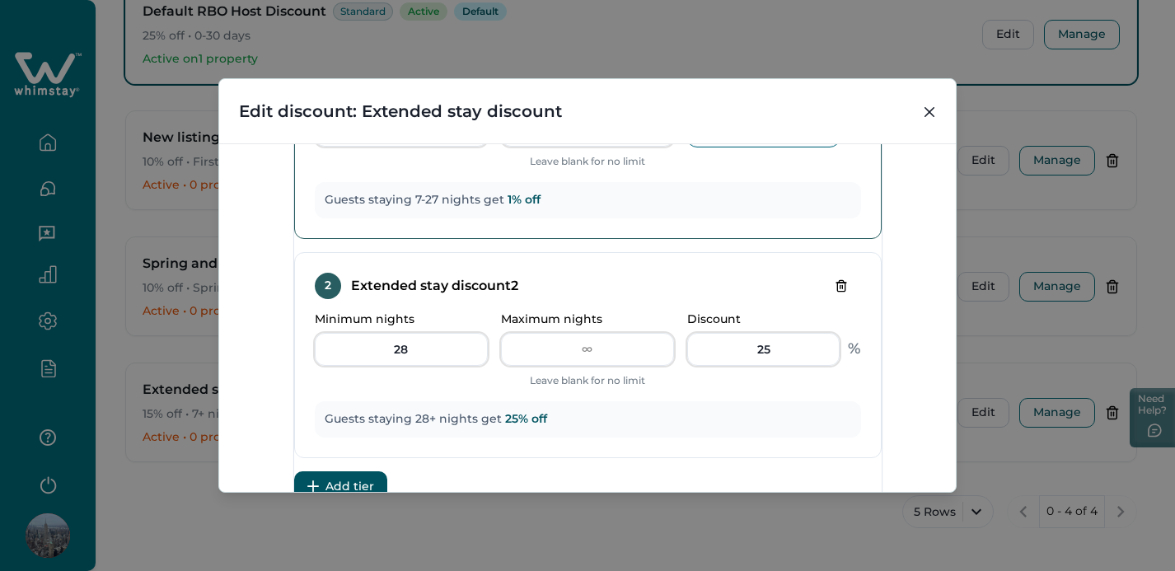
scroll to position [819, 0]
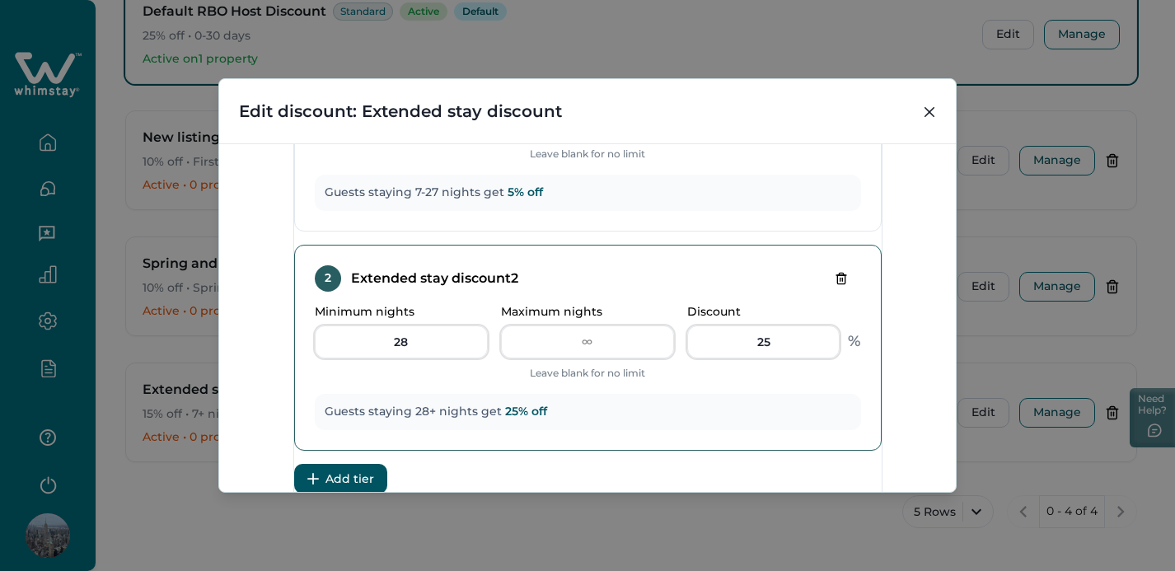
type input "5"
click at [753, 359] on input "25" at bounding box center [763, 342] width 152 height 33
type input "2"
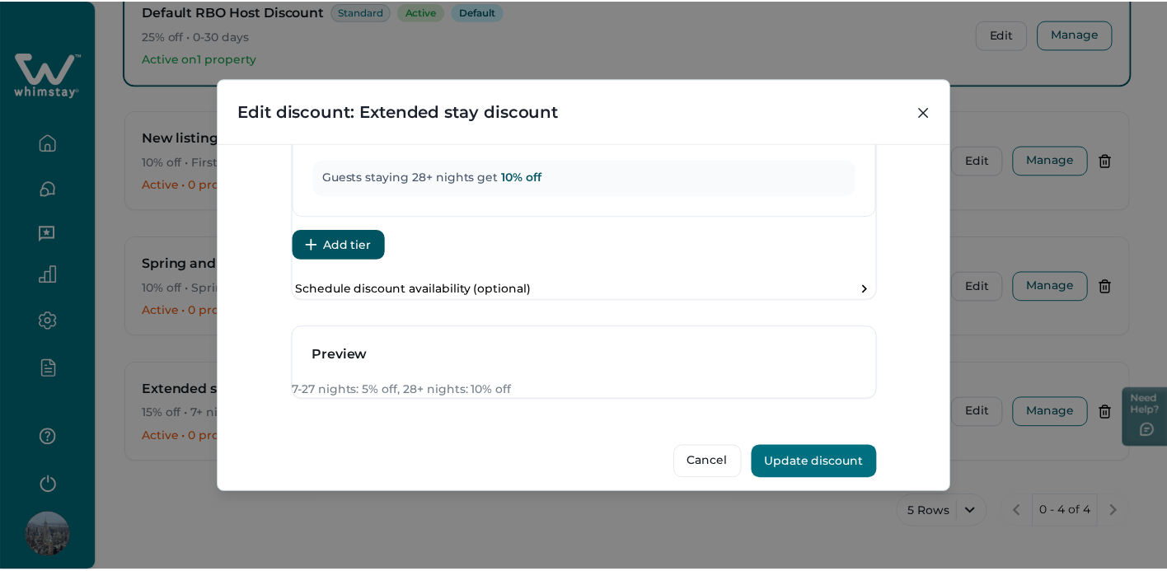
scroll to position [1145, 0]
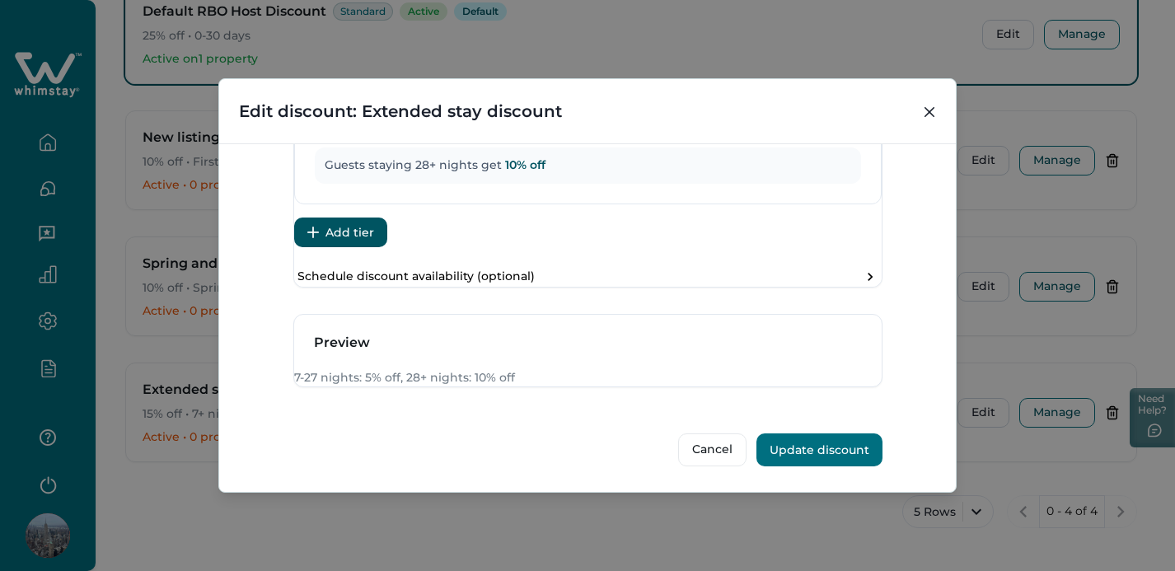
type input "10"
click at [786, 453] on button "Update discount" at bounding box center [820, 450] width 126 height 33
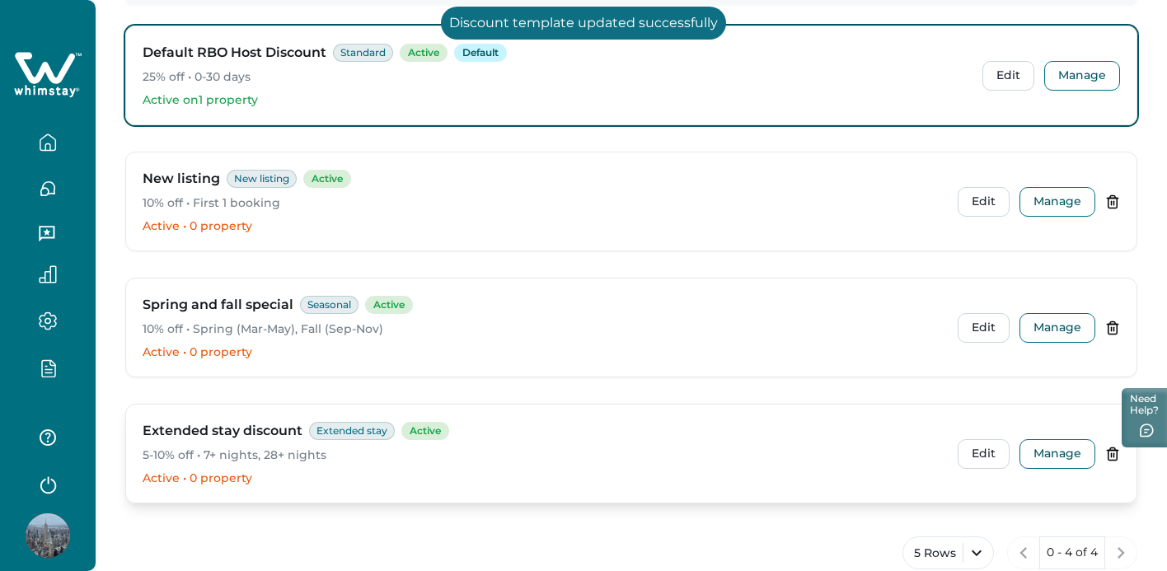
scroll to position [260, 0]
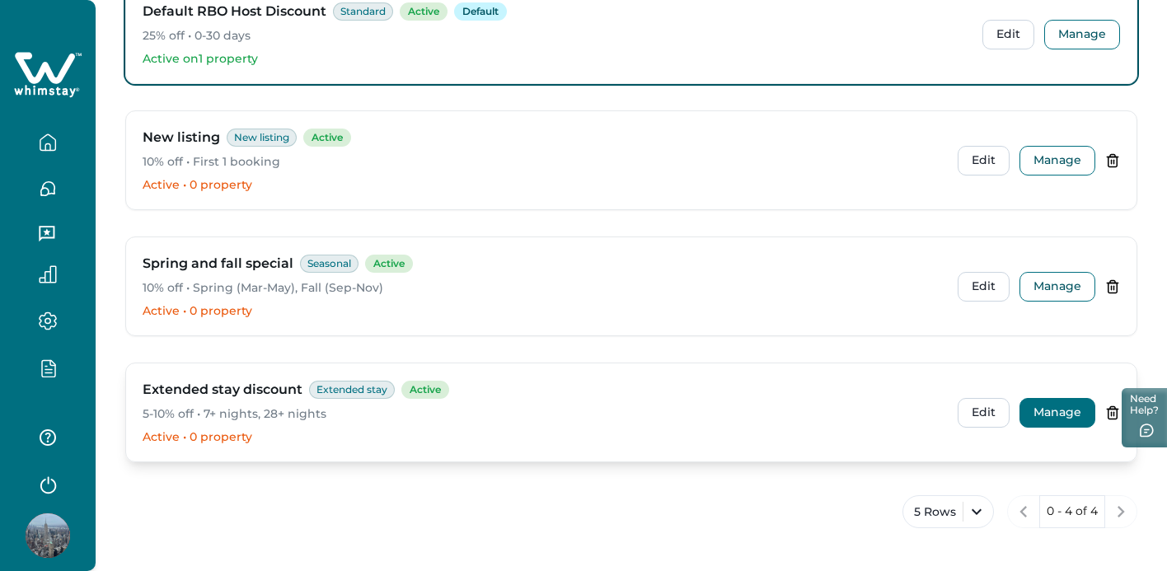
click at [1043, 414] on button "Manage" at bounding box center [1058, 413] width 76 height 30
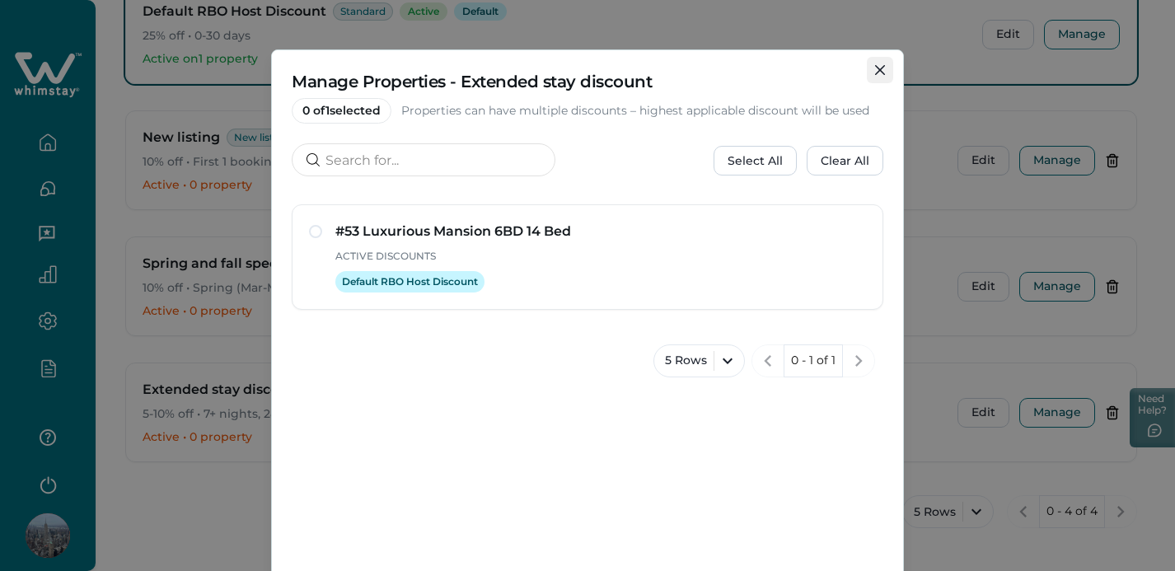
click at [876, 68] on icon "Close" at bounding box center [880, 70] width 10 height 10
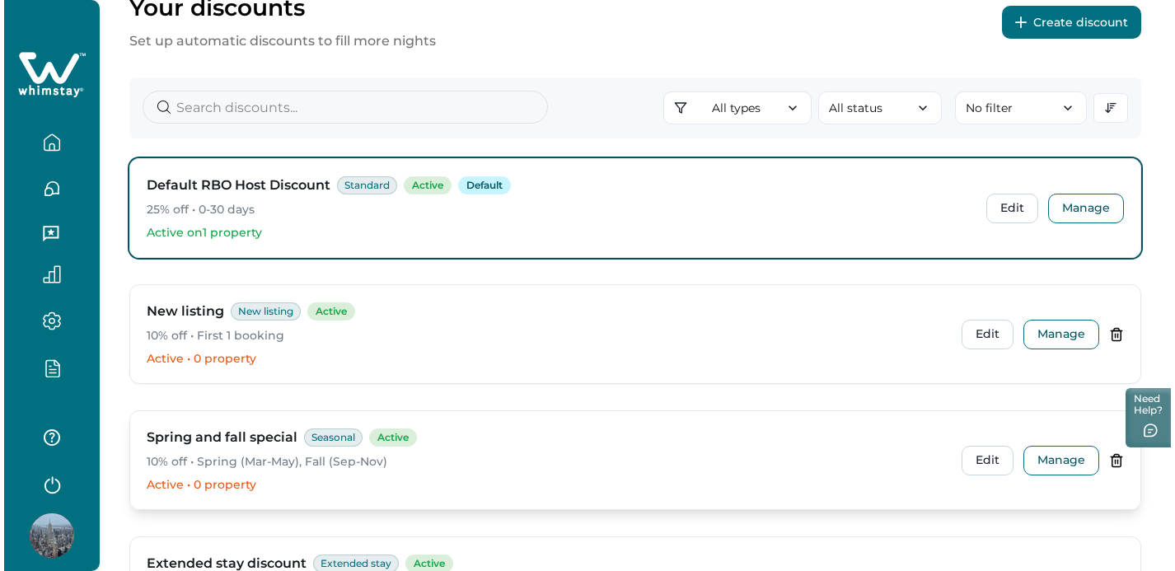
scroll to position [192, 0]
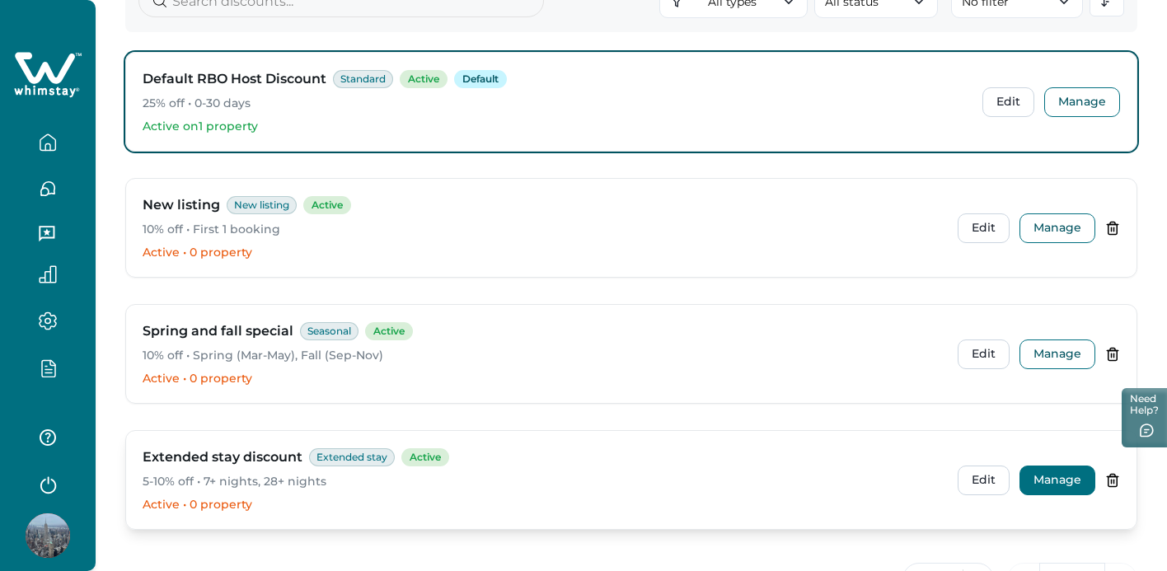
click at [1058, 478] on button "Manage" at bounding box center [1058, 481] width 76 height 30
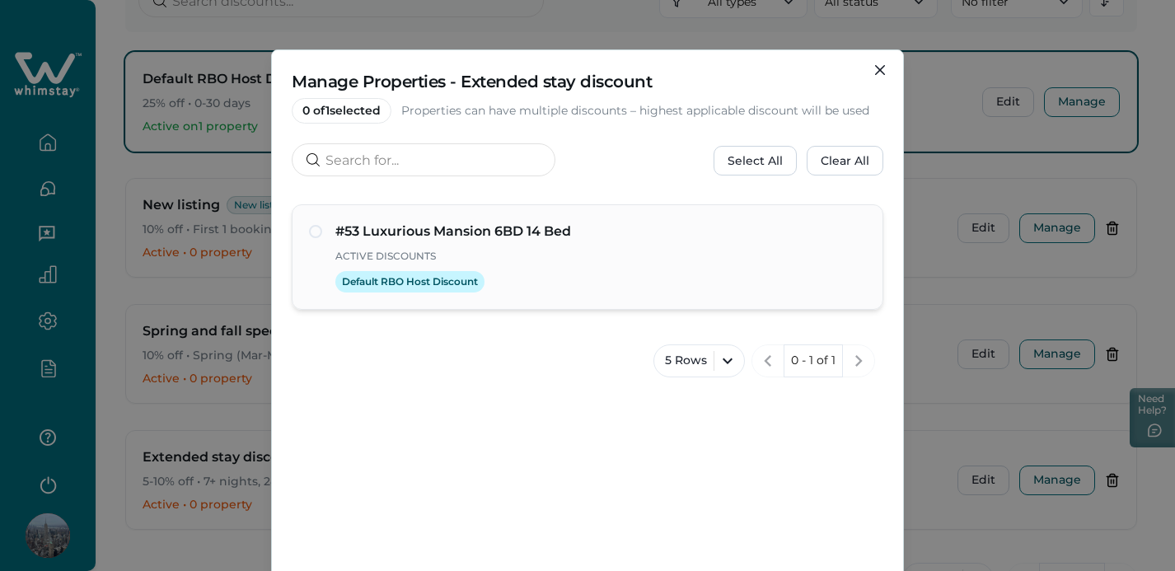
click at [315, 232] on span at bounding box center [315, 231] width 13 height 13
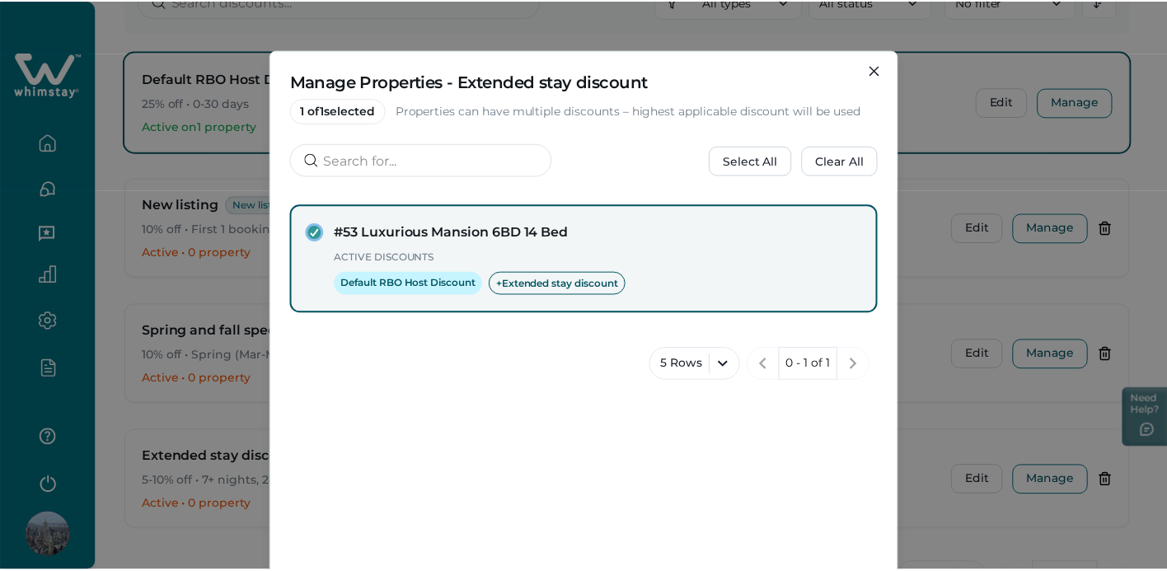
scroll to position [166, 0]
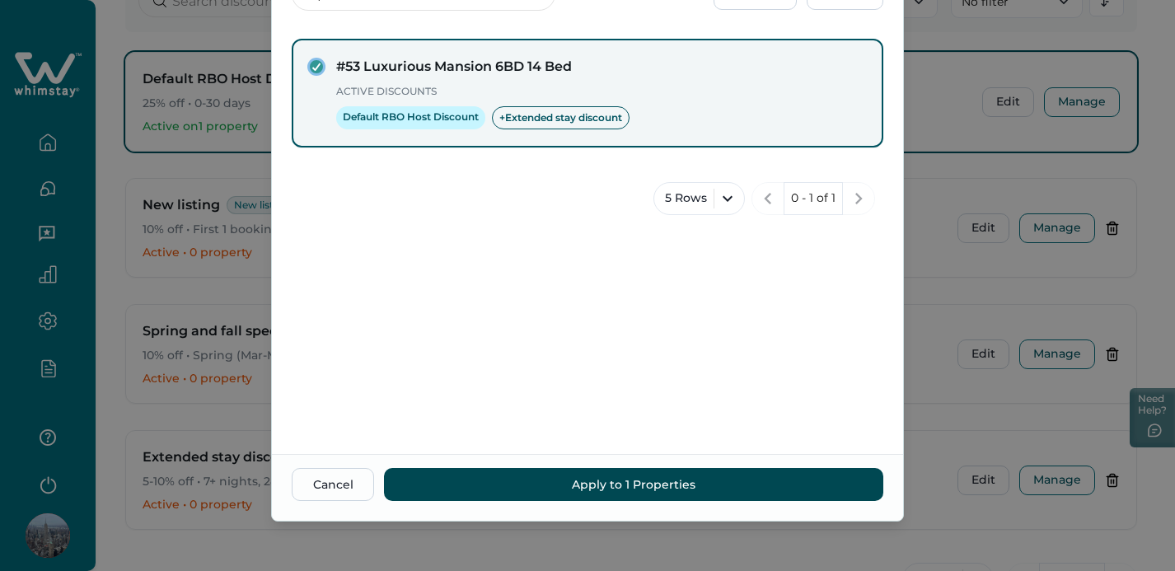
click at [724, 486] on button "Apply to 1 Properties" at bounding box center [634, 484] width 500 height 33
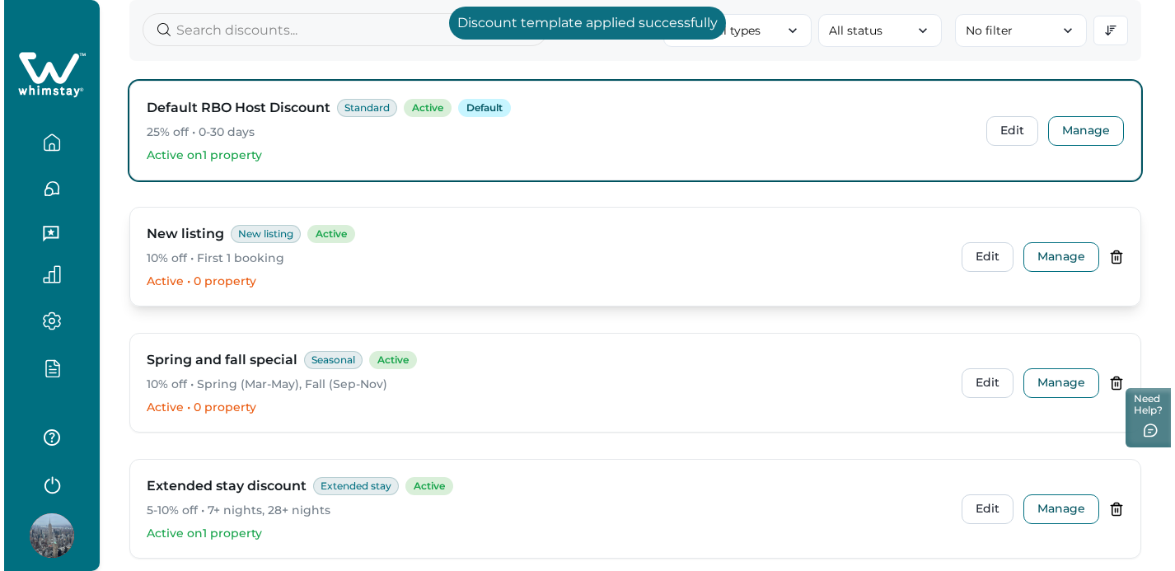
scroll to position [260, 0]
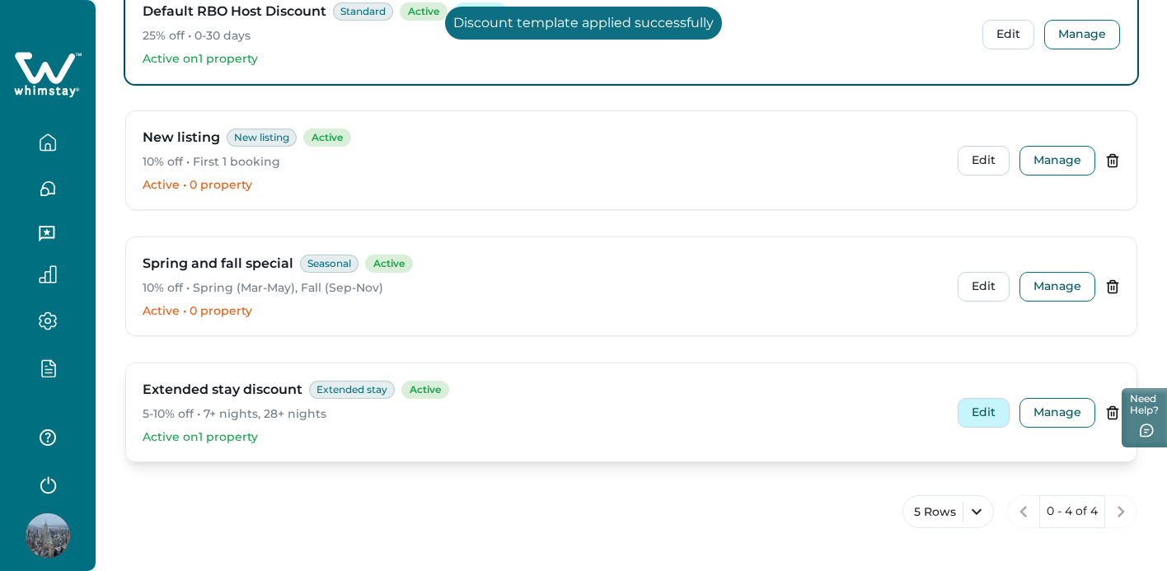
click at [988, 414] on button "Edit" at bounding box center [984, 413] width 52 height 30
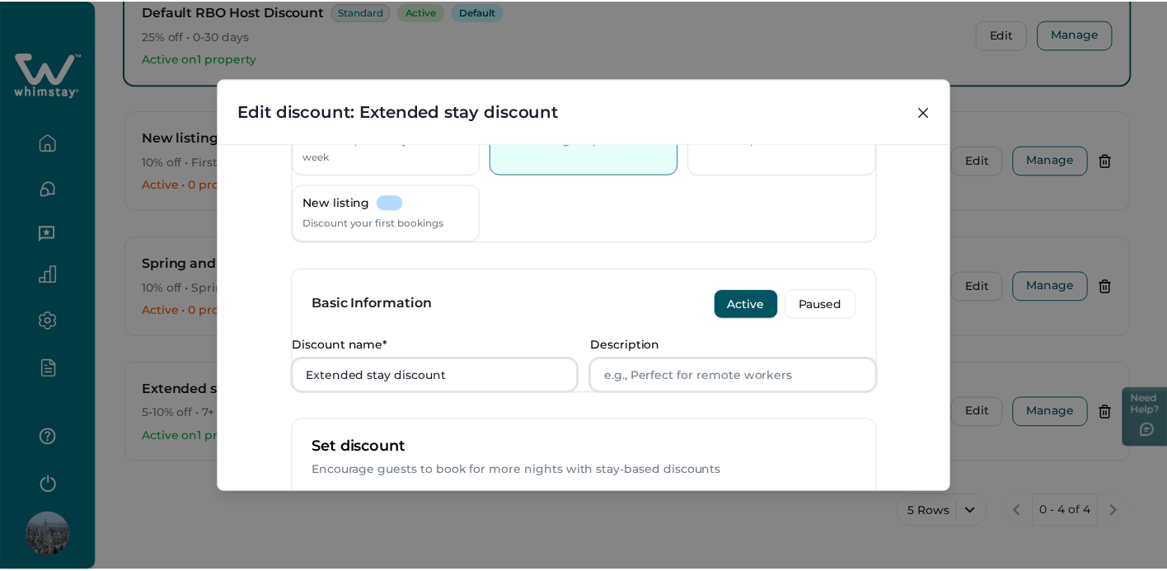
scroll to position [0, 0]
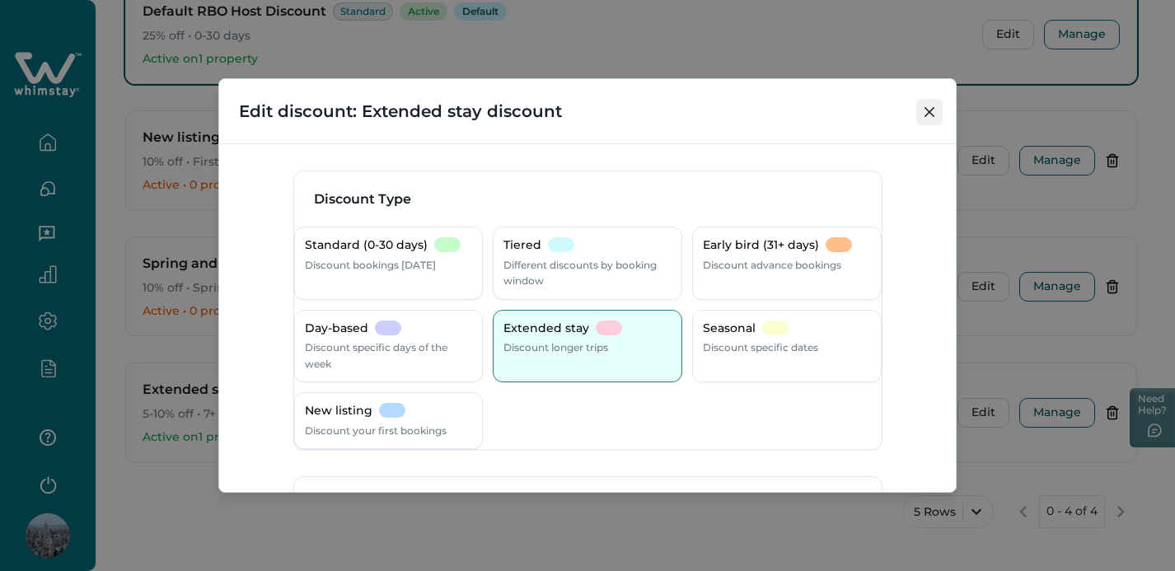
click at [923, 114] on button "Close" at bounding box center [930, 112] width 26 height 26
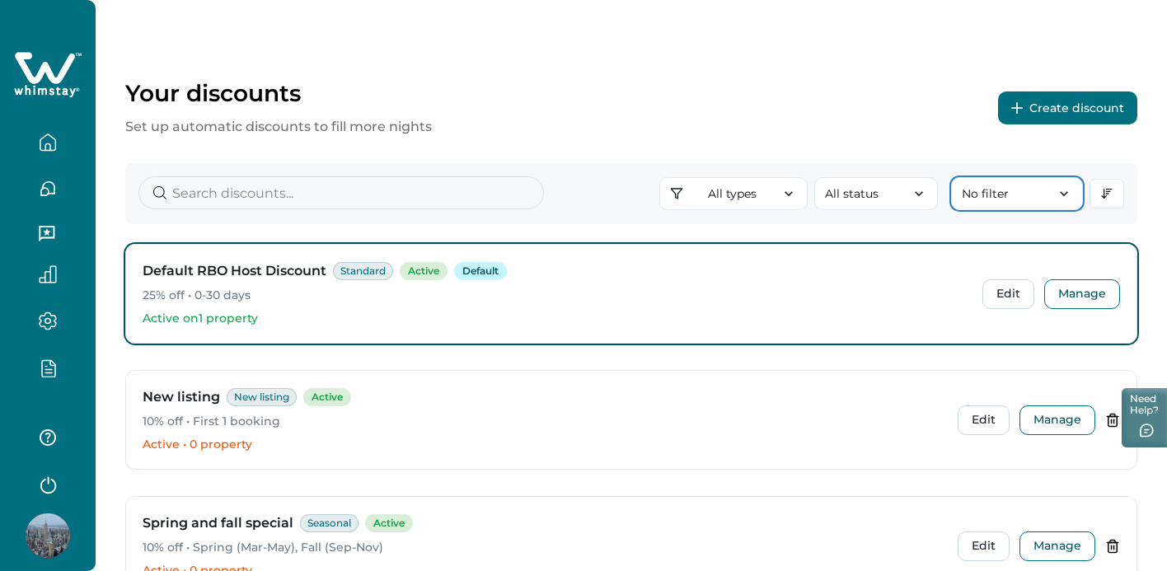
click at [1025, 193] on button "No filter" at bounding box center [1017, 193] width 132 height 33
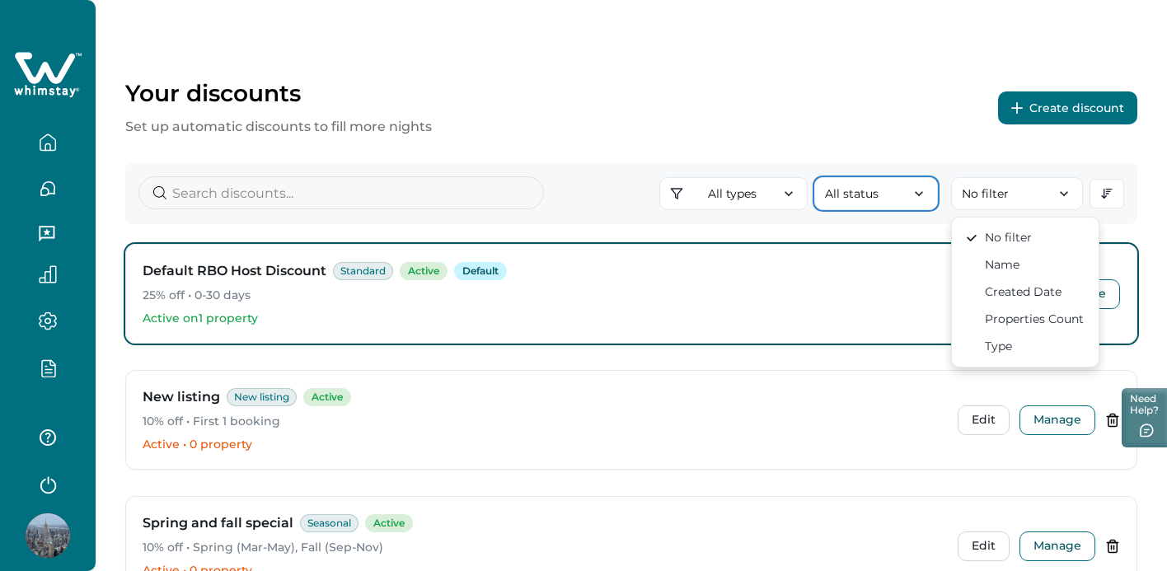
click at [875, 195] on button "All status" at bounding box center [876, 193] width 124 height 33
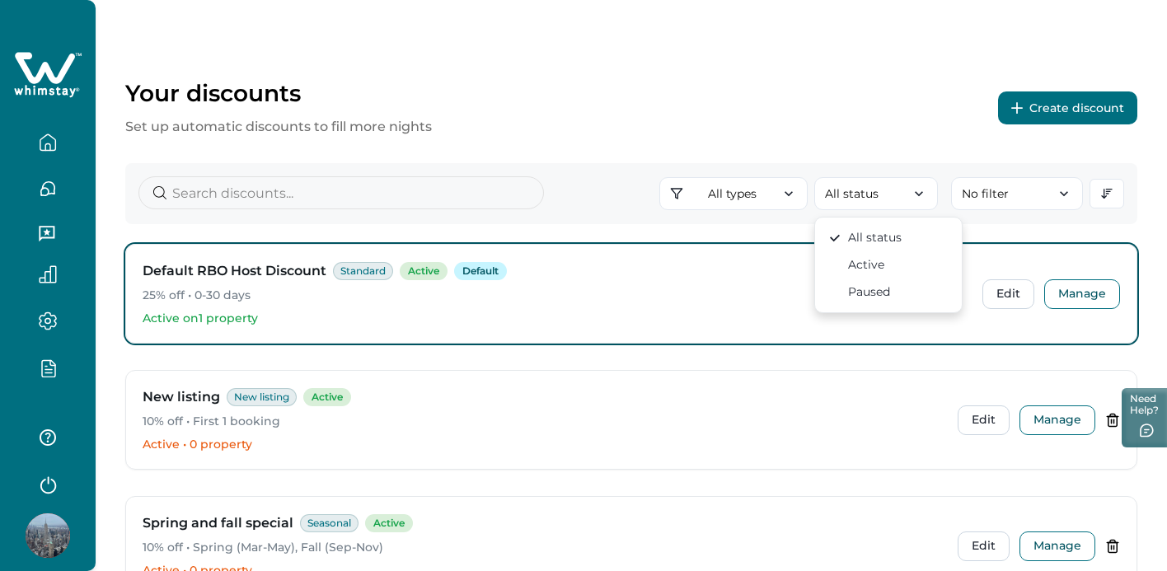
click at [862, 127] on div "Your discounts Set up automatic discounts to fill more nights Create discount" at bounding box center [631, 108] width 1012 height 58
click at [783, 175] on div "All types All types Standard 0-30 Tiered Early bird Day-based Extended stay Sea…" at bounding box center [631, 193] width 1012 height 61
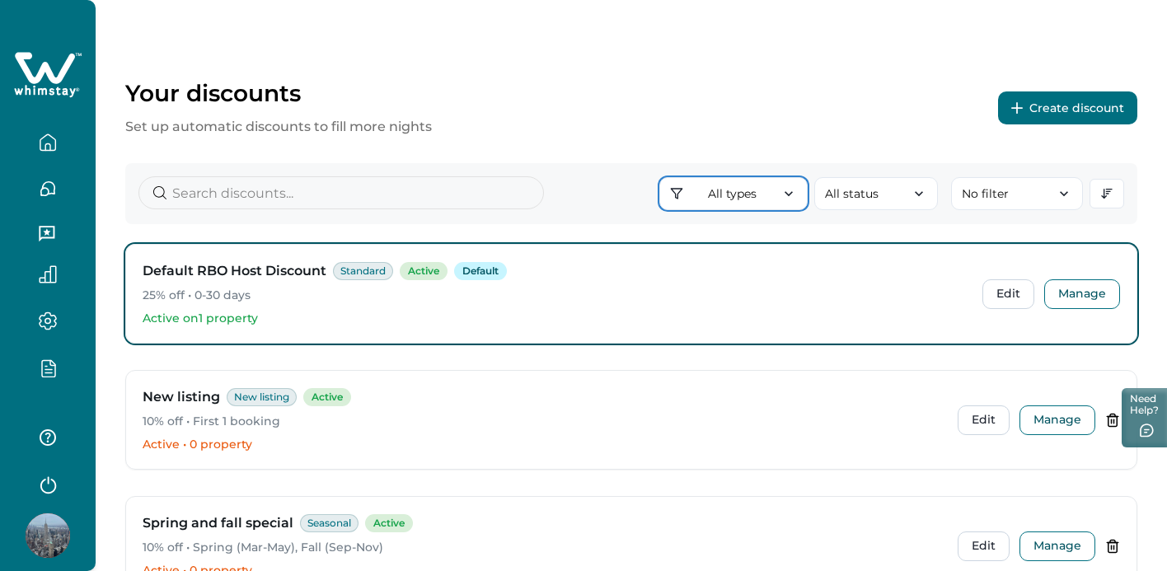
click at [772, 187] on button "All types" at bounding box center [733, 193] width 148 height 33
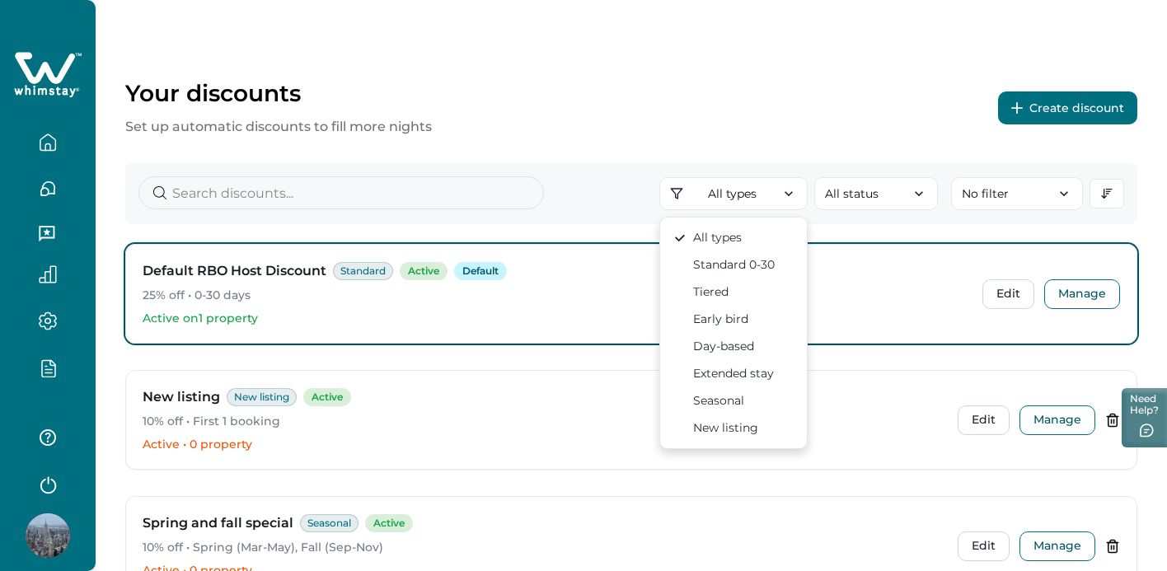
click at [575, 113] on div "Your discounts Set up automatic discounts to fill more nights Create discount" at bounding box center [631, 108] width 1012 height 58
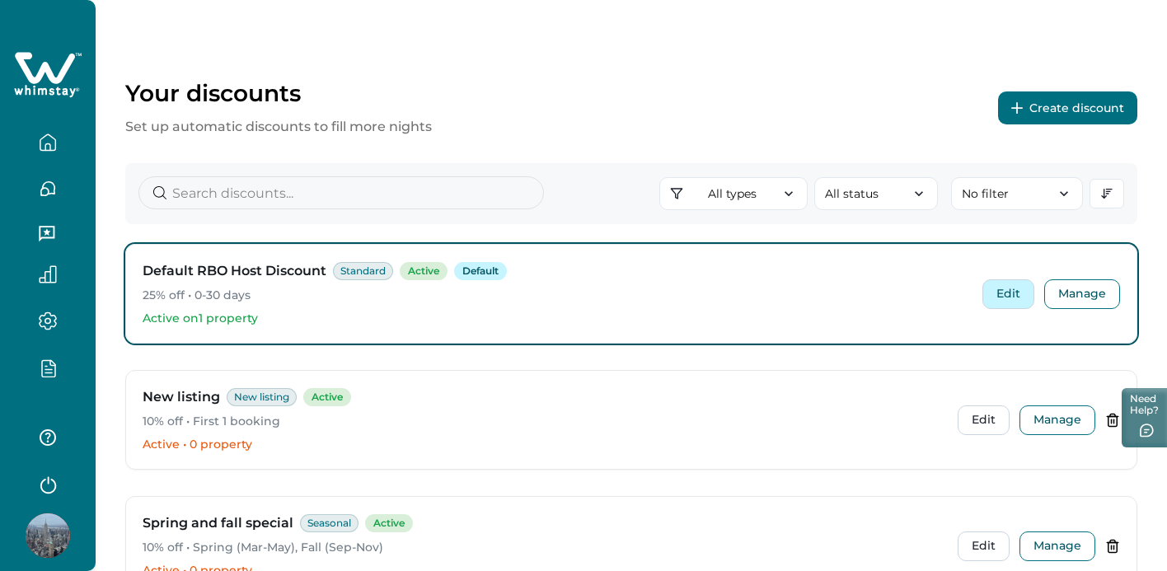
click at [997, 294] on button "Edit" at bounding box center [1009, 294] width 52 height 30
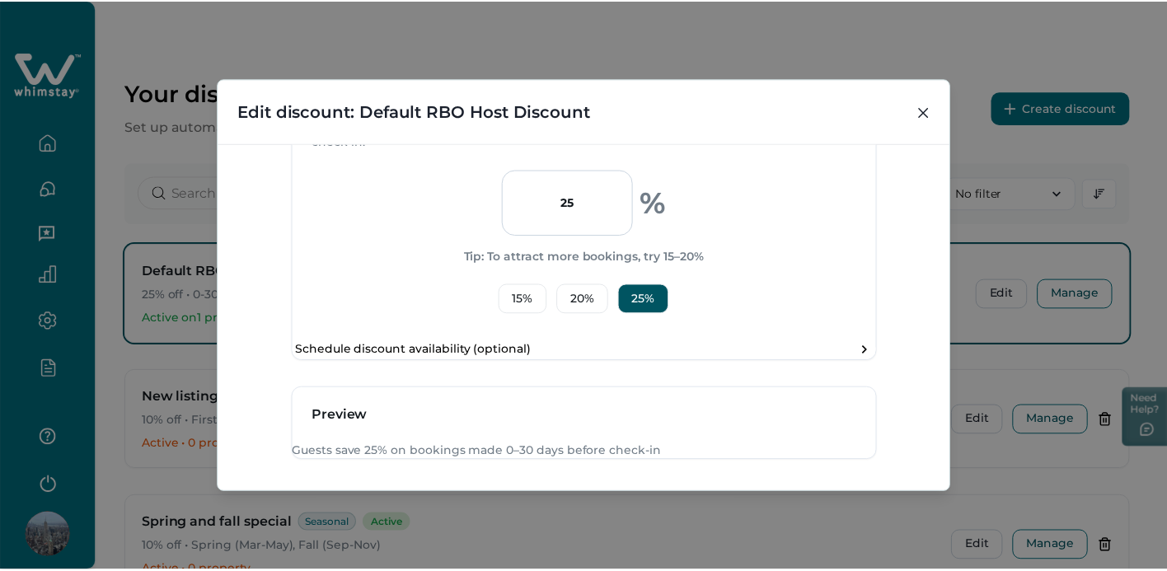
scroll to position [541, 0]
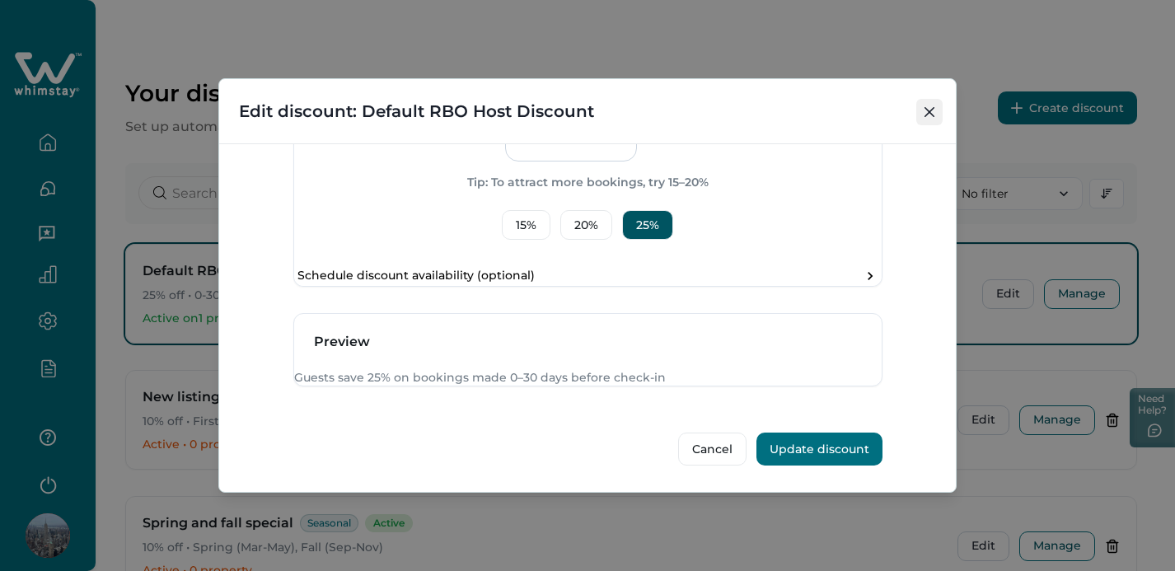
click at [936, 107] on button "Close" at bounding box center [930, 112] width 26 height 26
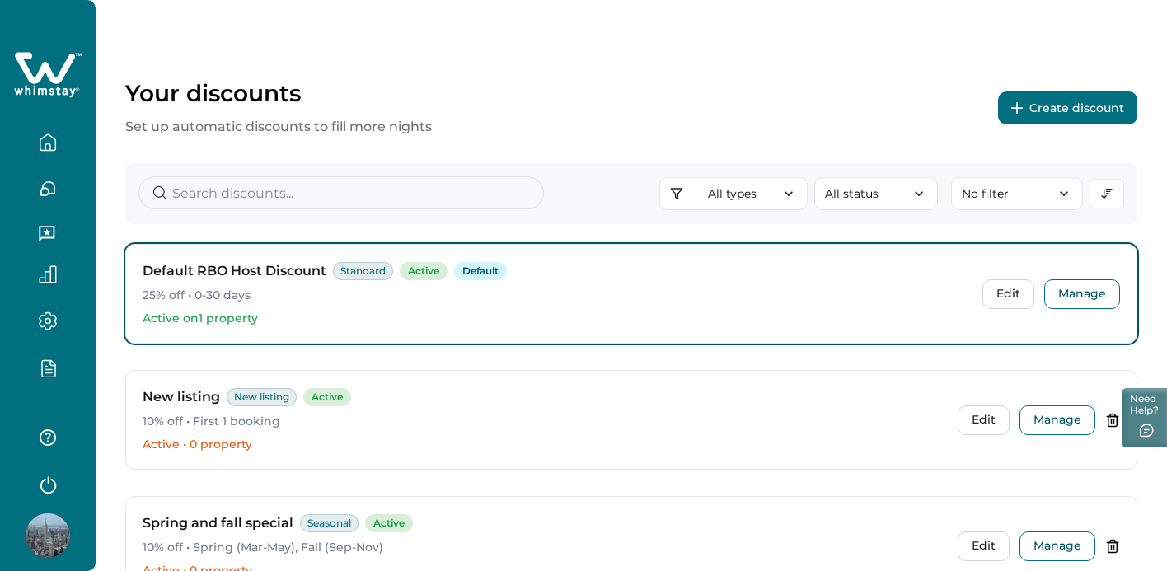
click at [479, 264] on span "Default" at bounding box center [480, 271] width 53 height 18
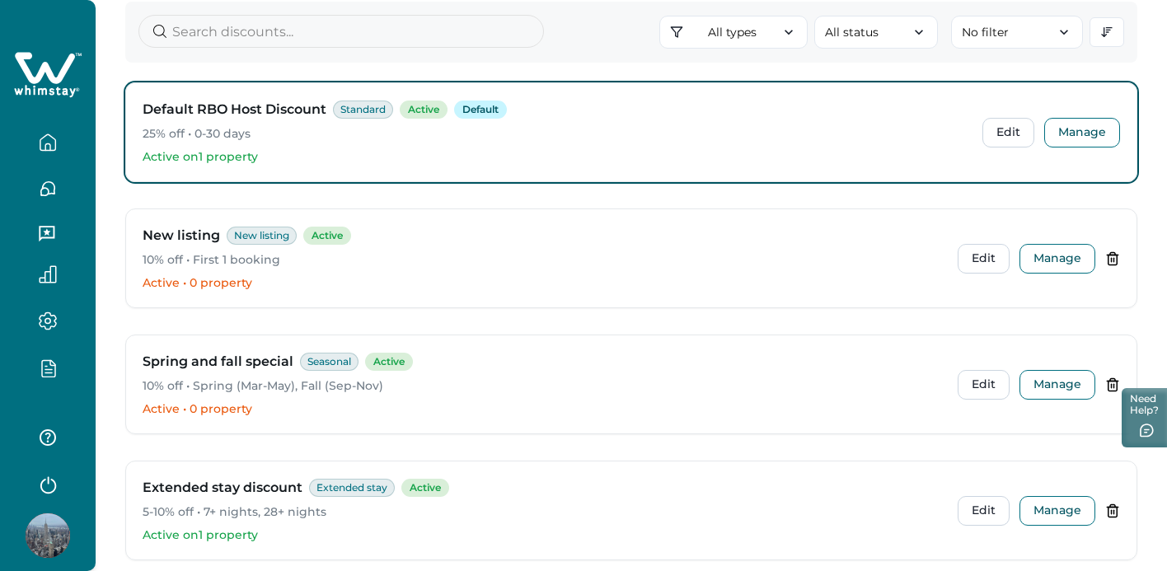
scroll to position [260, 0]
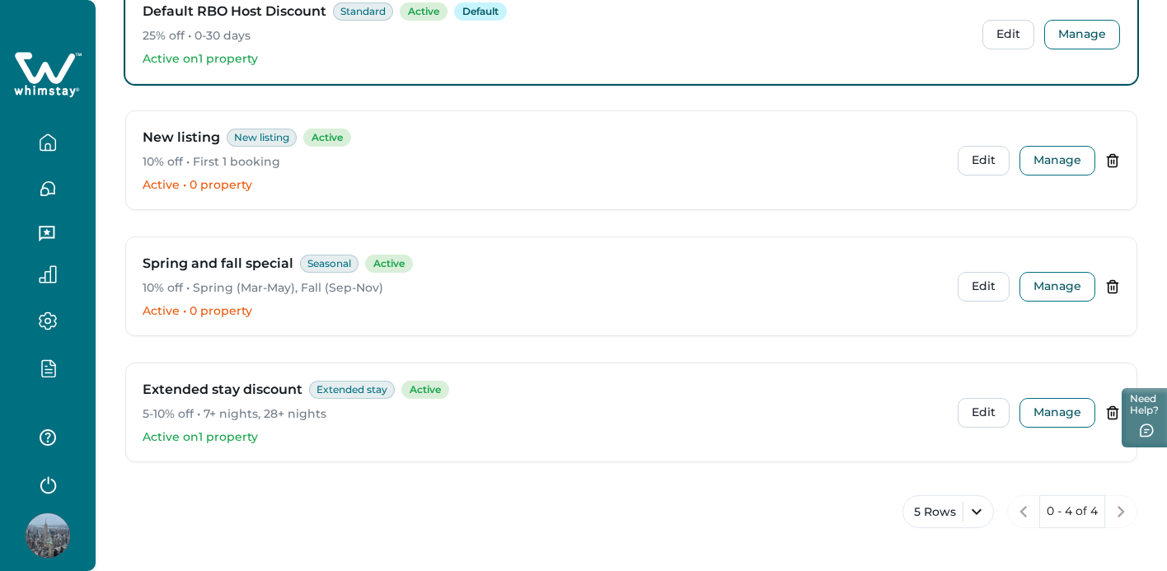
click at [45, 367] on icon "button" at bounding box center [48, 368] width 18 height 19
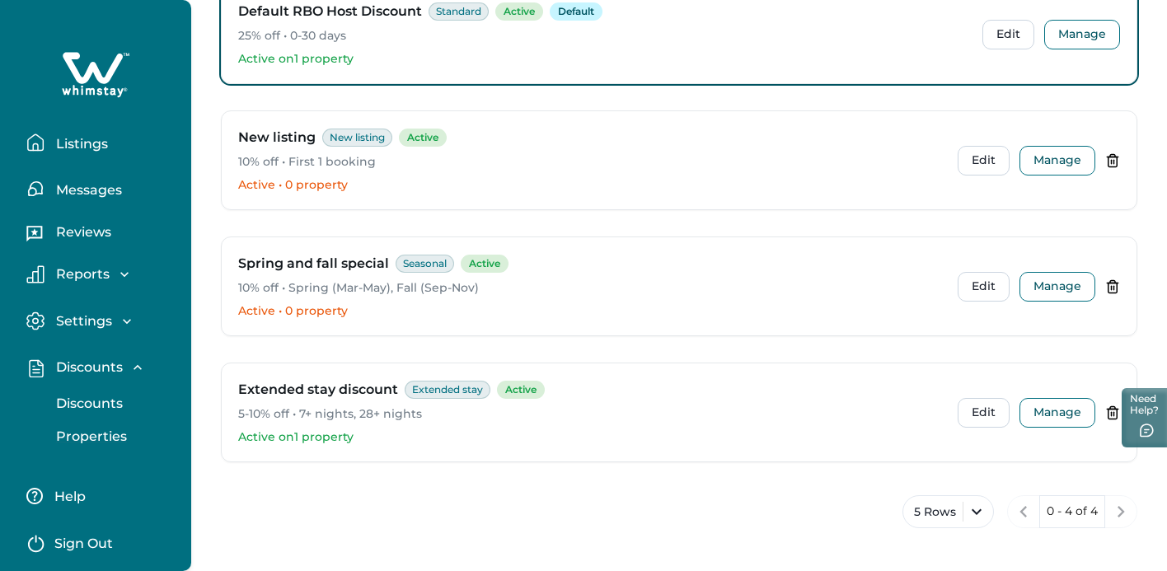
click at [70, 437] on p "Properties" at bounding box center [89, 437] width 76 height 16
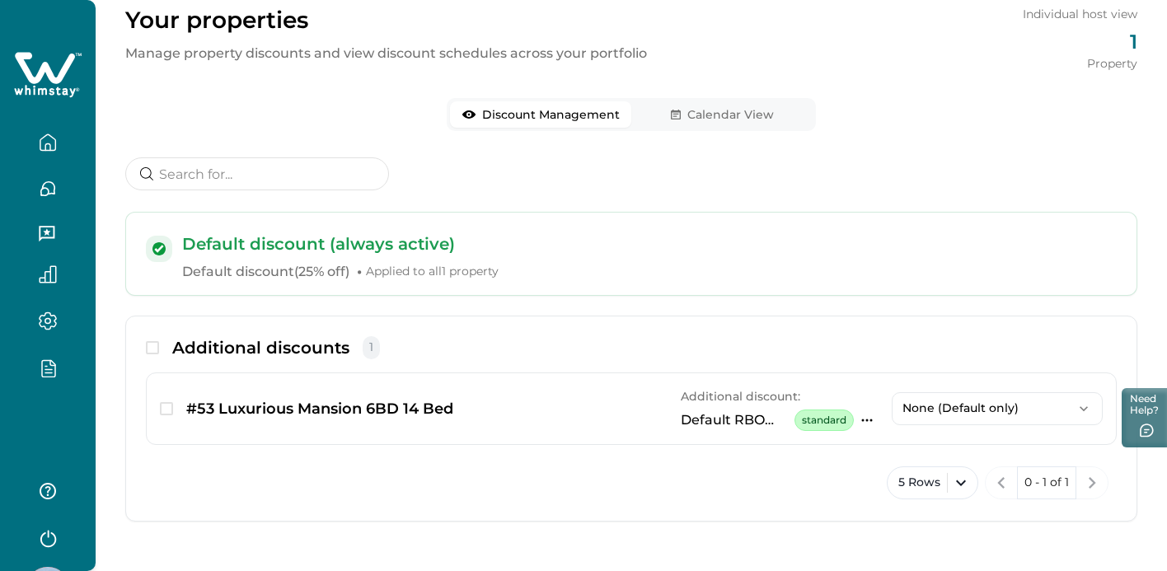
click at [396, 260] on div "Default discount (always active) Default discount ( 25% off ) • Applied to all …" at bounding box center [649, 256] width 935 height 49
click at [382, 264] on span "Applied to all 1 property" at bounding box center [432, 272] width 133 height 16
click at [243, 272] on p "Default discount ( 25% off ) • Applied to all 1 property" at bounding box center [649, 272] width 935 height 20
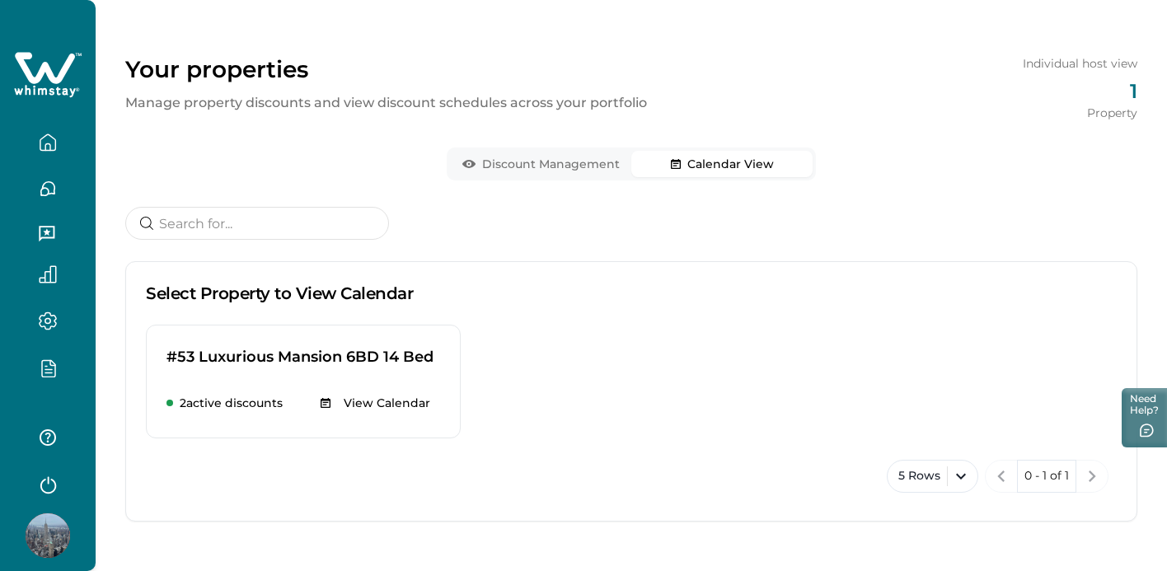
click at [701, 115] on div "Your properties Manage property discounts and view discount schedules across yo…" at bounding box center [632, 273] width 1072 height 595
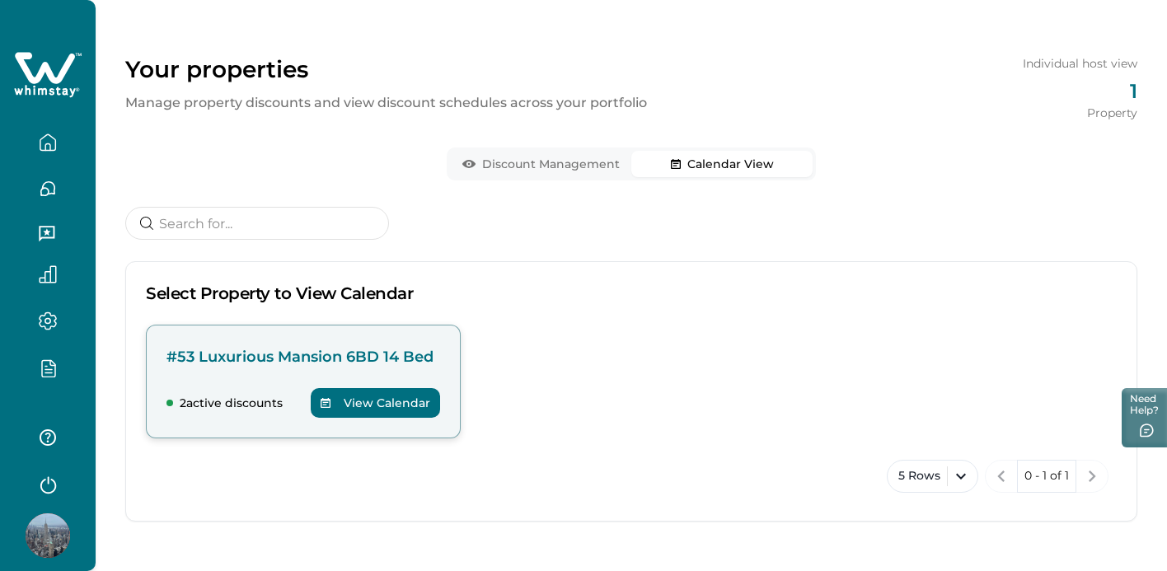
click at [305, 373] on div "#53 Luxurious Mansion 6BD 14 Bed 2 active discounts View Calendar" at bounding box center [303, 382] width 315 height 114
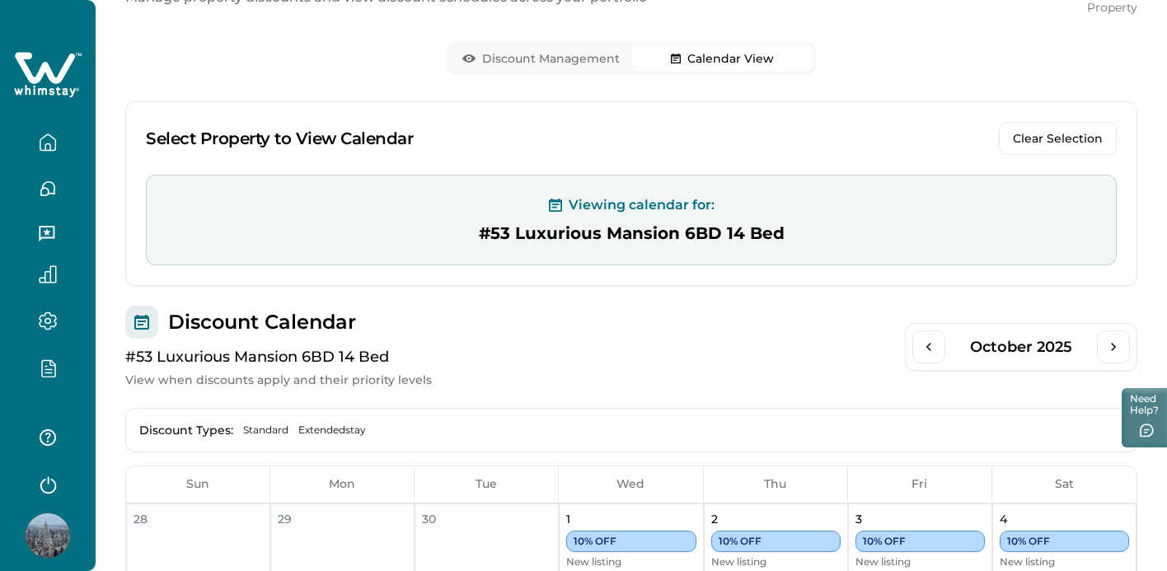
scroll to position [73, 0]
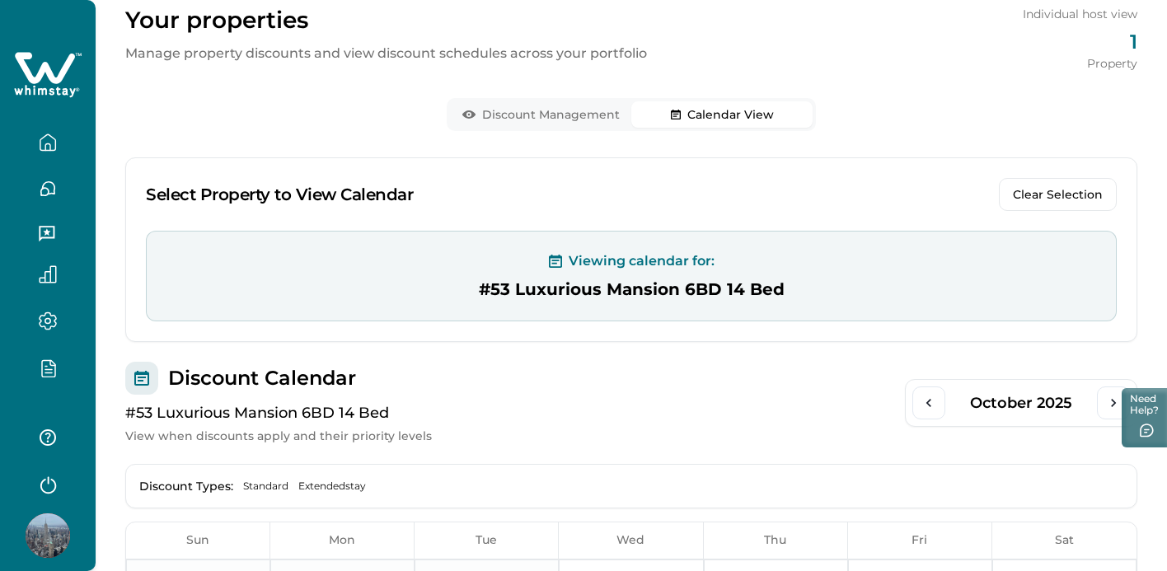
click at [519, 49] on div "Your properties Manage property discounts and view discount schedules across yo…" at bounding box center [632, 450] width 1072 height 1046
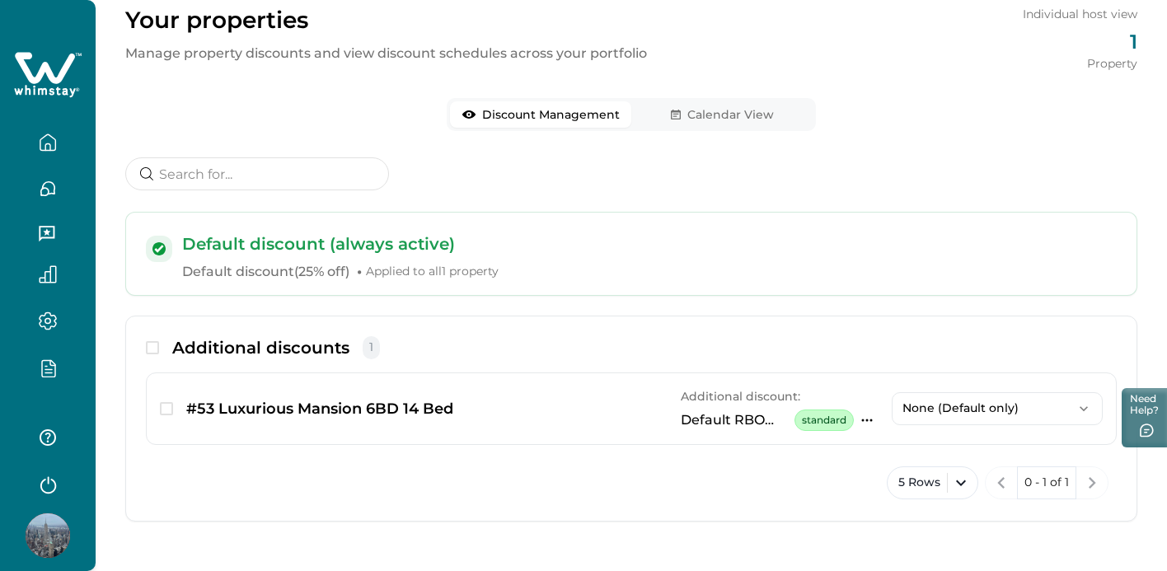
click at [46, 368] on icon "button" at bounding box center [48, 368] width 18 height 19
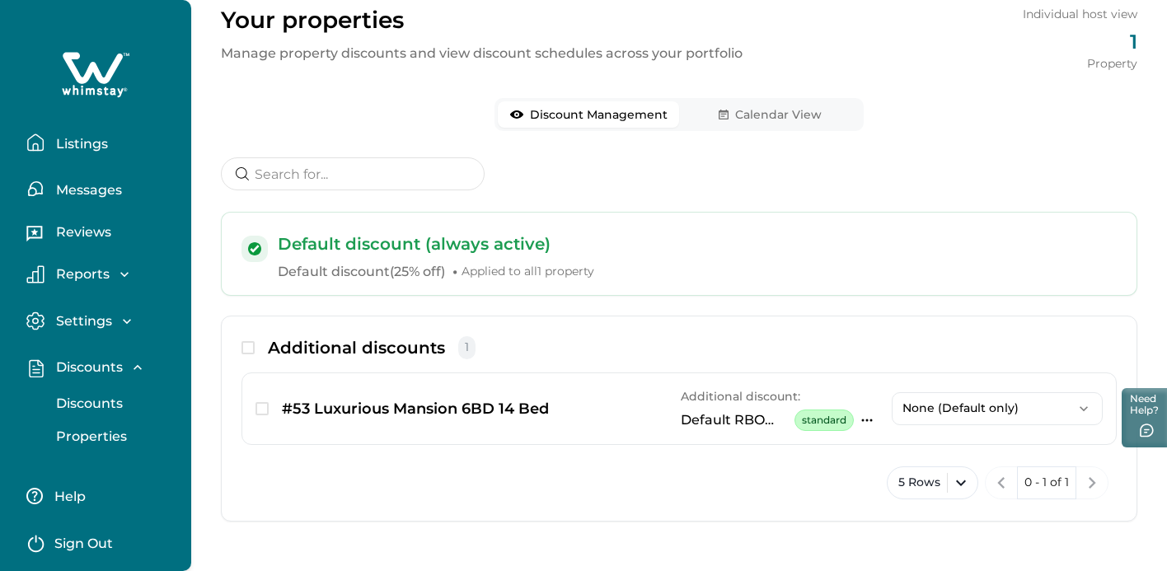
click at [89, 405] on p "Discounts" at bounding box center [87, 404] width 72 height 16
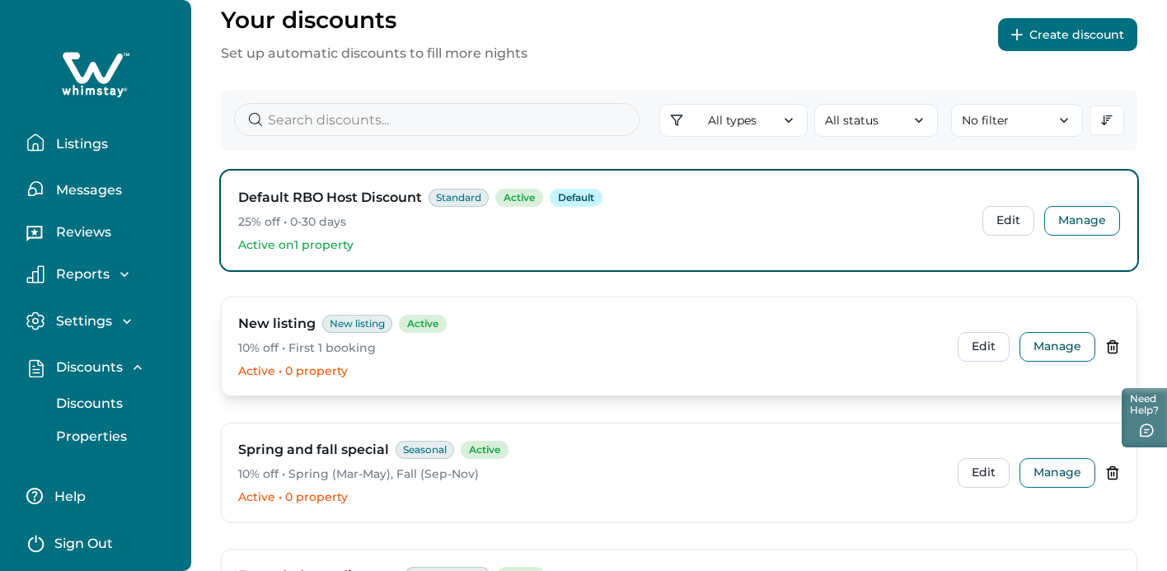
scroll to position [54, 0]
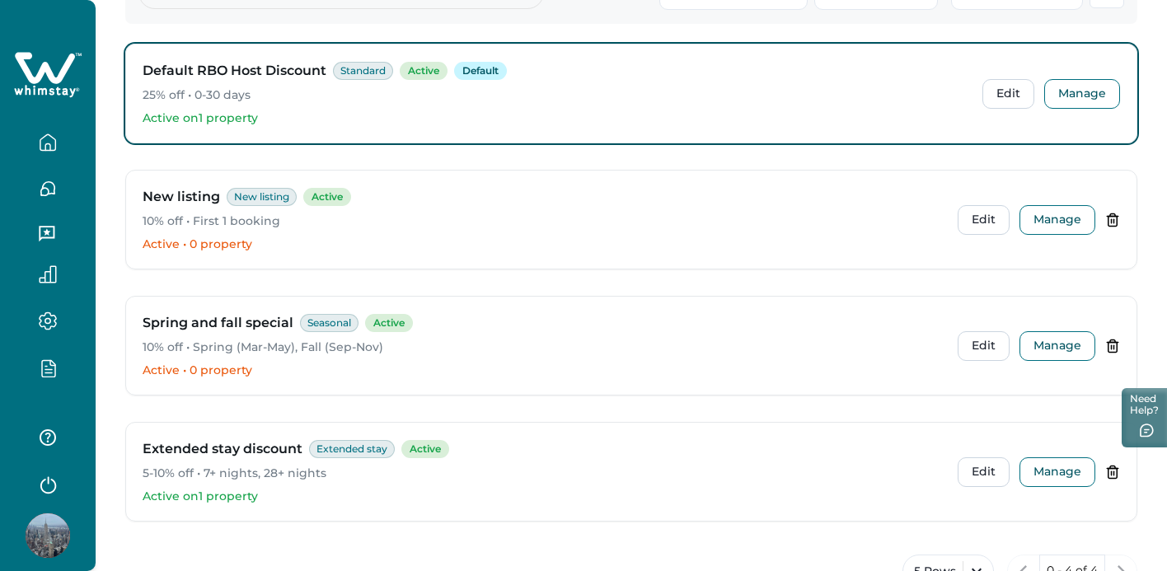
scroll to position [190, 0]
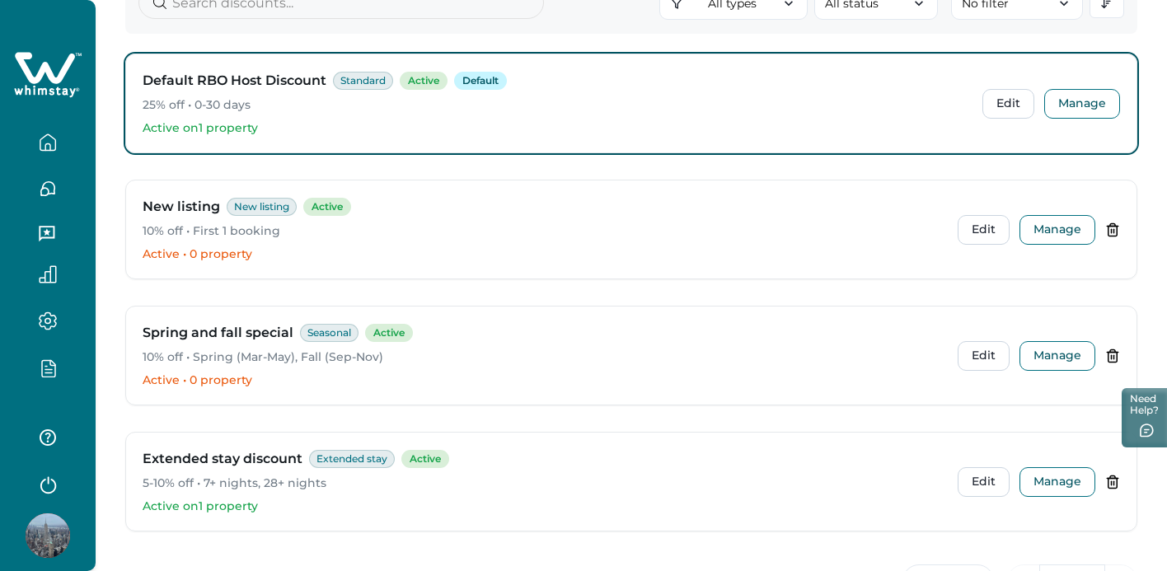
click at [44, 372] on icon "button" at bounding box center [48, 368] width 18 height 19
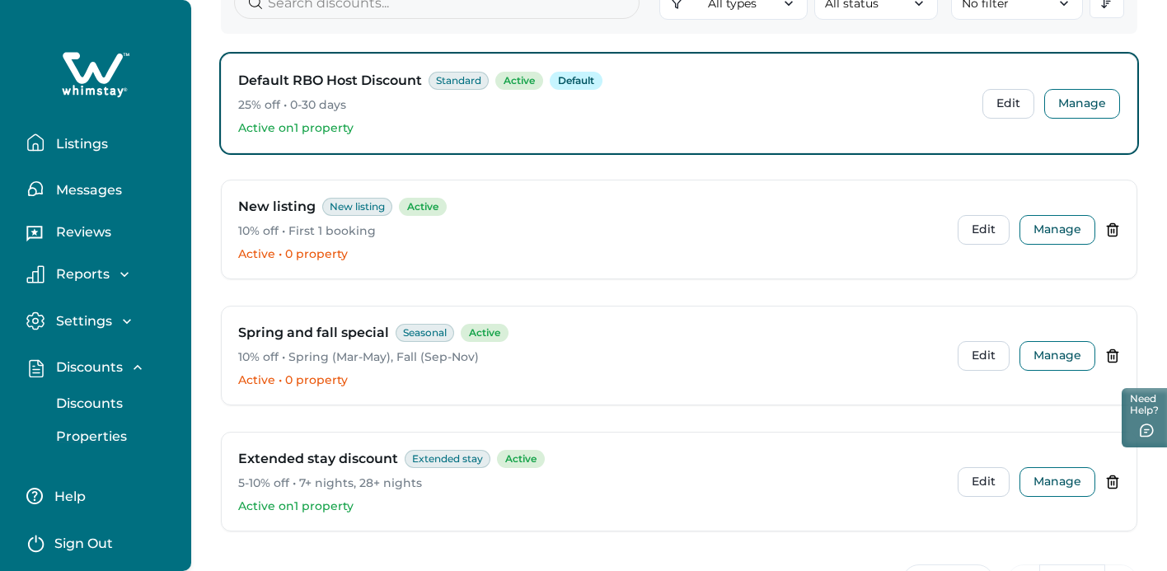
click at [75, 441] on p "Properties" at bounding box center [89, 437] width 76 height 16
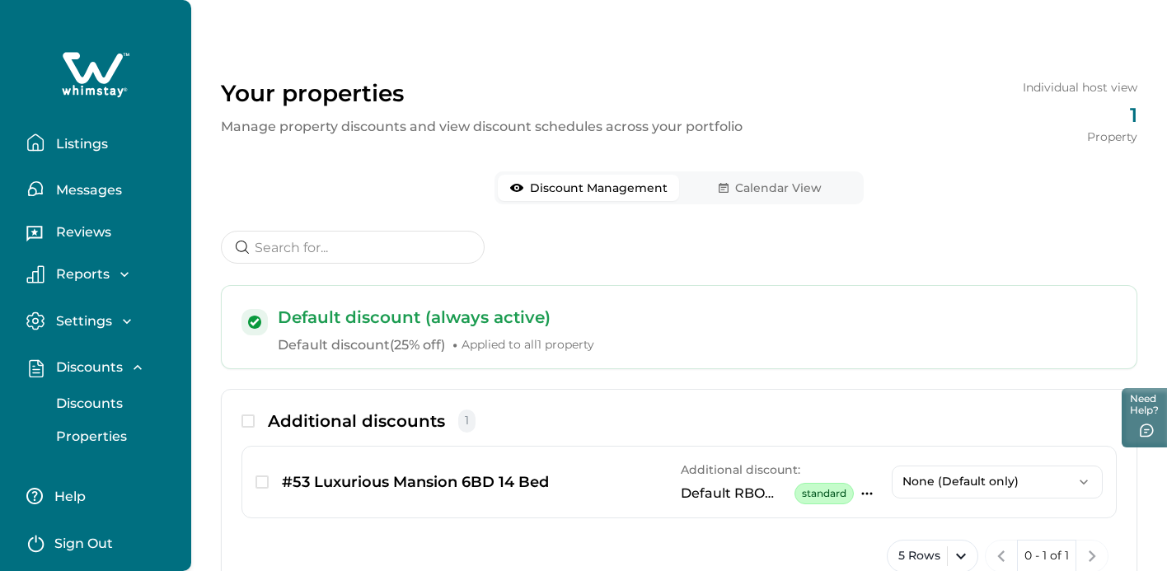
scroll to position [73, 0]
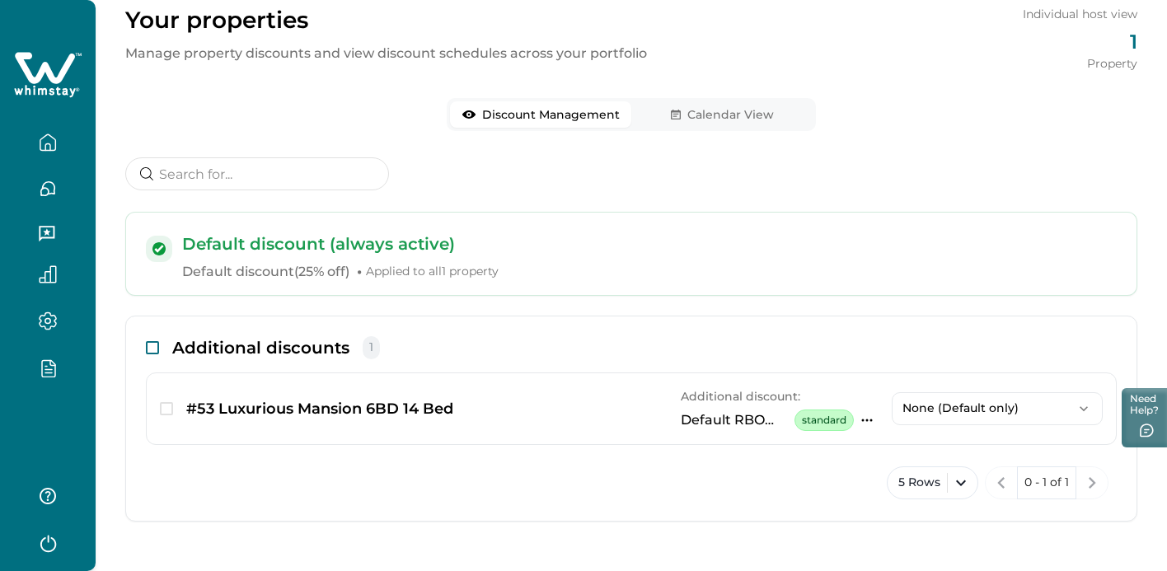
click at [246, 346] on div "Additional discounts 1" at bounding box center [631, 354] width 971 height 36
click at [166, 405] on span "button" at bounding box center [166, 408] width 13 height 13
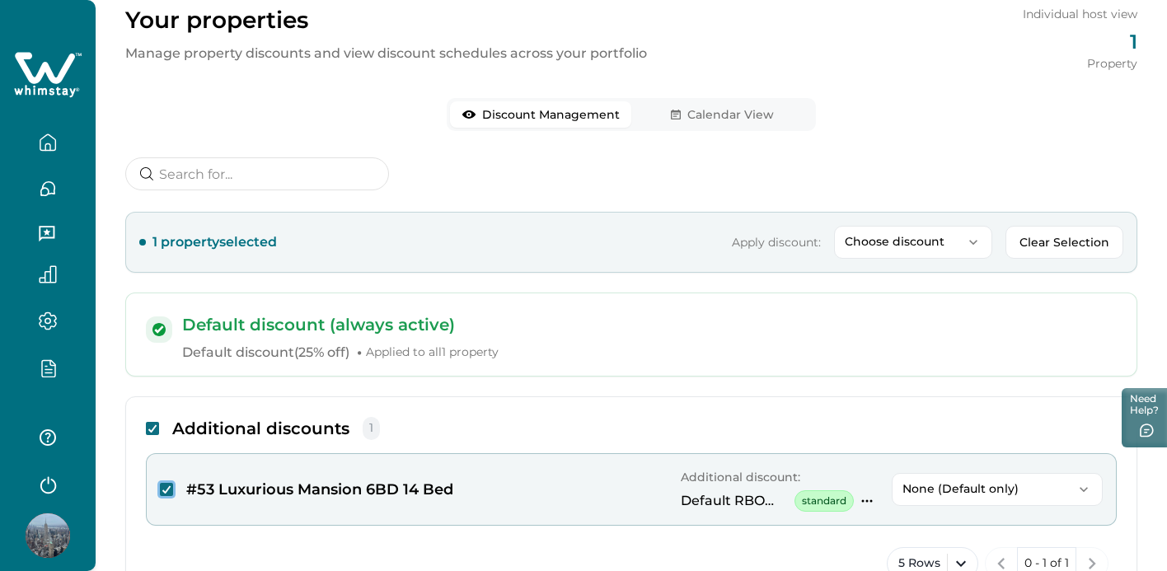
scroll to position [154, 0]
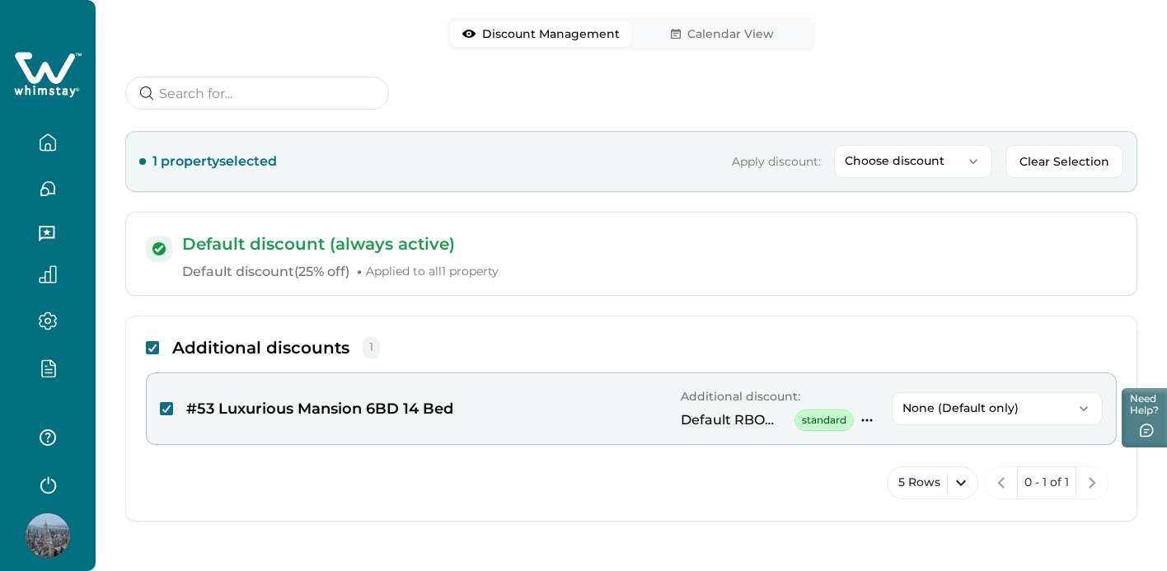
click at [941, 401] on p "None (Default only)" at bounding box center [988, 408] width 170 height 14
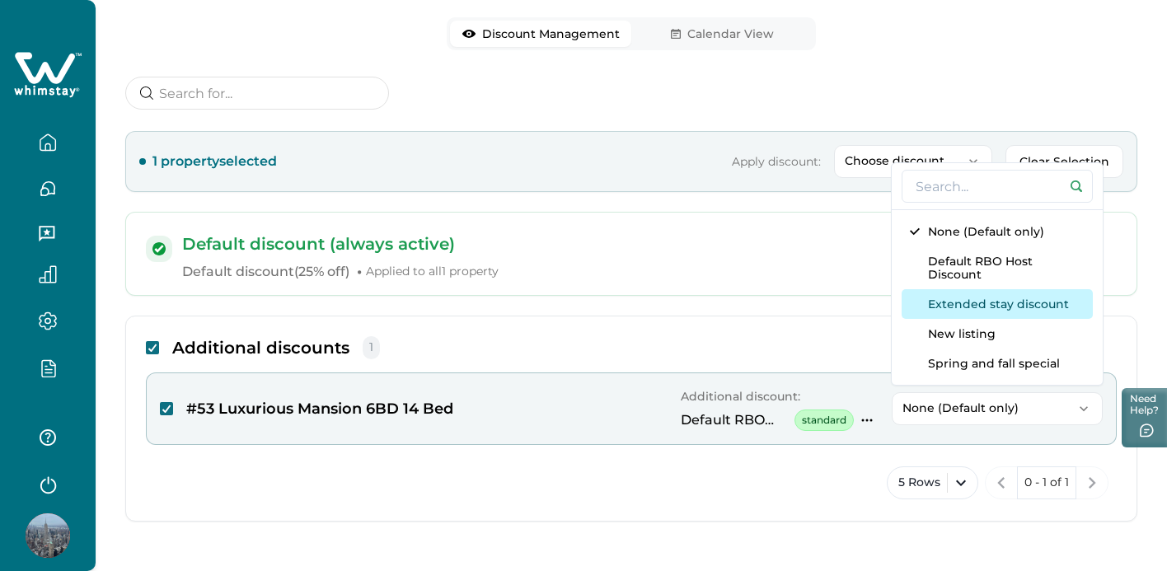
click at [946, 307] on button "Extended stay discount" at bounding box center [997, 304] width 191 height 30
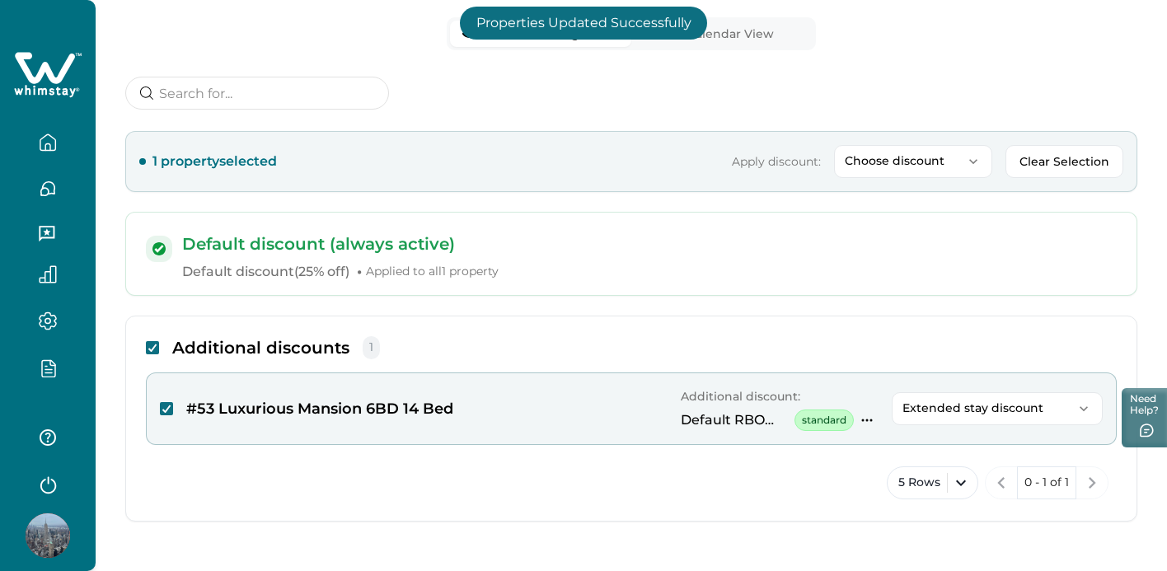
click at [869, 415] on icon "button" at bounding box center [867, 420] width 13 height 13
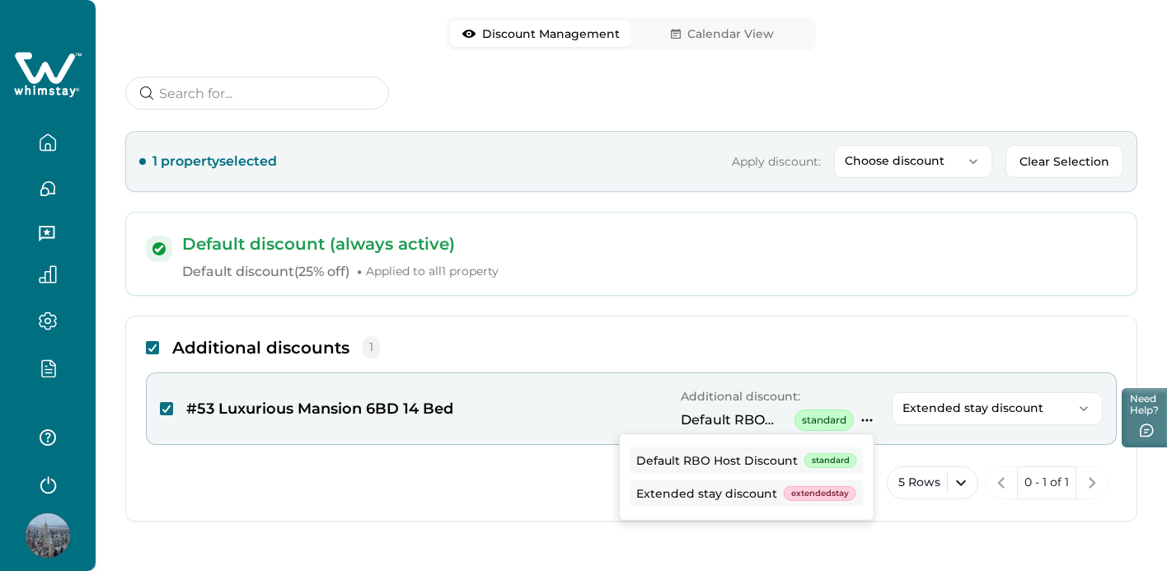
click at [581, 490] on div "5 Rows 0 - 1 of 1" at bounding box center [631, 482] width 971 height 49
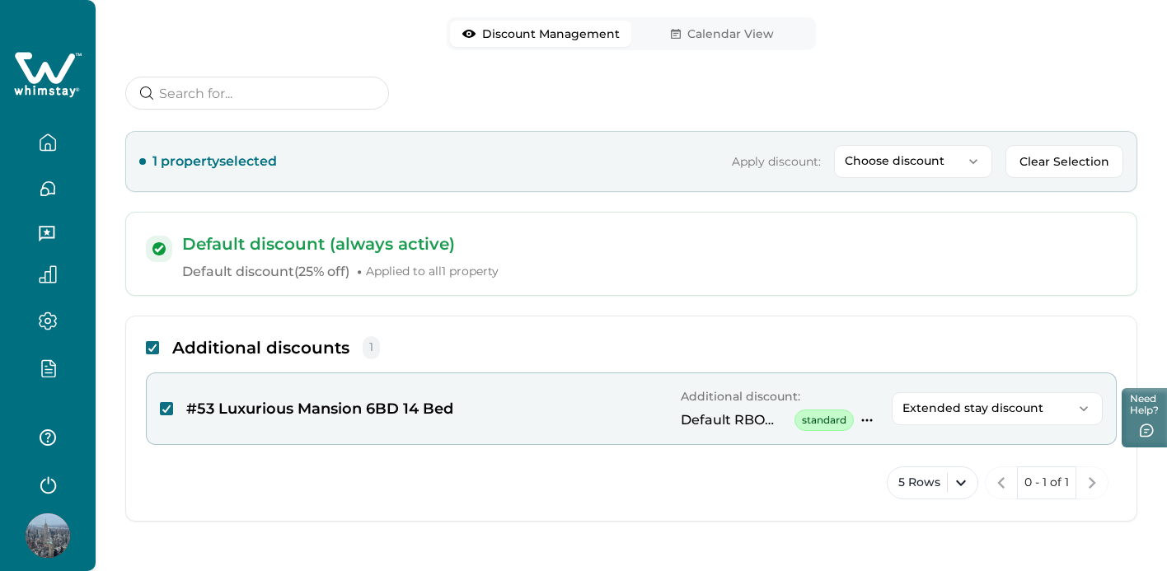
scroll to position [79, 0]
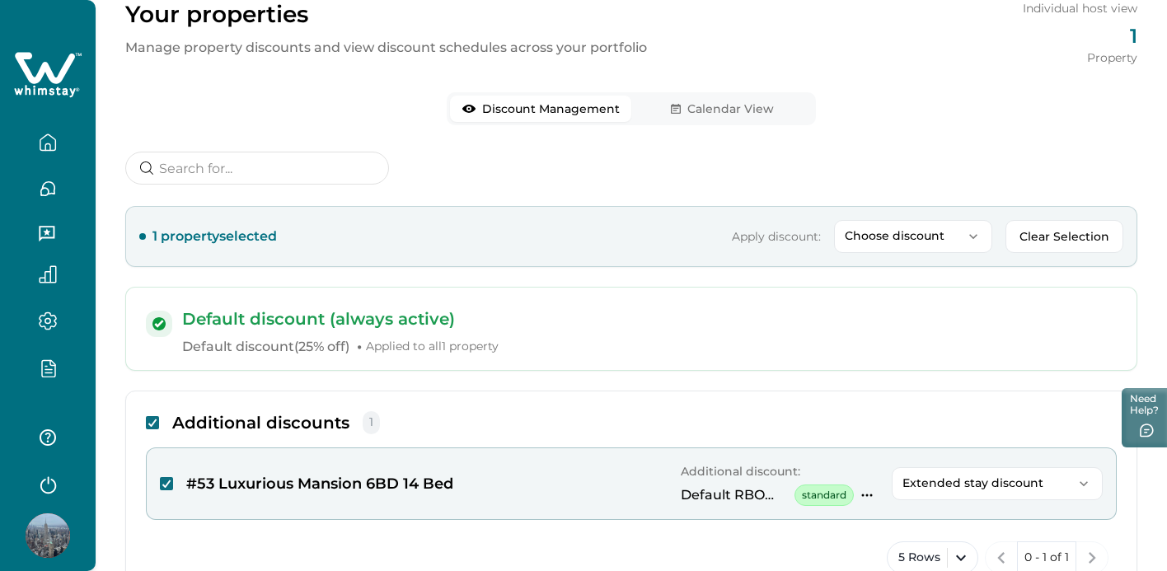
click at [886, 232] on p "Choose discount" at bounding box center [903, 236] width 117 height 14
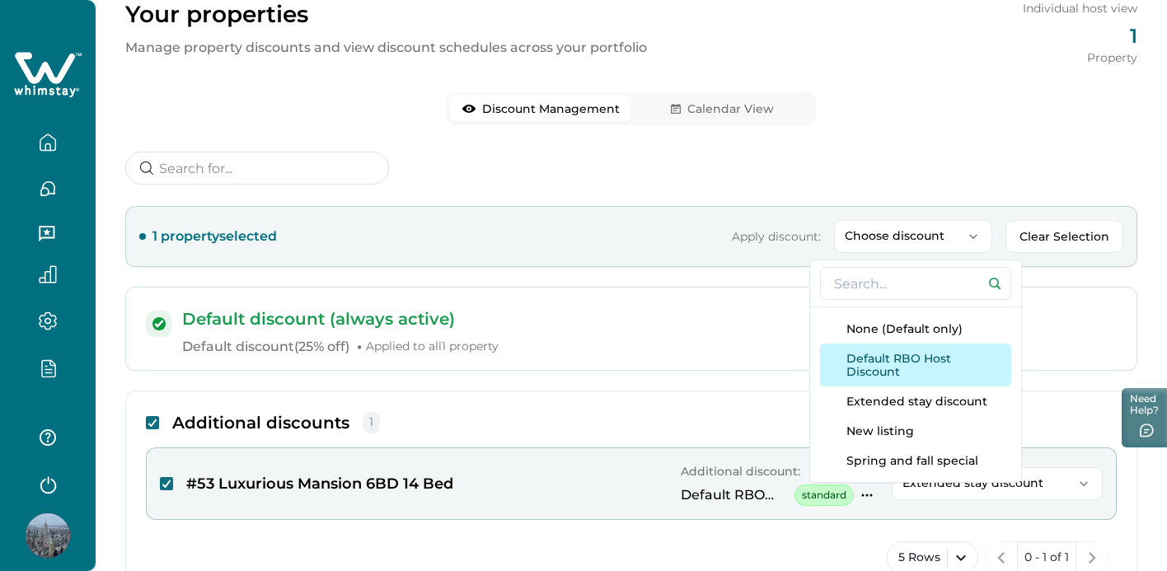
click at [878, 357] on button "Default RBO Host Discount" at bounding box center [915, 365] width 191 height 43
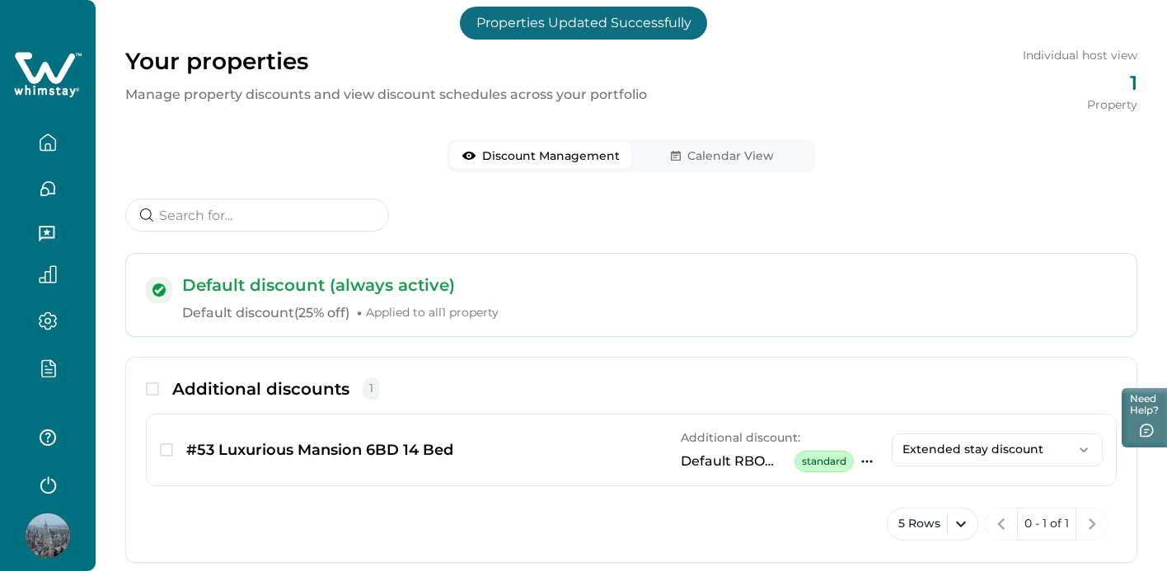
scroll to position [0, 0]
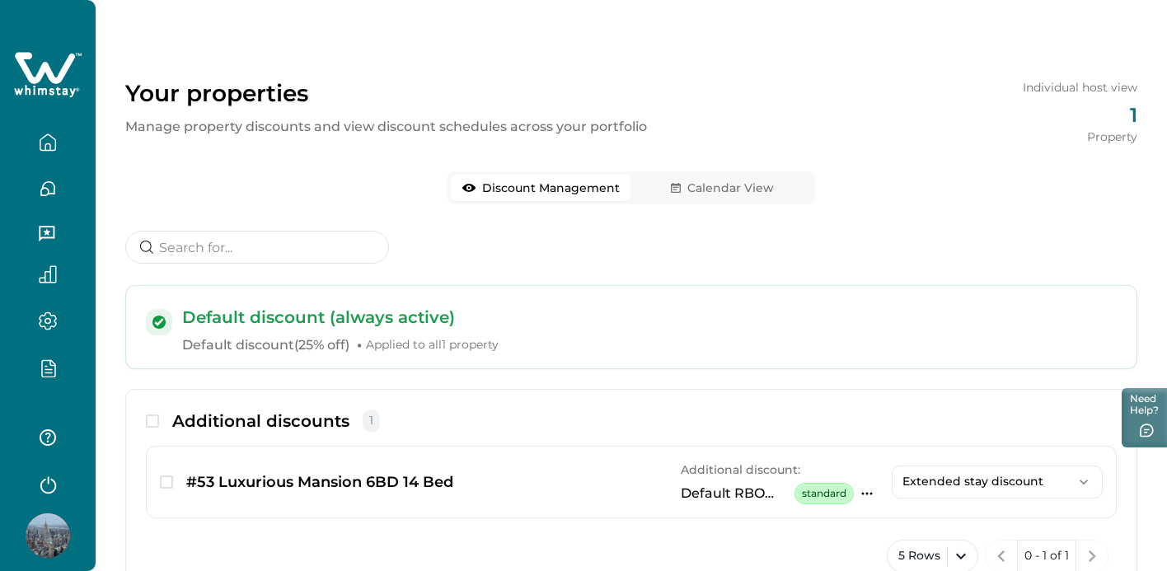
click at [768, 345] on p "Default discount ( 25% off ) • Applied to all 1 property" at bounding box center [649, 345] width 935 height 20
click at [923, 469] on button "Extended stay discount" at bounding box center [997, 482] width 211 height 33
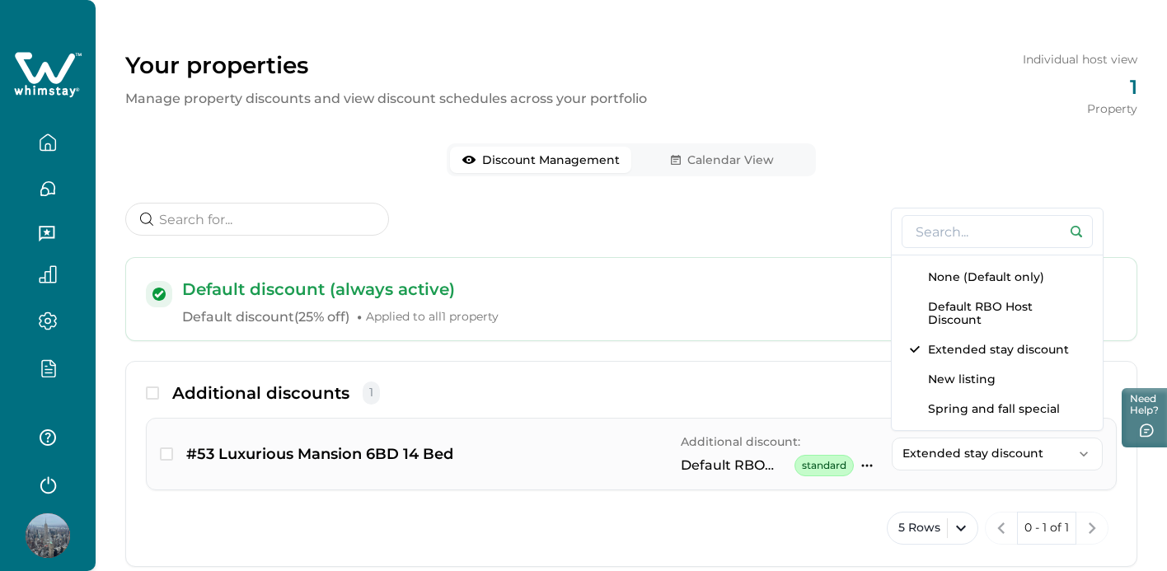
scroll to position [32, 0]
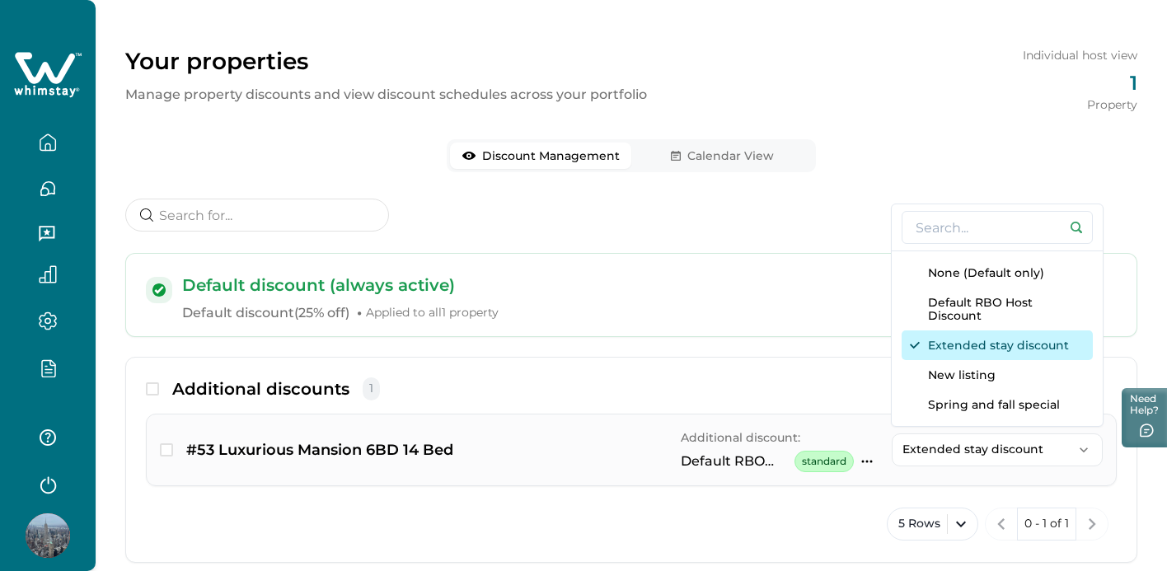
click at [943, 350] on button "Extended stay discount" at bounding box center [997, 346] width 191 height 30
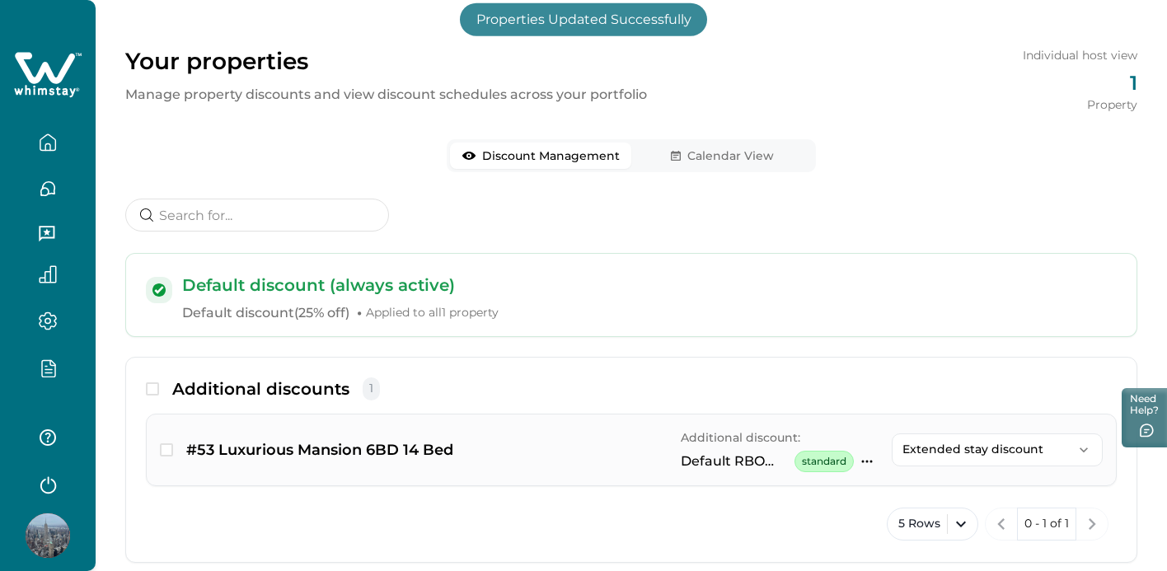
click at [970, 443] on p "Extended stay discount" at bounding box center [988, 450] width 170 height 14
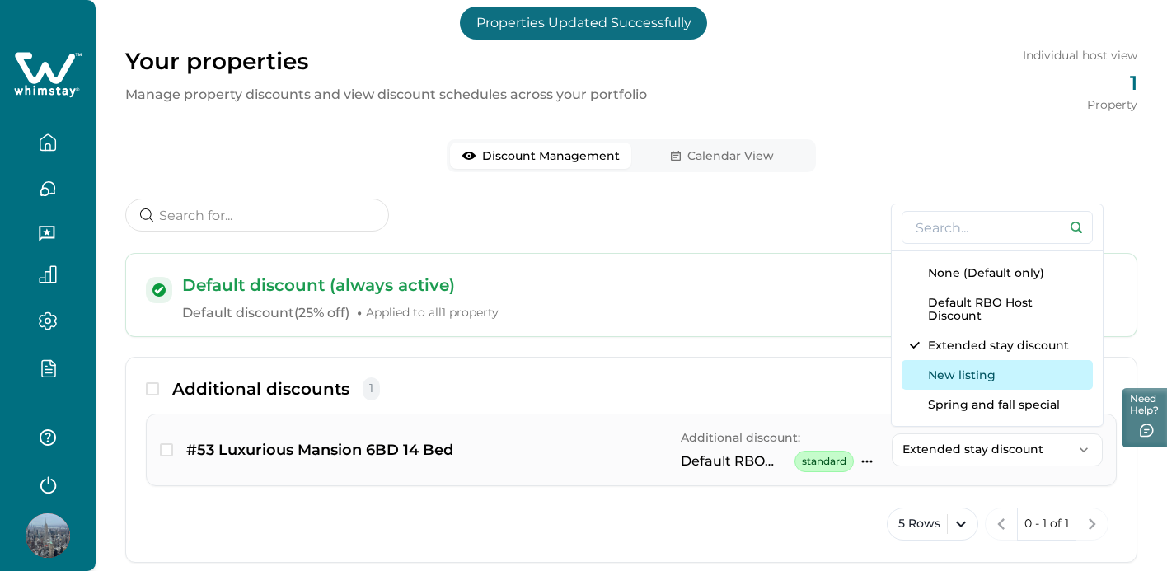
click at [956, 385] on button "New listing" at bounding box center [997, 375] width 191 height 30
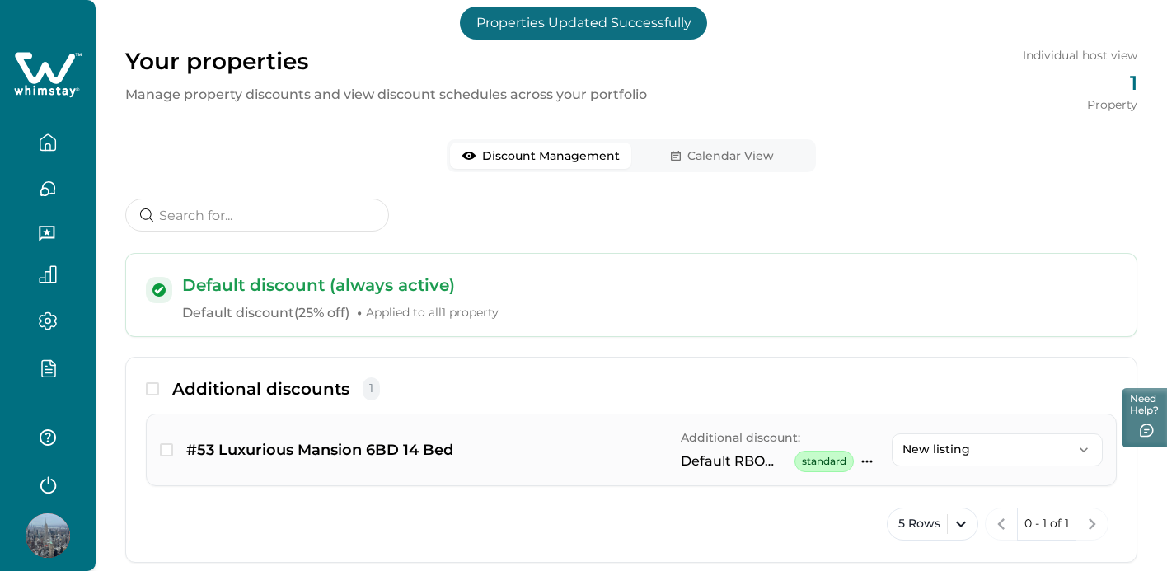
click at [865, 466] on icon "button" at bounding box center [867, 461] width 13 height 13
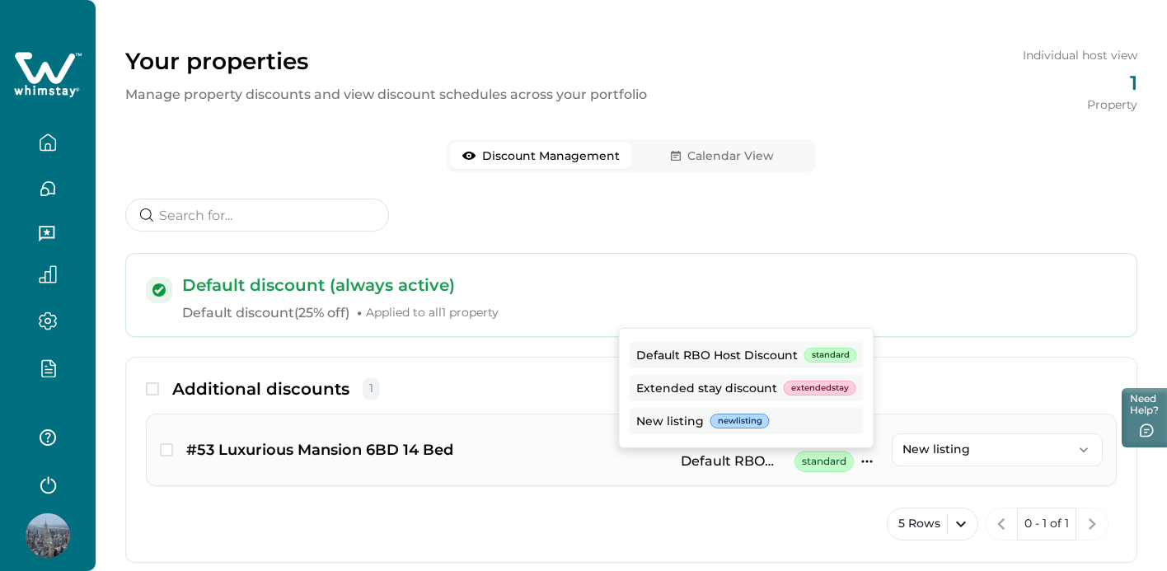
click at [956, 443] on p "New listing" at bounding box center [988, 450] width 170 height 14
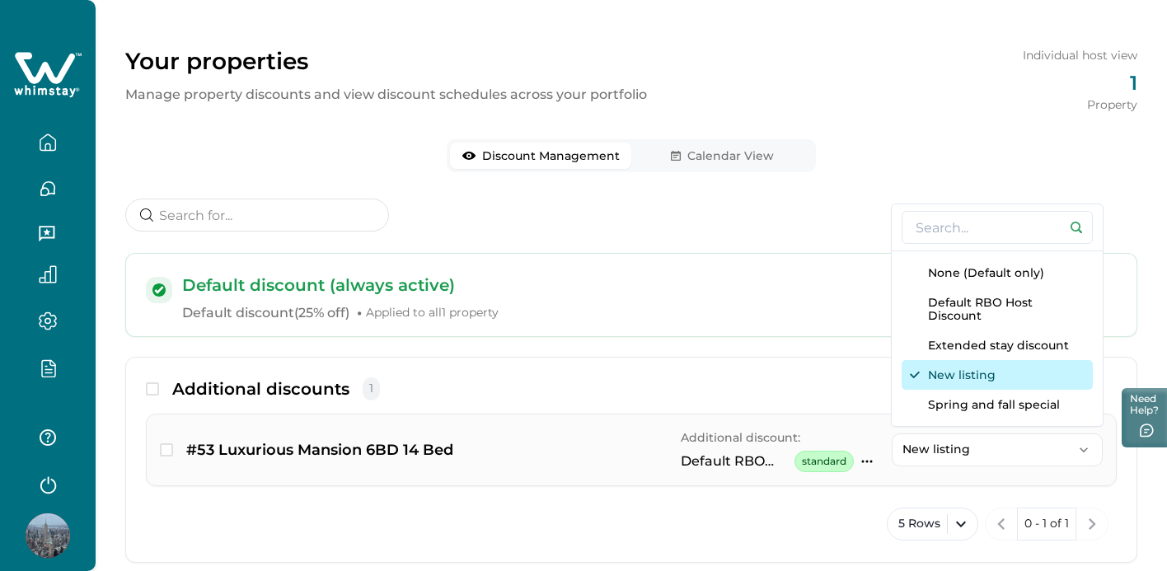
scroll to position [73, 0]
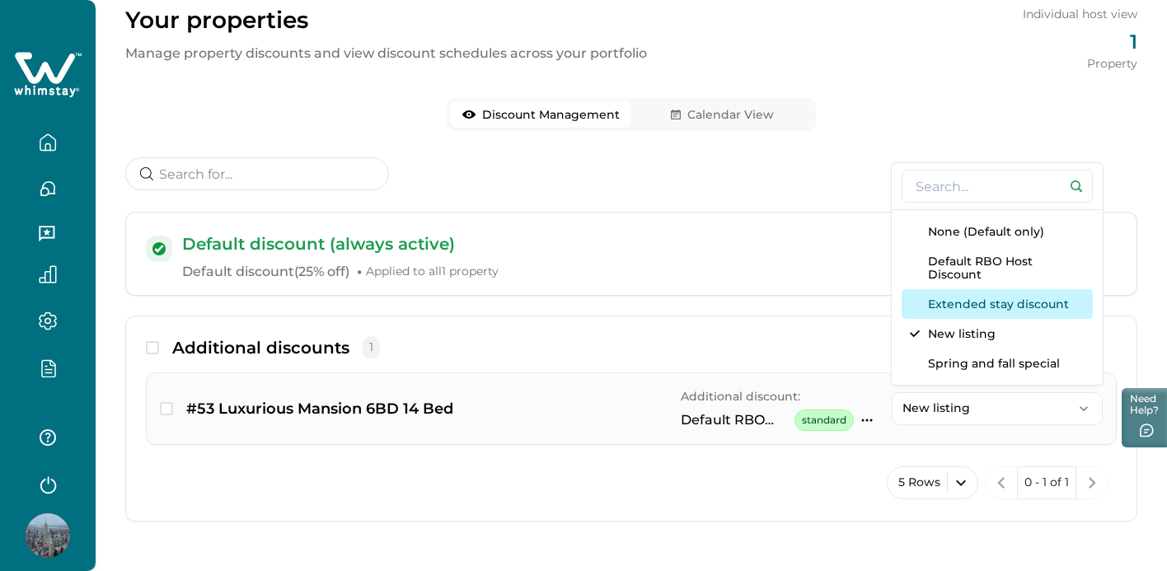
click at [959, 301] on button "Extended stay discount" at bounding box center [997, 304] width 191 height 30
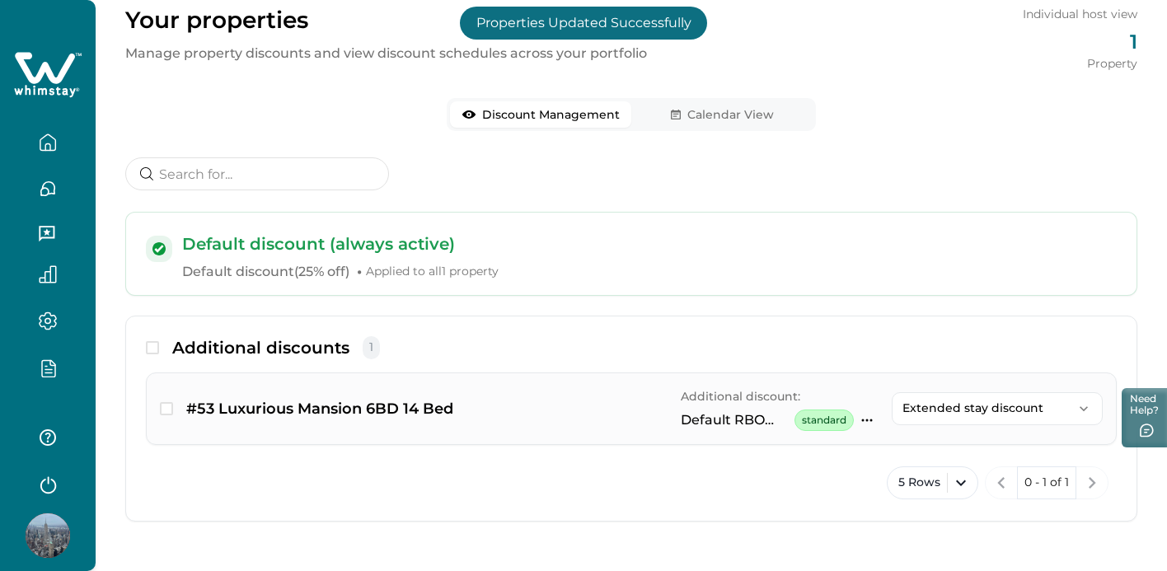
click at [809, 415] on span "standard" at bounding box center [824, 420] width 59 height 21
click at [865, 419] on icon "button" at bounding box center [867, 420] width 13 height 13
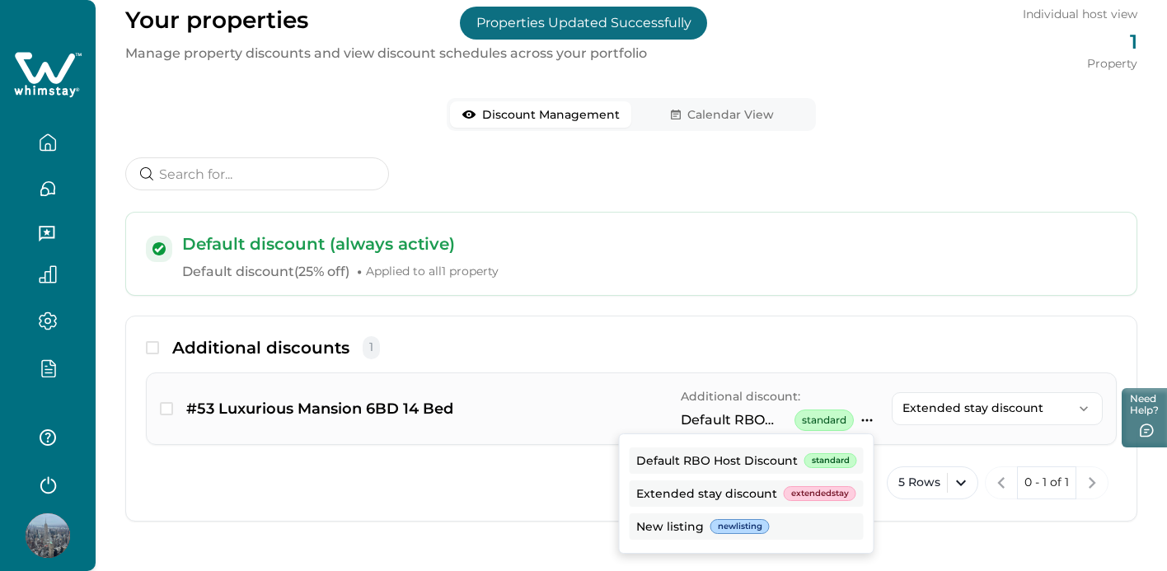
click at [805, 490] on span "extendedstay" at bounding box center [820, 493] width 73 height 15
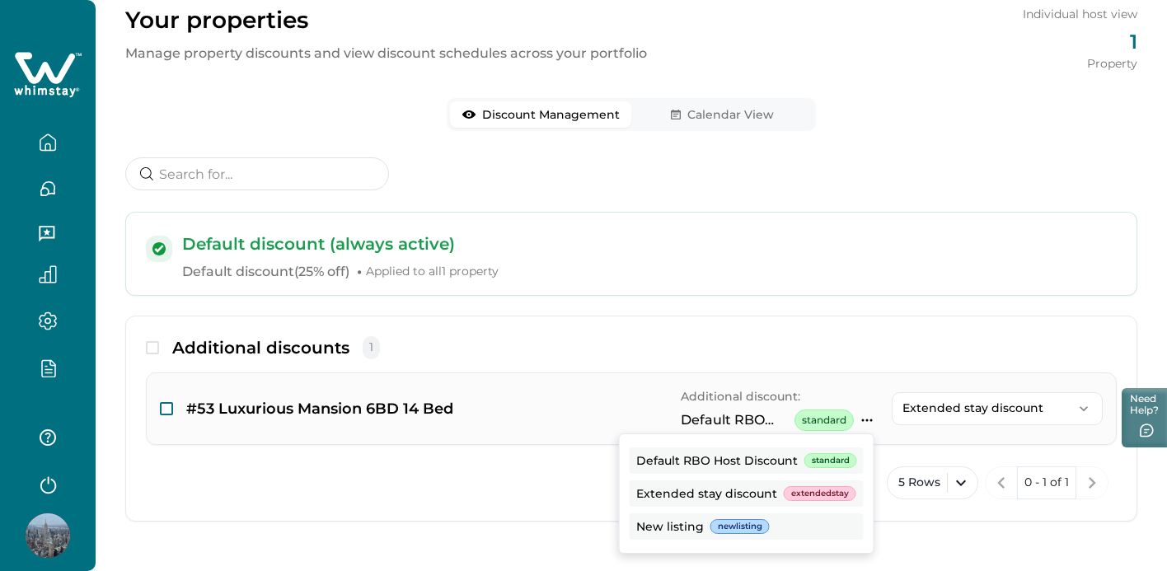
click at [170, 406] on span "button" at bounding box center [166, 408] width 13 height 13
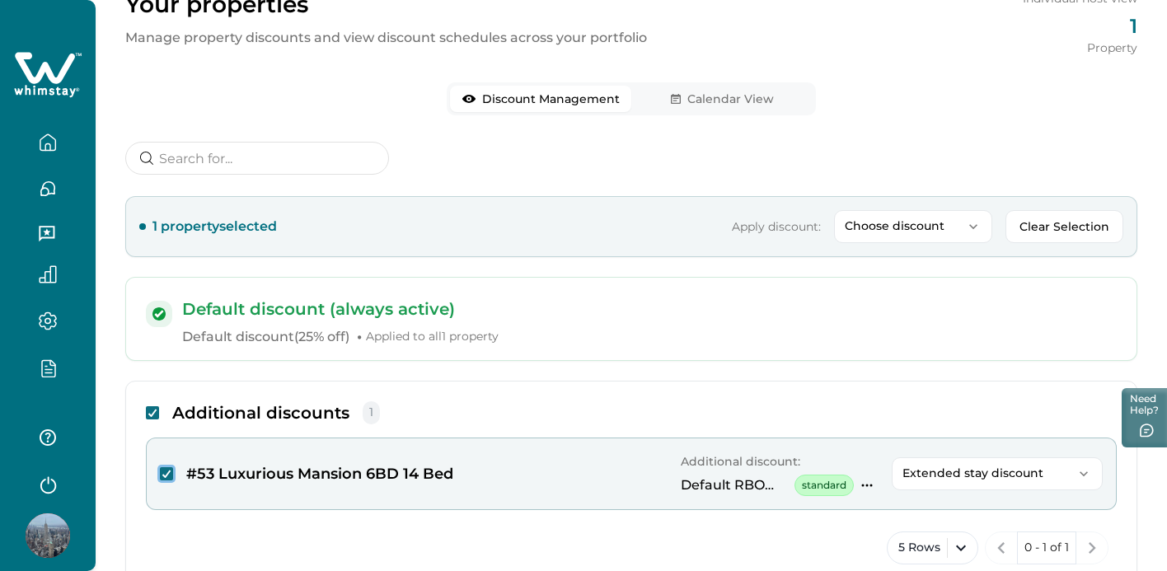
scroll to position [154, 0]
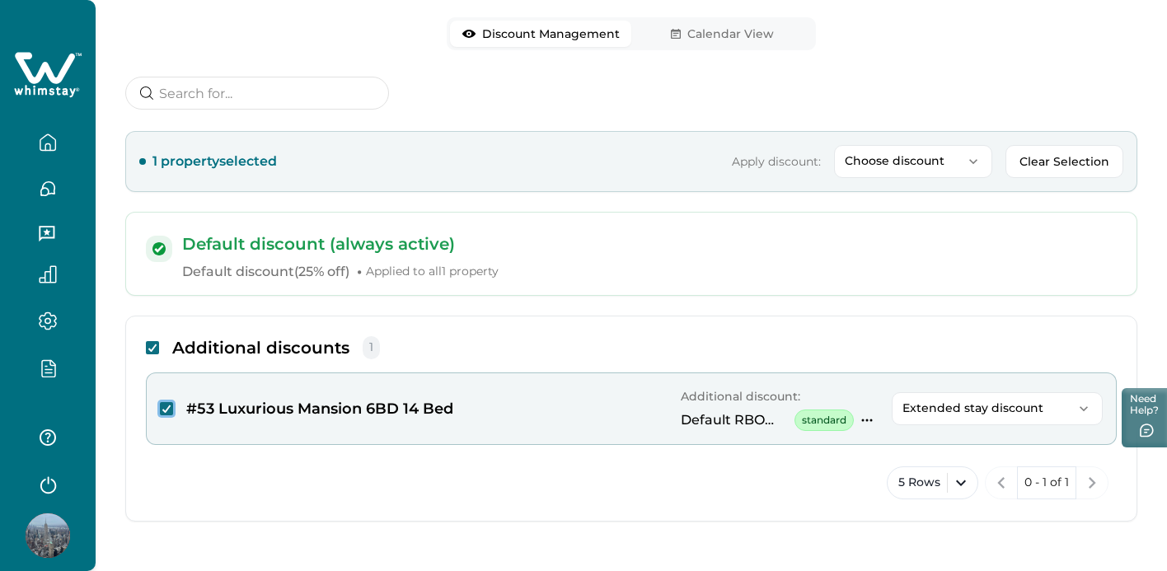
click at [933, 404] on p "Extended stay discount" at bounding box center [988, 408] width 170 height 14
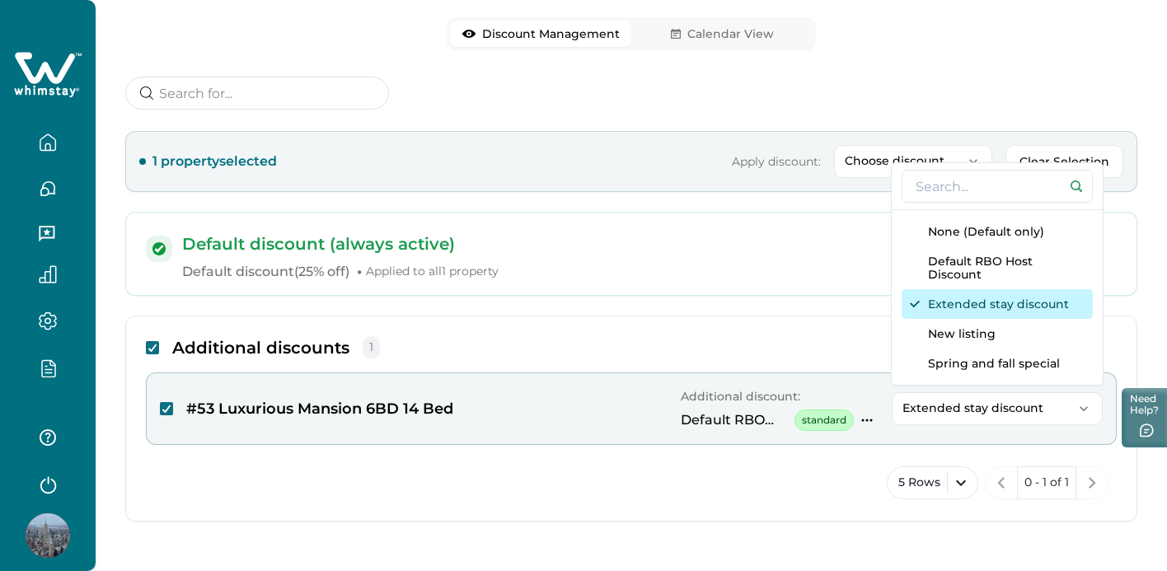
click at [955, 299] on button "Extended stay discount" at bounding box center [997, 304] width 191 height 30
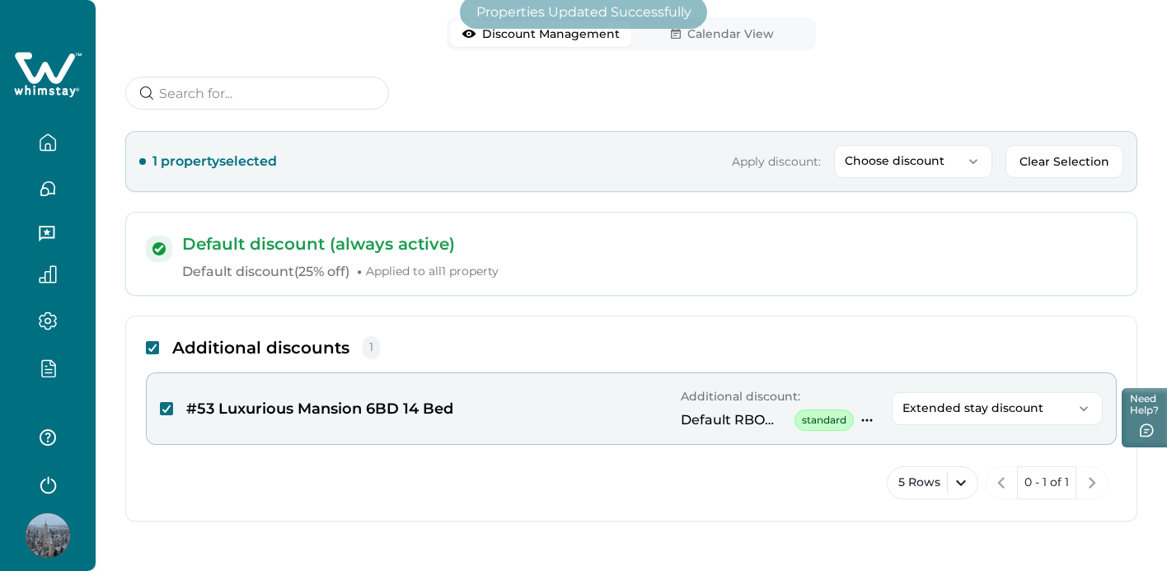
click at [866, 415] on icon "button" at bounding box center [867, 420] width 13 height 13
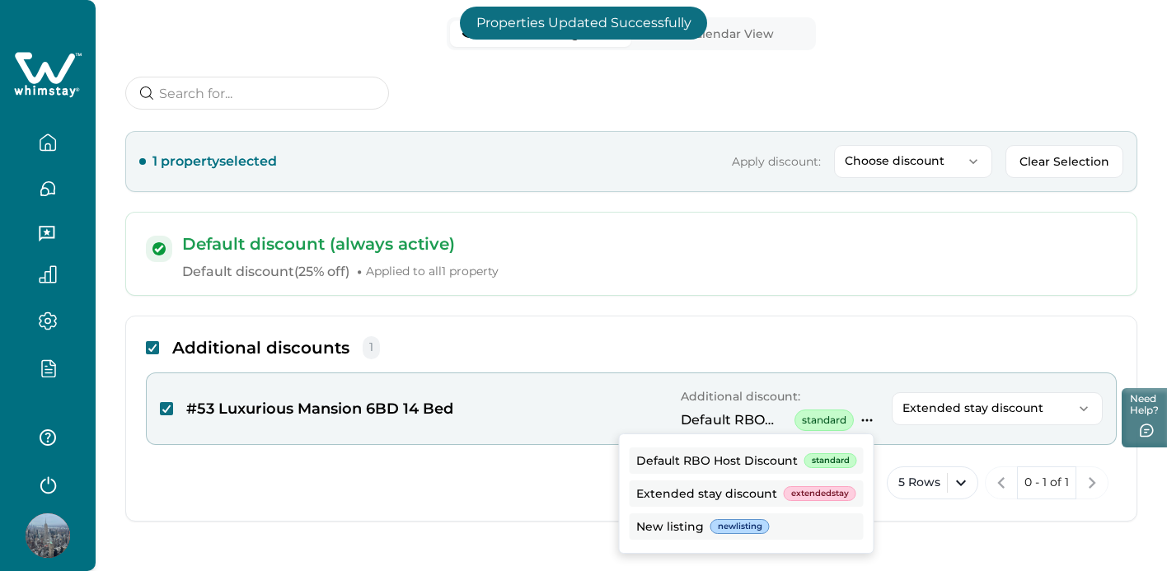
click at [813, 486] on span "extendedstay" at bounding box center [820, 493] width 73 height 15
click at [1039, 163] on button "Clear Selection" at bounding box center [1065, 161] width 118 height 33
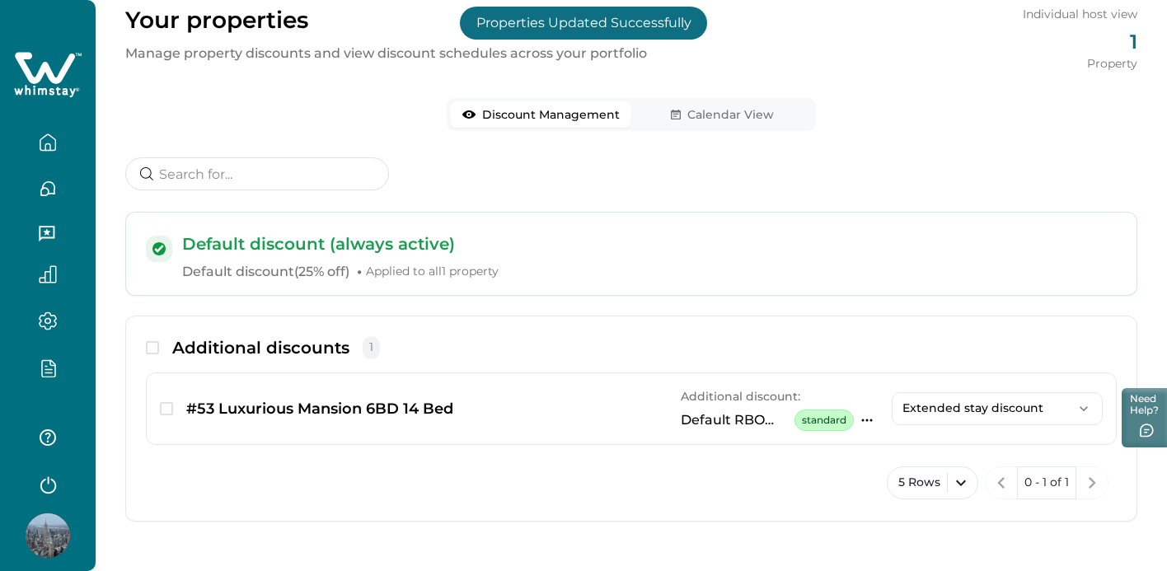
scroll to position [73, 0]
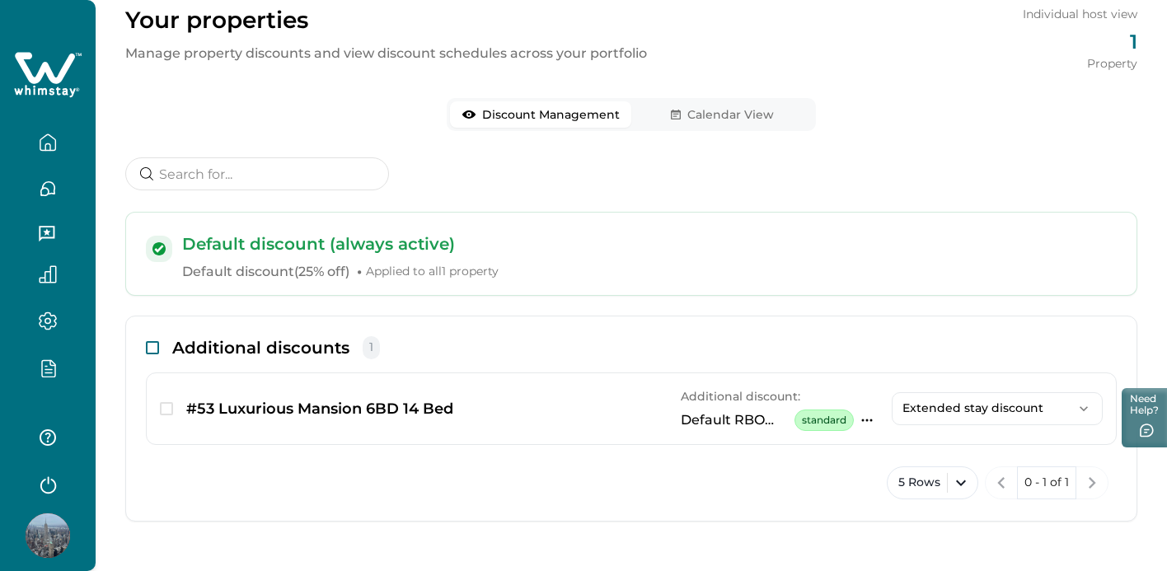
click at [155, 350] on span at bounding box center [152, 347] width 13 height 13
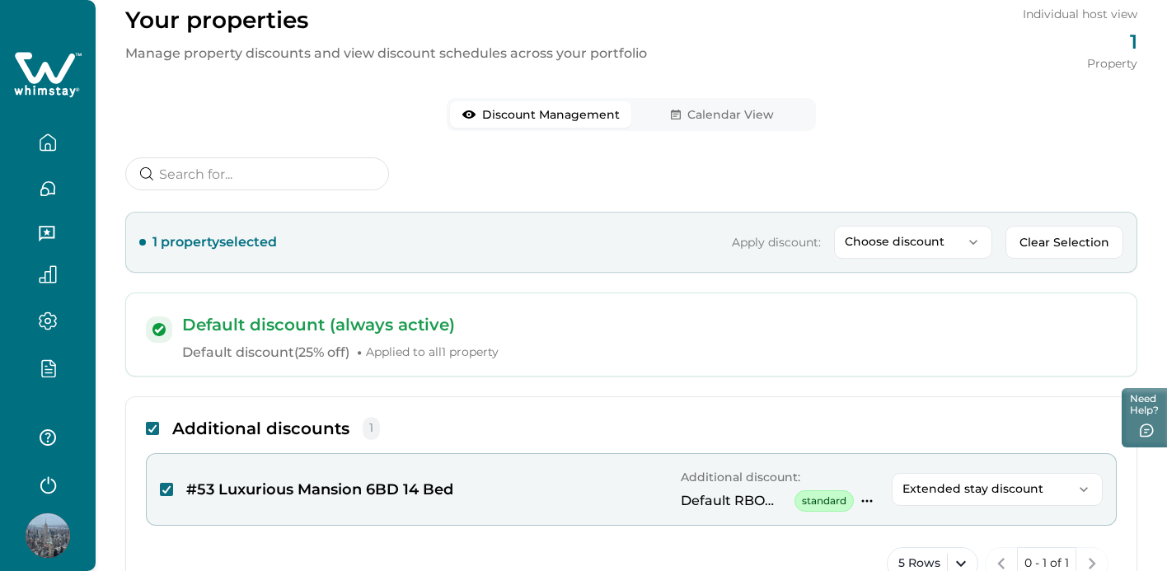
click at [866, 501] on icon "button" at bounding box center [867, 501] width 11 height 2
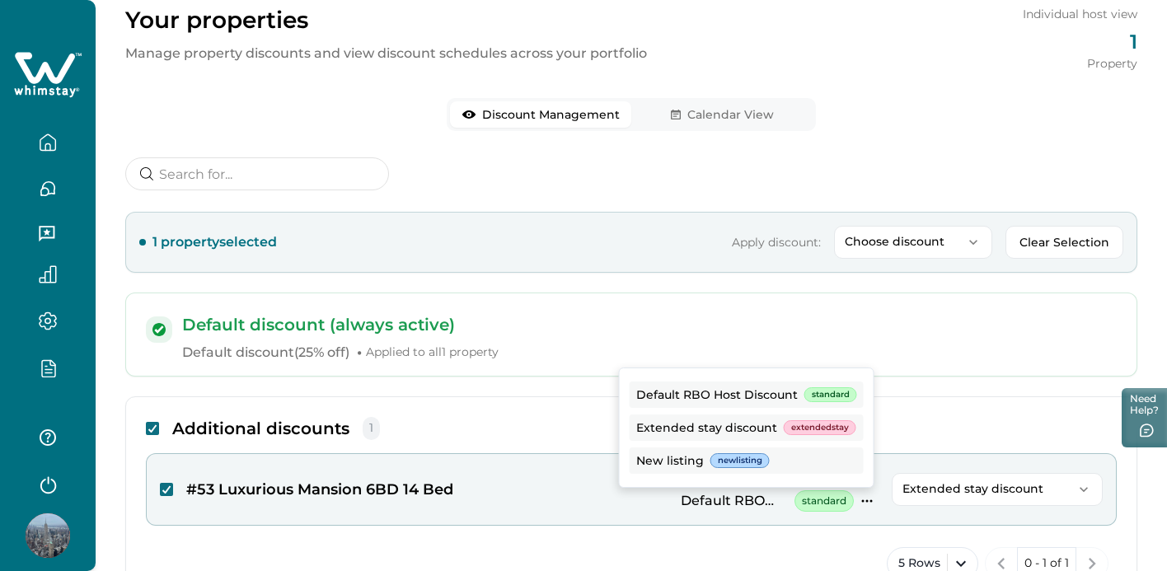
scroll to position [79, 0]
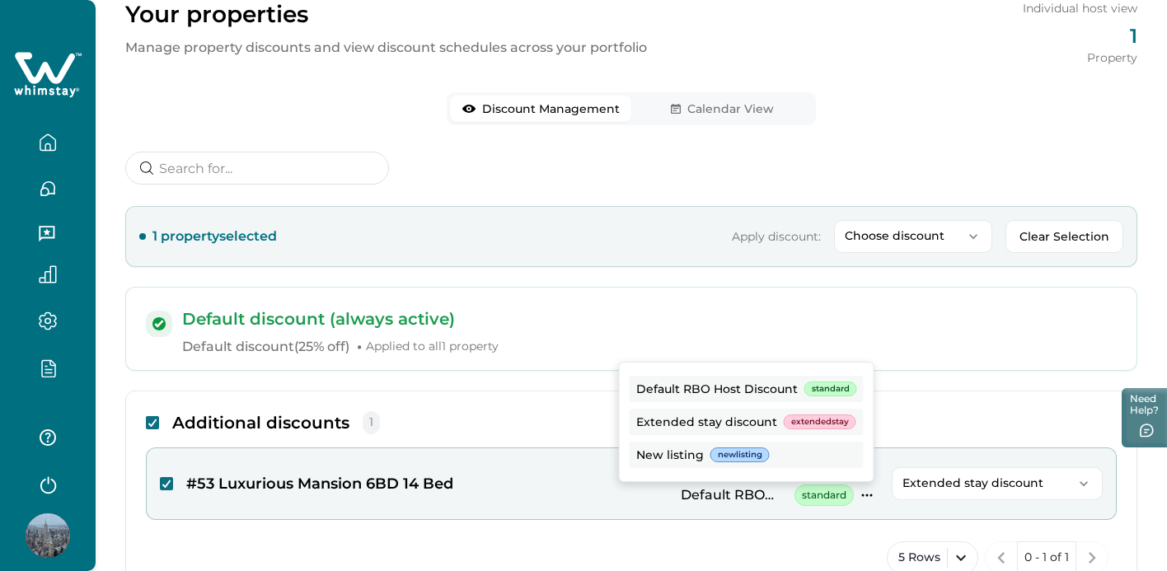
click at [420, 307] on p "Default discount (always active)" at bounding box center [649, 318] width 935 height 23
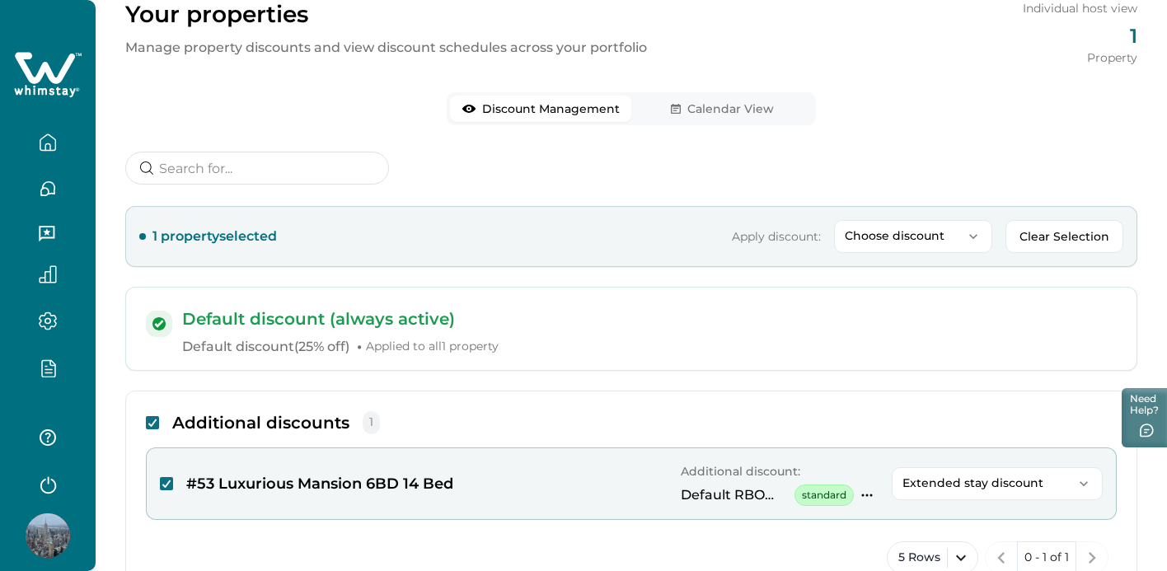
scroll to position [154, 0]
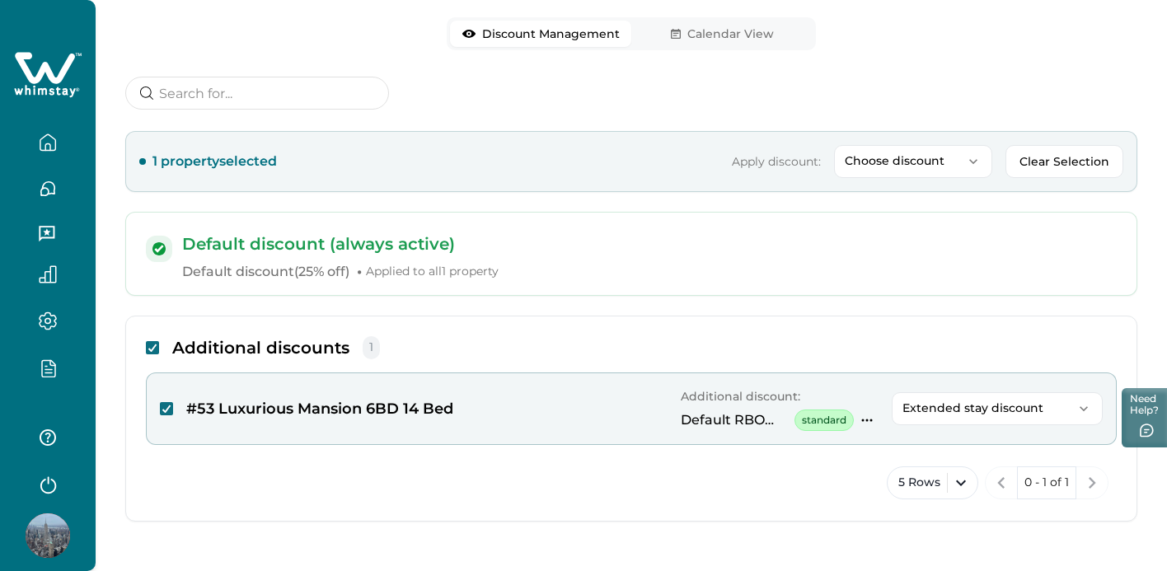
click at [44, 364] on icon "button" at bounding box center [48, 368] width 18 height 19
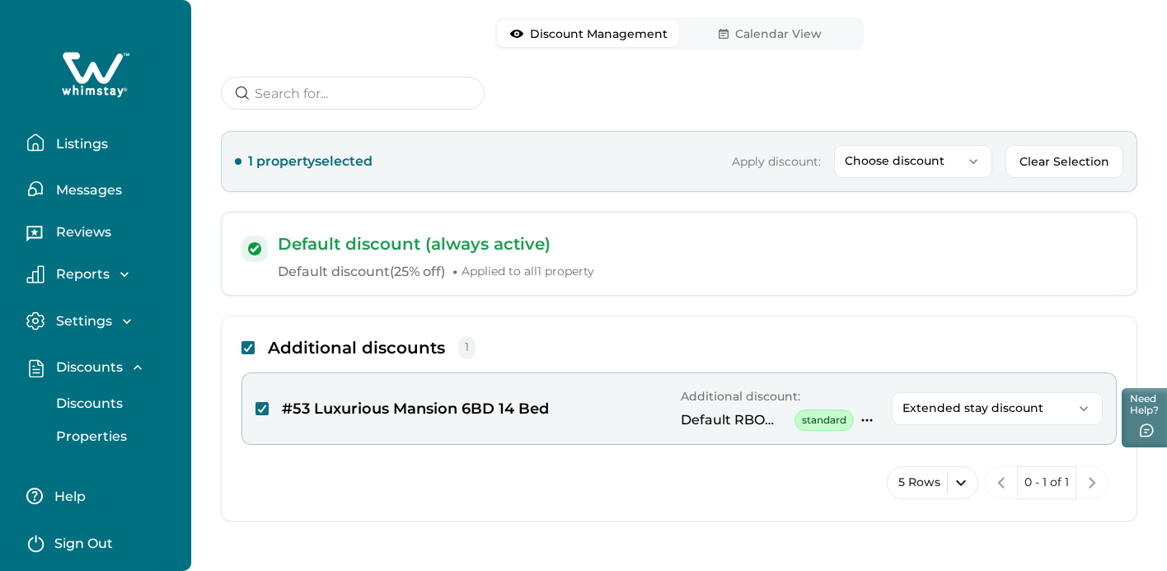
click at [82, 436] on p "Properties" at bounding box center [89, 437] width 76 height 16
click at [87, 400] on p "Discounts" at bounding box center [87, 404] width 72 height 16
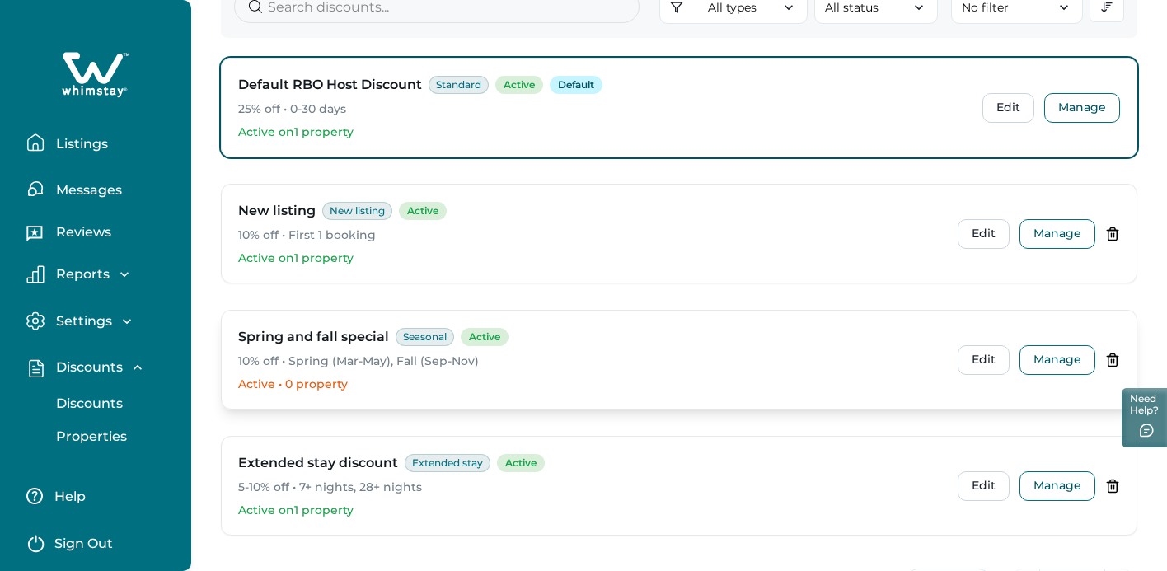
scroll to position [166, 0]
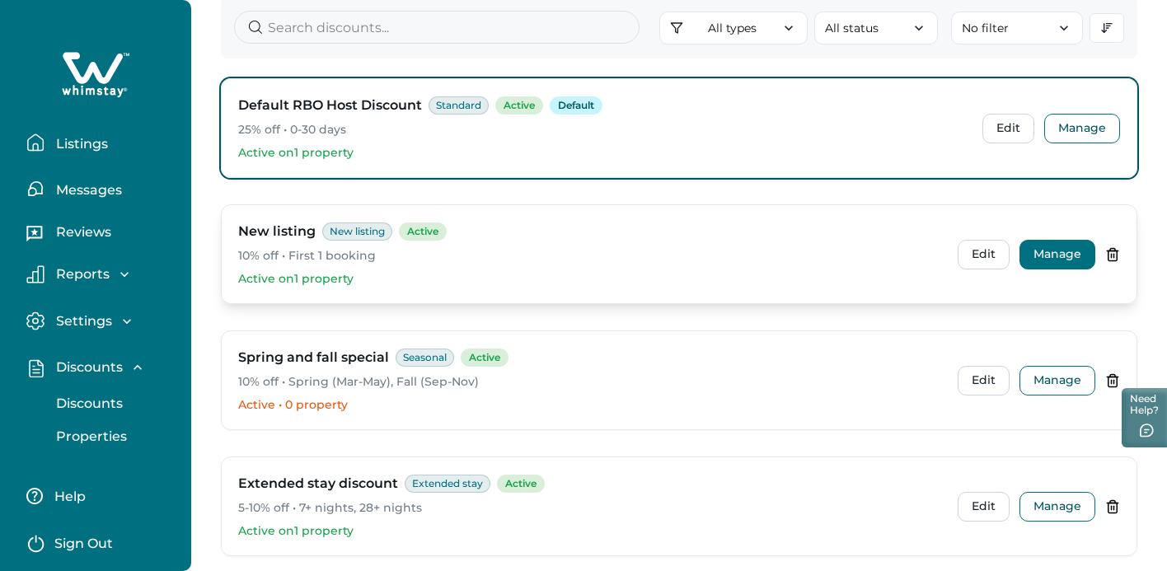
click at [1081, 259] on button "Manage" at bounding box center [1058, 255] width 76 height 30
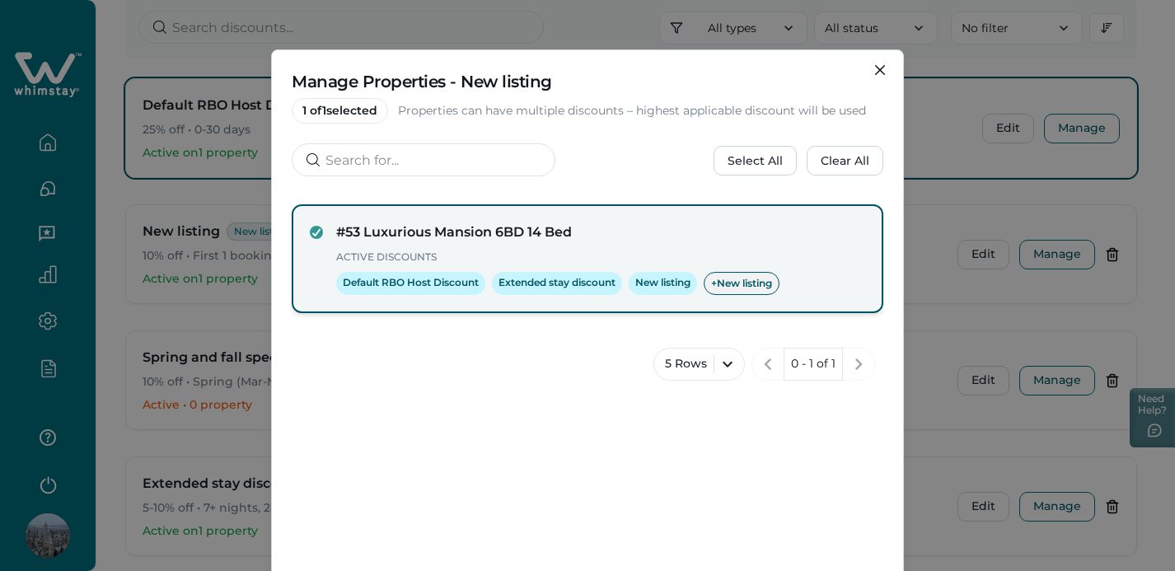
click at [716, 284] on span "+ New listing" at bounding box center [742, 283] width 76 height 23
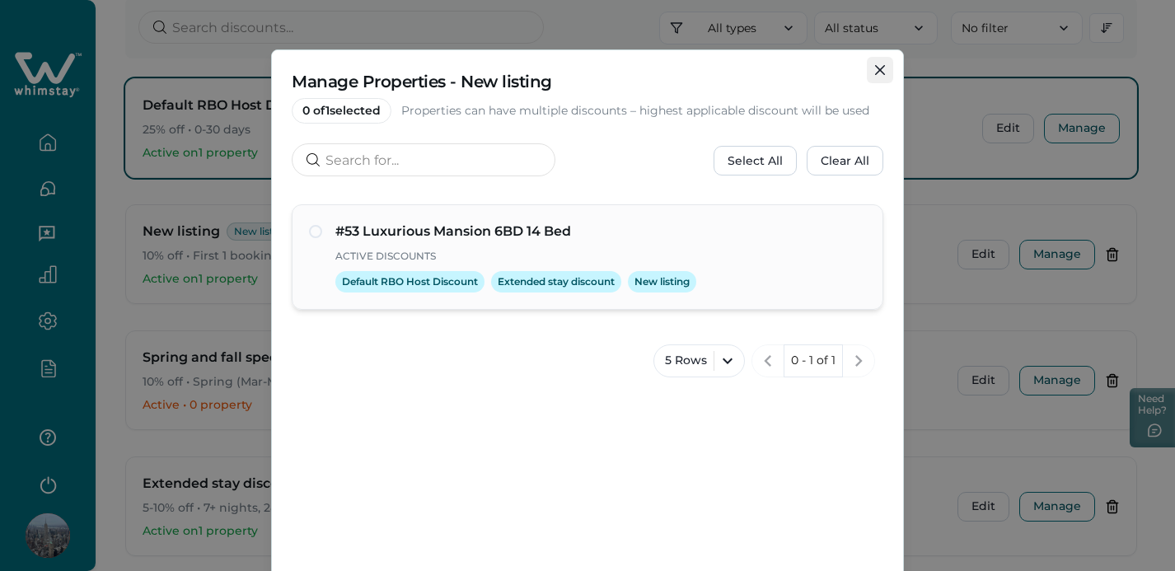
click at [876, 73] on icon "Close" at bounding box center [880, 70] width 10 height 10
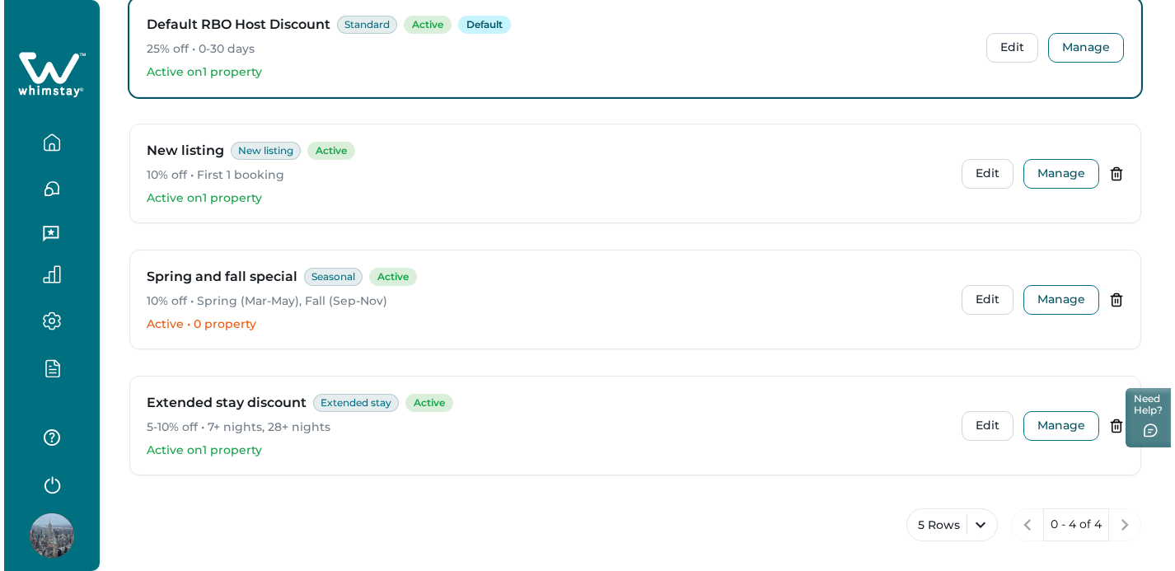
scroll to position [247, 0]
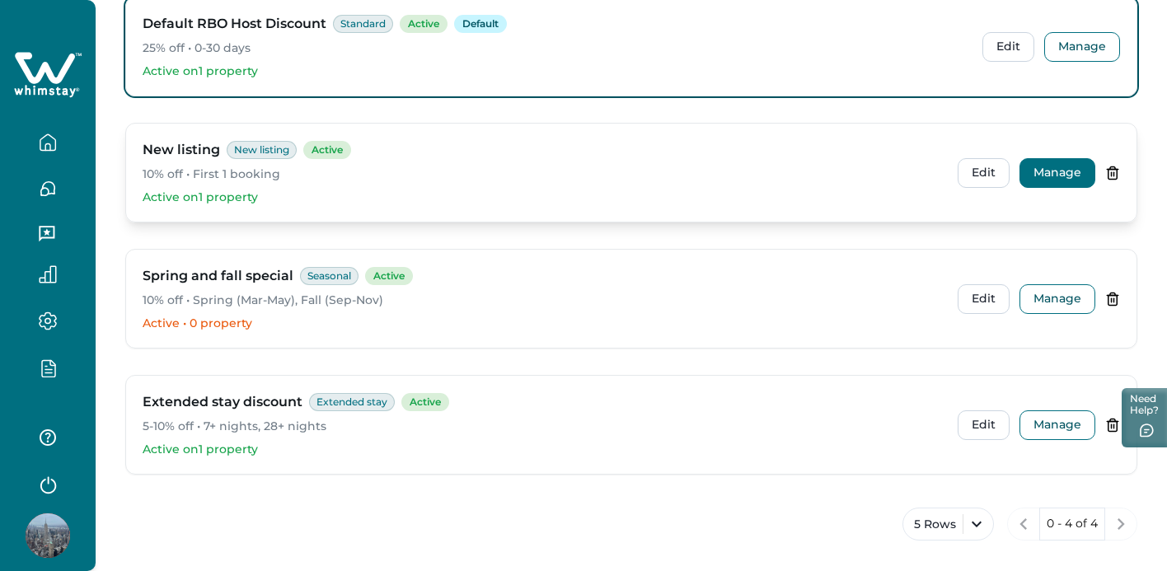
click at [1067, 177] on button "Manage" at bounding box center [1058, 173] width 76 height 30
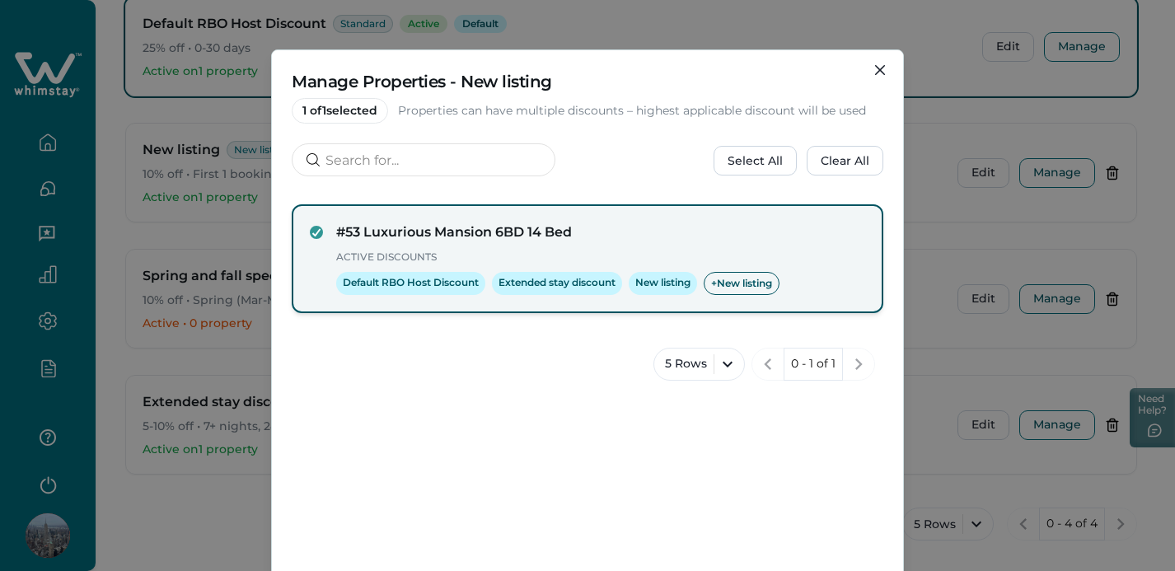
click at [523, 237] on h4 "#53 Luxurious Mansion 6BD 14 Bed" at bounding box center [600, 233] width 529 height 20
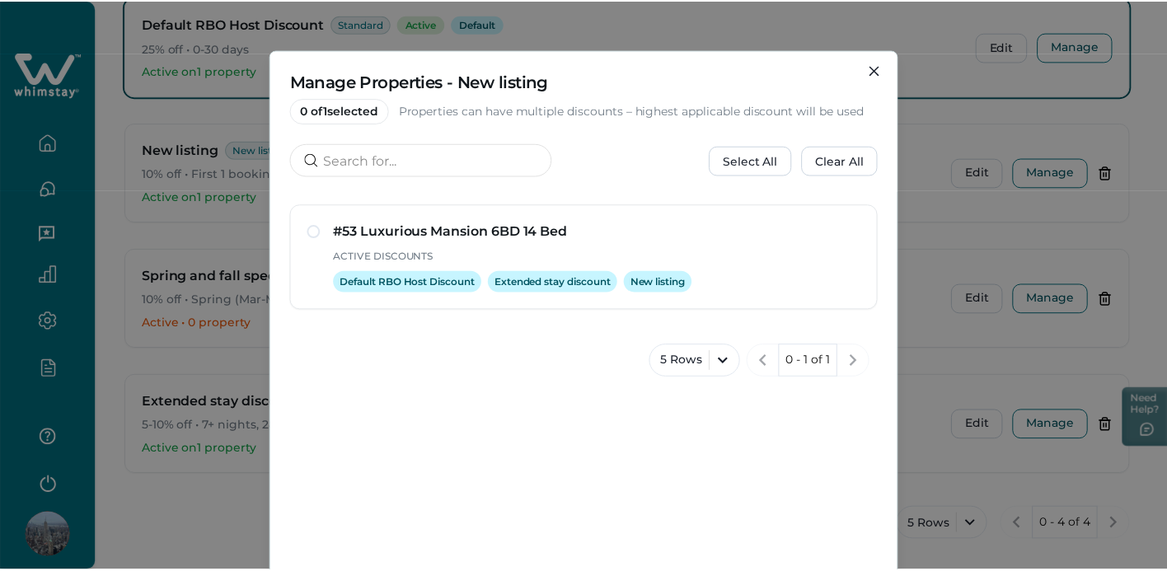
scroll to position [166, 0]
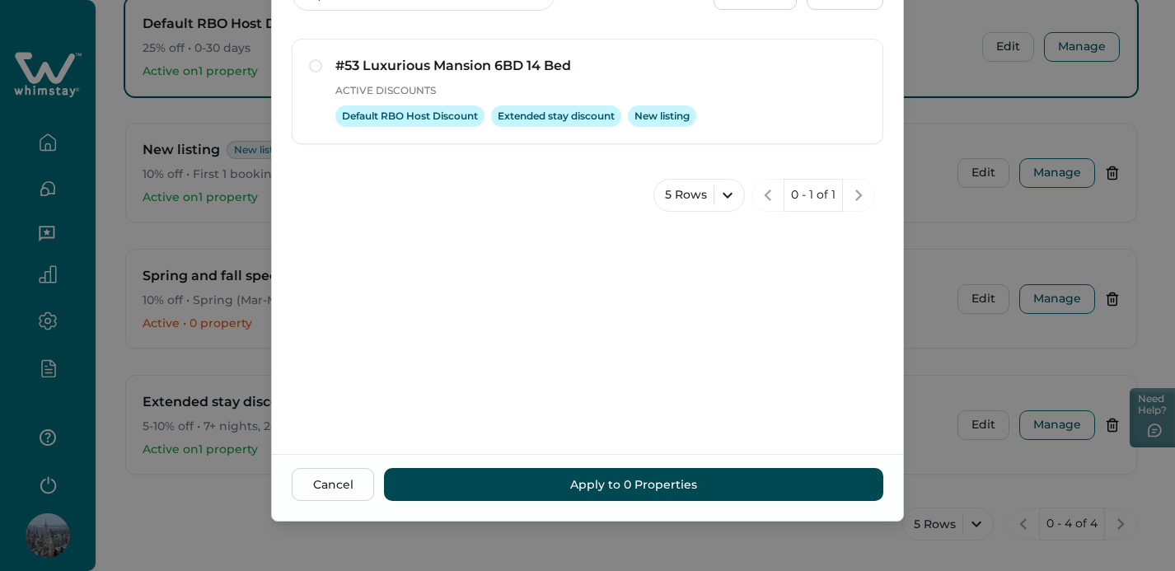
click at [592, 494] on button "Apply to 0 Properties" at bounding box center [634, 484] width 500 height 33
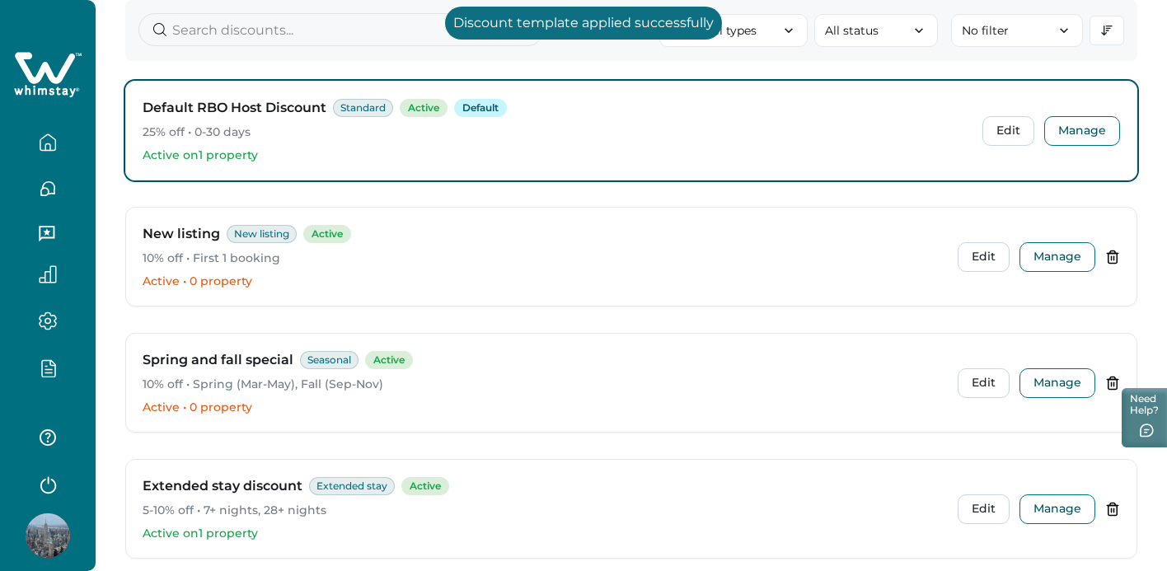
scroll to position [167, 0]
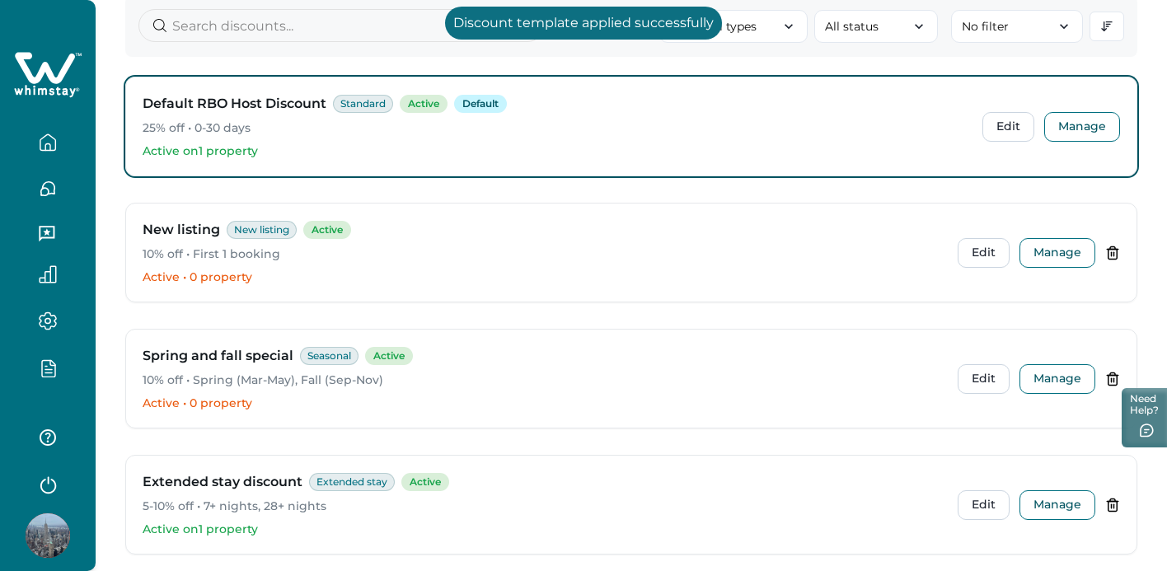
click at [47, 363] on icon "button" at bounding box center [48, 368] width 18 height 19
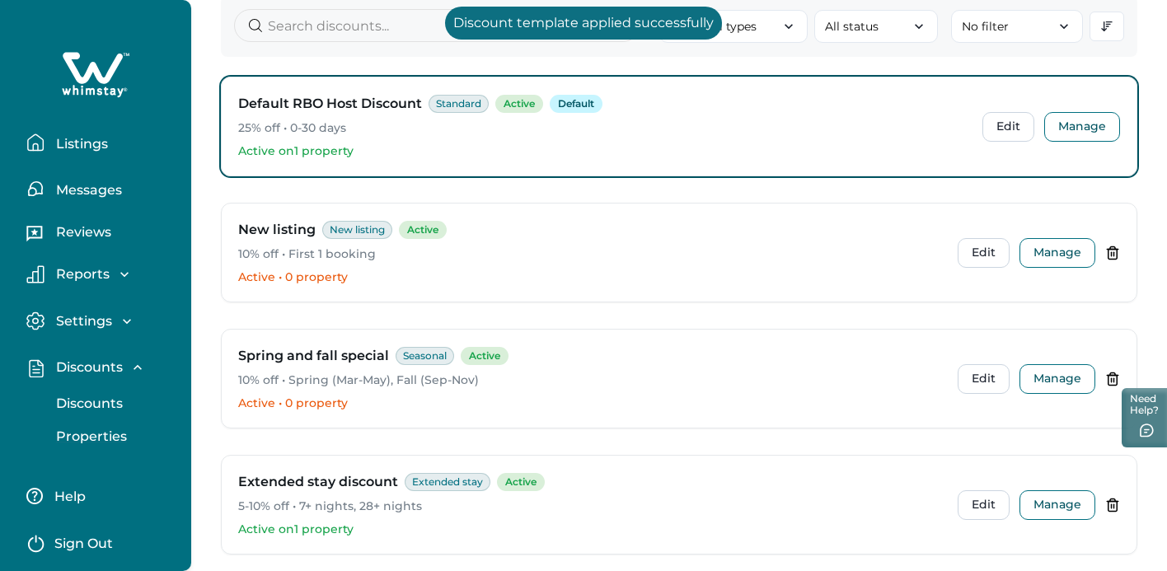
click at [79, 434] on p "Properties" at bounding box center [89, 437] width 76 height 16
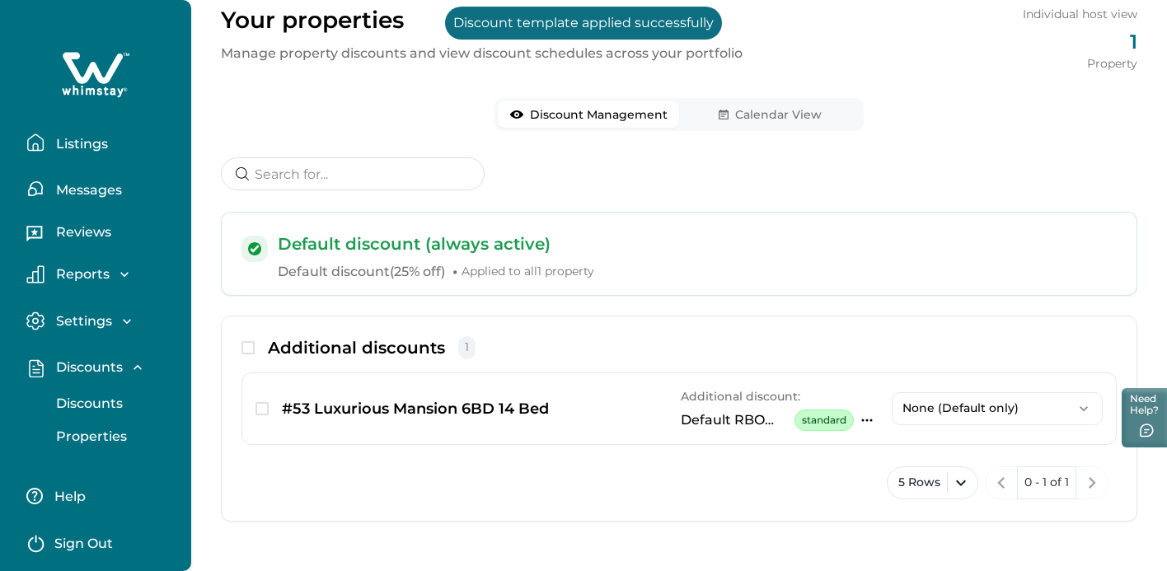
scroll to position [73, 0]
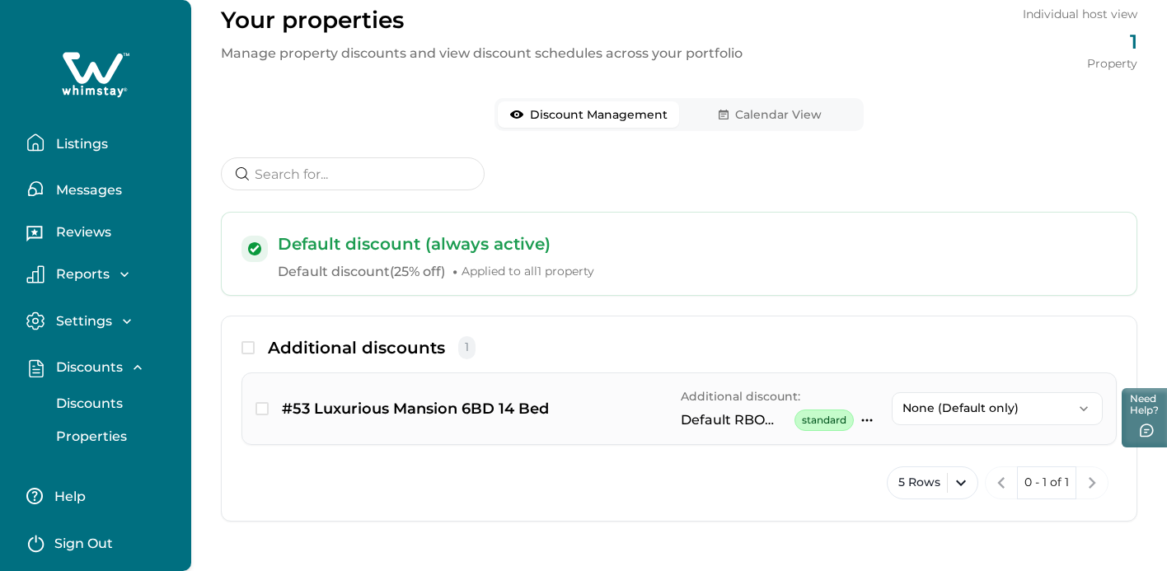
click at [870, 420] on icon "button" at bounding box center [867, 420] width 13 height 13
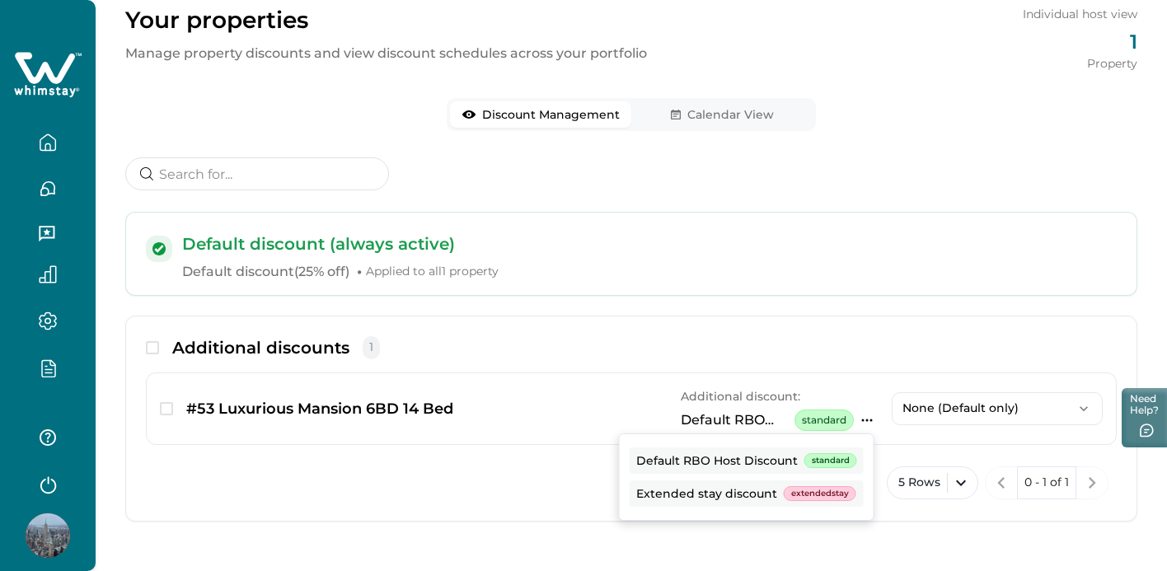
click at [830, 333] on div "Additional discounts 1 #53 Luxurious Mansion 6BD 14 Bed Additional discount: De…" at bounding box center [631, 419] width 1012 height 206
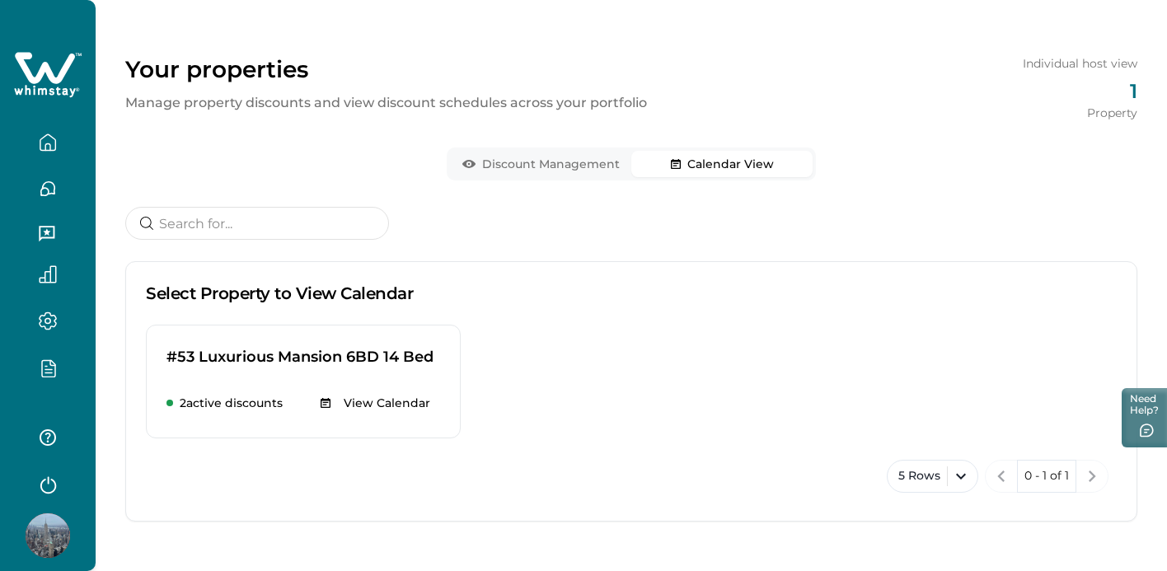
click at [695, 114] on div "Your properties Manage property discounts and view discount schedules across yo…" at bounding box center [632, 273] width 1072 height 595
click at [721, 169] on button "Calendar View" at bounding box center [721, 164] width 181 height 26
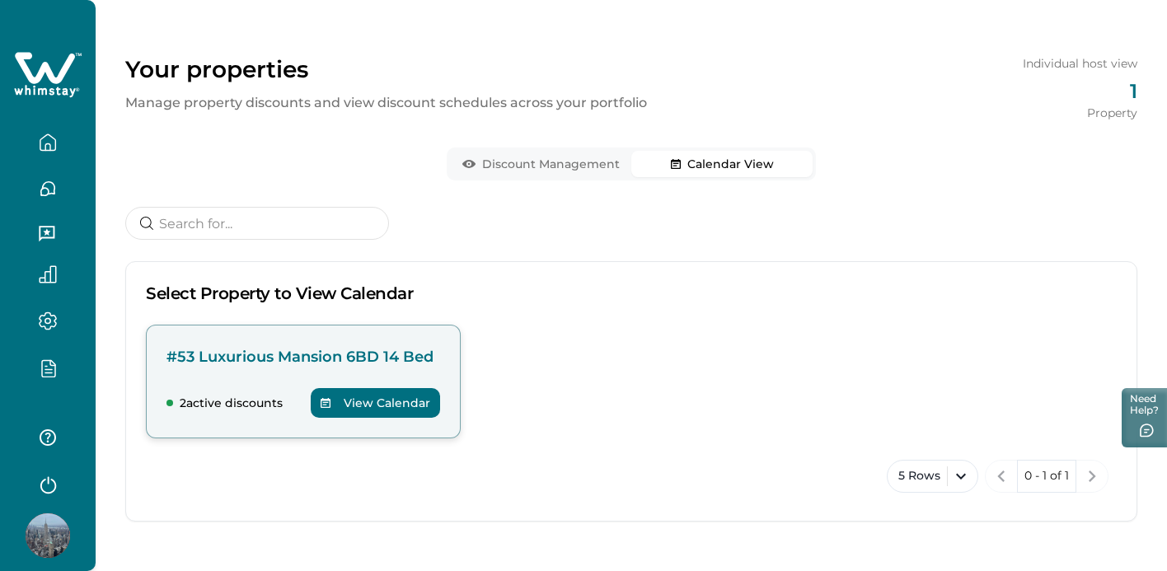
click at [380, 358] on p "#53 Luxurious Mansion 6BD 14 Bed" at bounding box center [304, 356] width 274 height 23
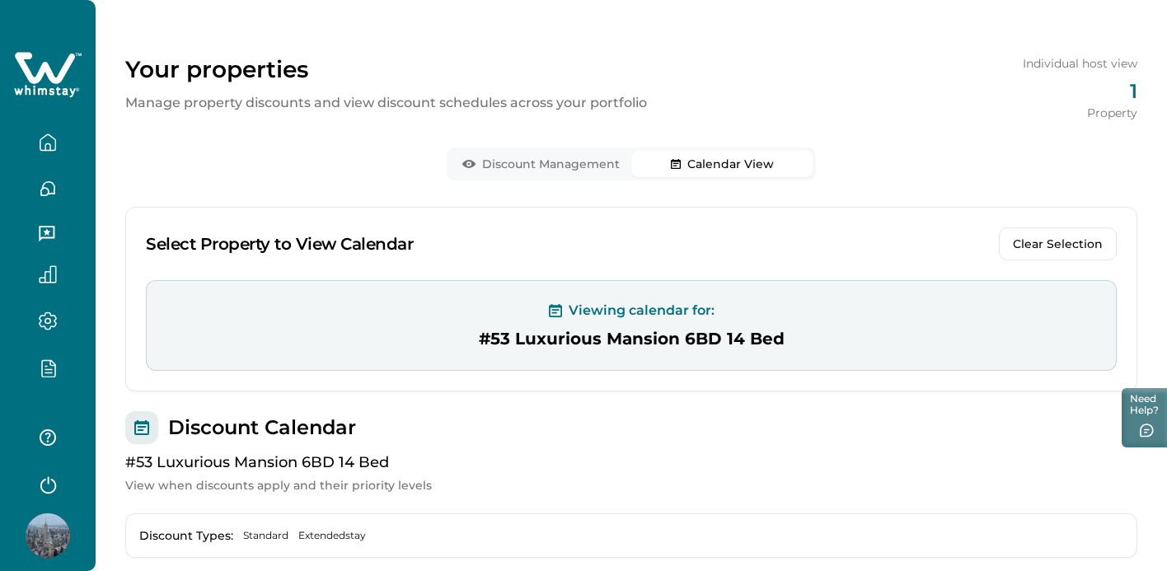
click at [705, 156] on button "Calendar View" at bounding box center [721, 164] width 181 height 26
click at [556, 162] on button "Discount Management" at bounding box center [540, 164] width 181 height 26
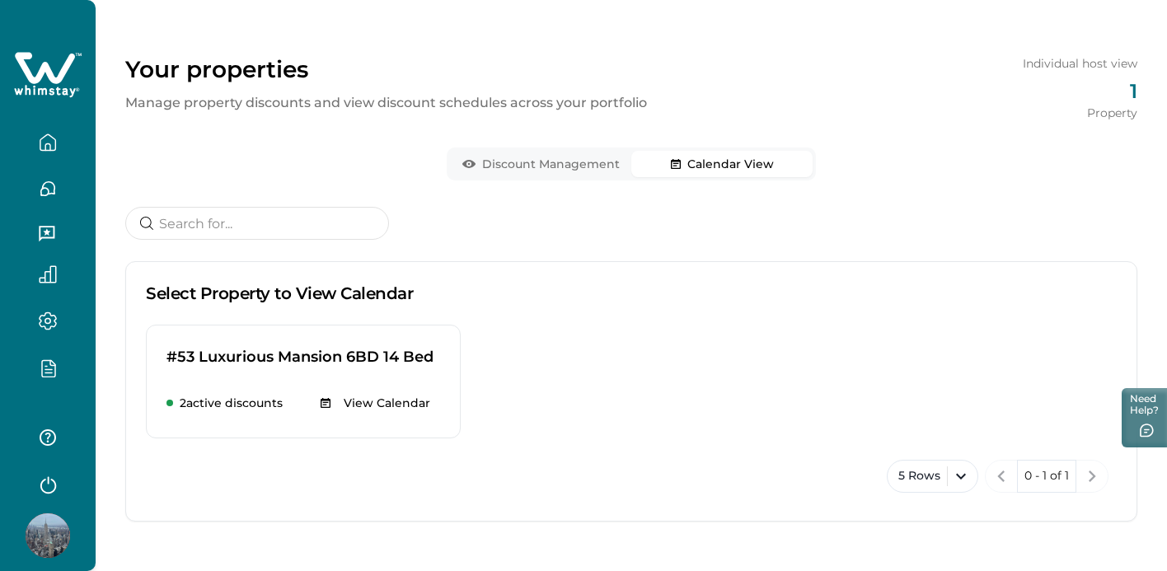
click at [700, 164] on button "Calendar View" at bounding box center [721, 164] width 181 height 26
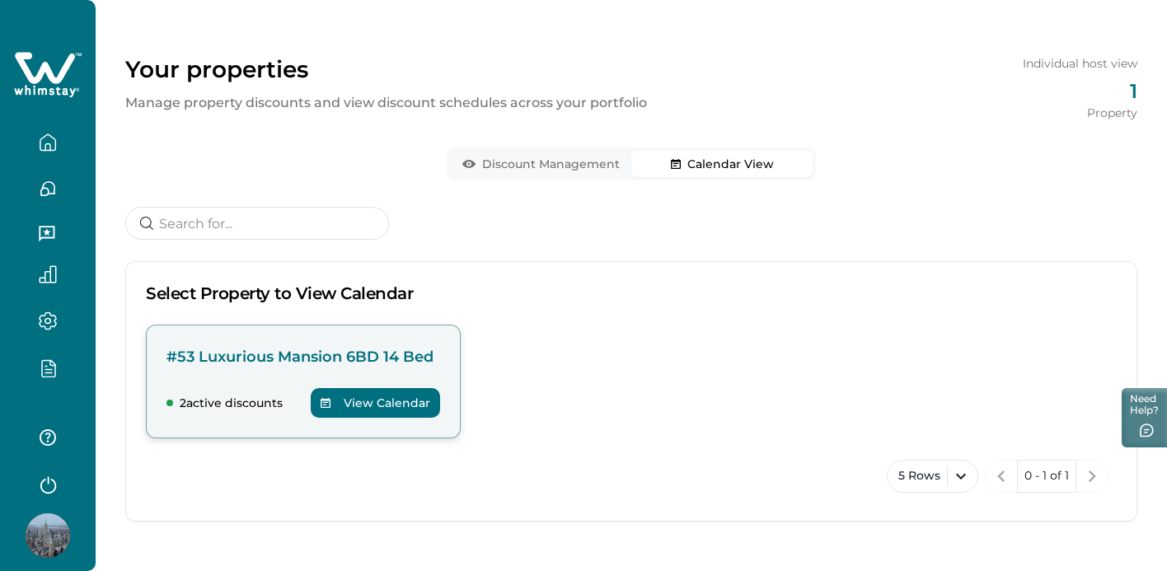
click at [364, 403] on button "View Calendar" at bounding box center [375, 403] width 129 height 30
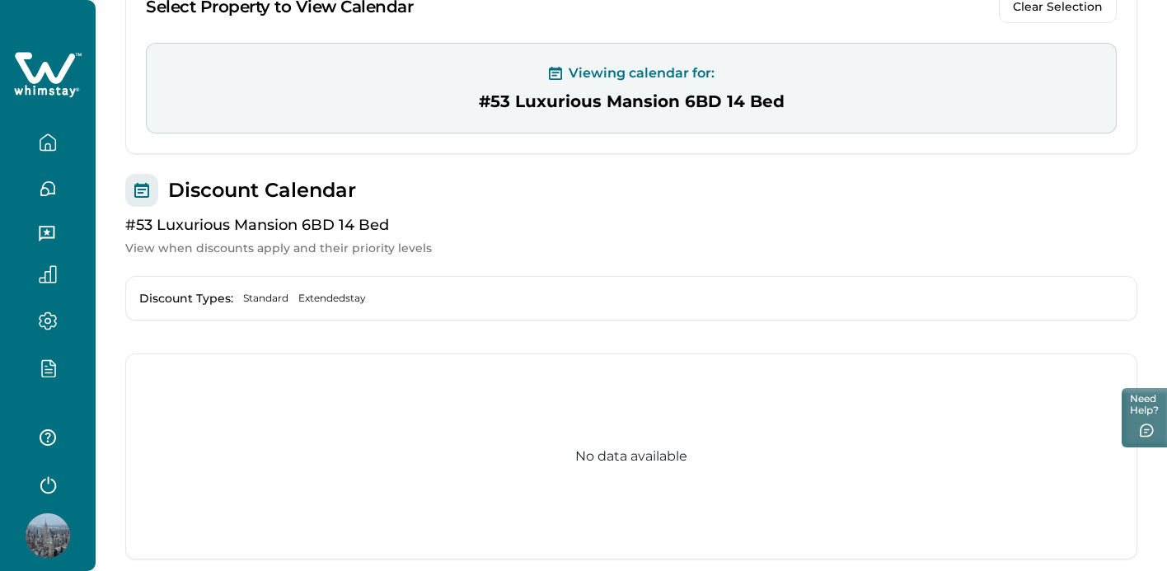
scroll to position [299, 0]
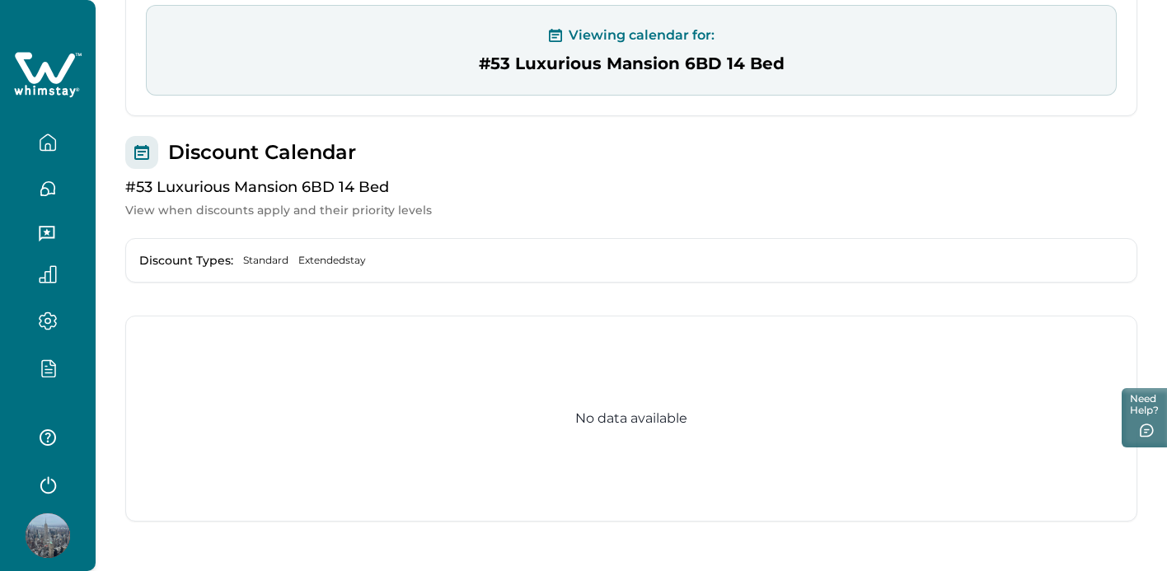
click at [340, 248] on div "Discount Types: Standard Extendedstay" at bounding box center [631, 260] width 1012 height 45
click at [616, 318] on div "No data available" at bounding box center [631, 419] width 1012 height 206
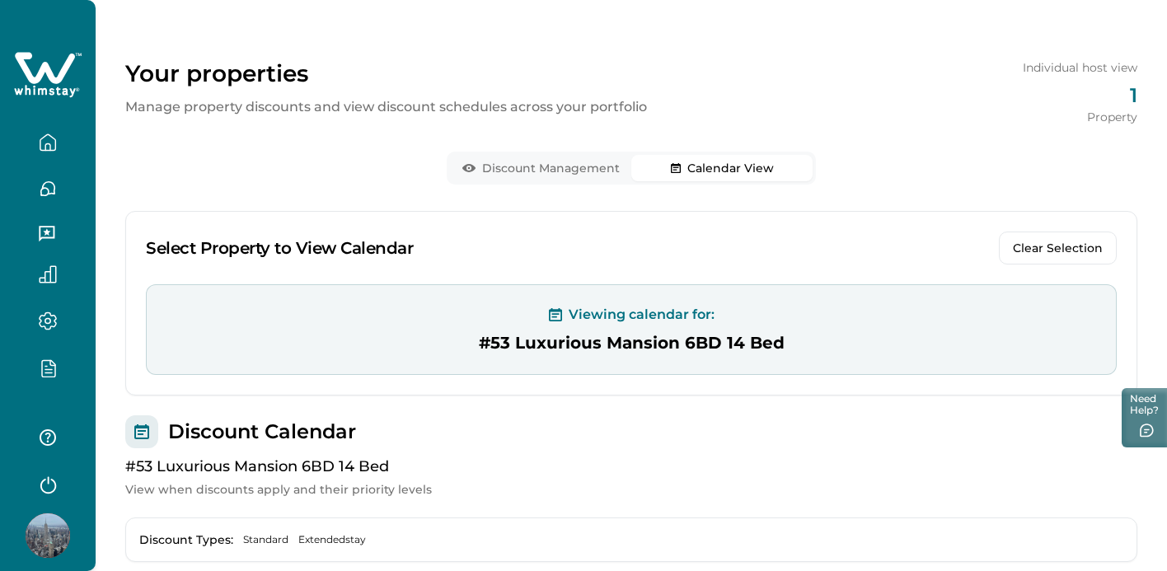
scroll to position [0, 0]
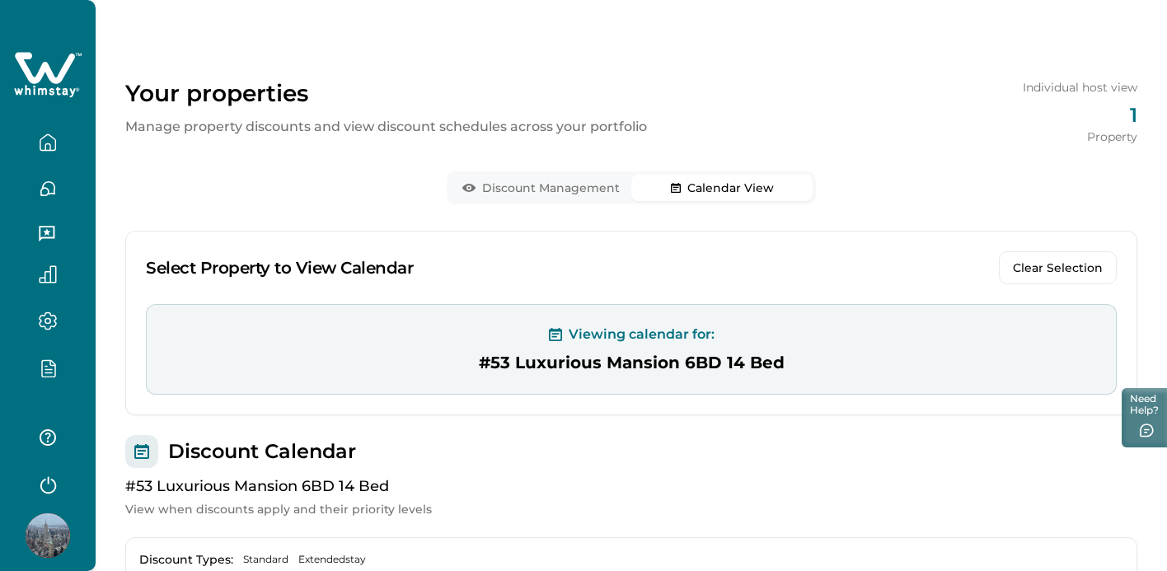
click at [653, 334] on p "Viewing calendar for:" at bounding box center [642, 335] width 146 height 20
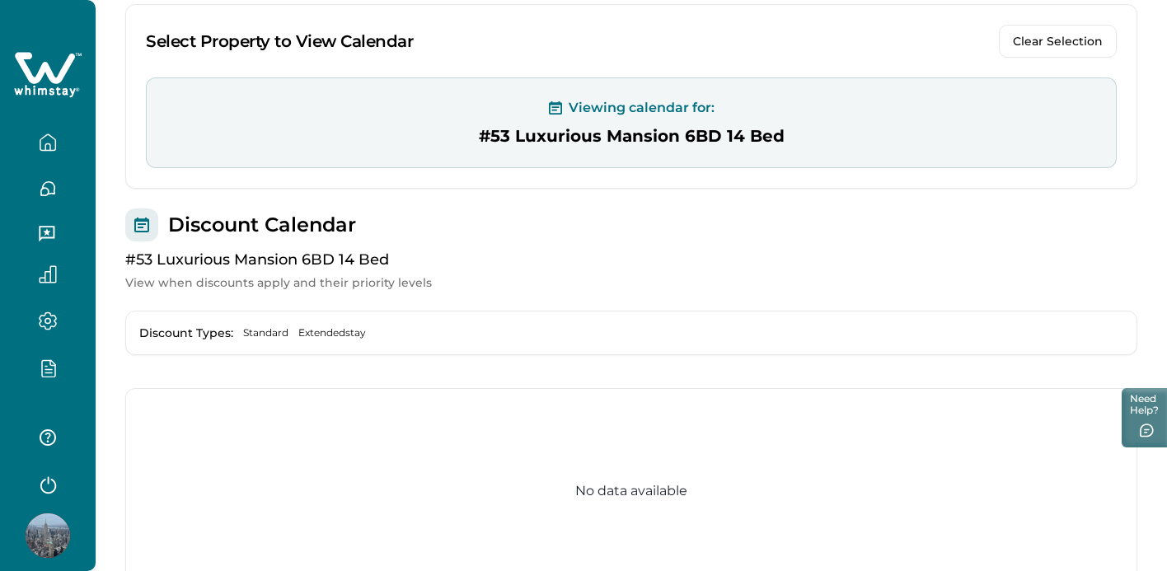
scroll to position [299, 0]
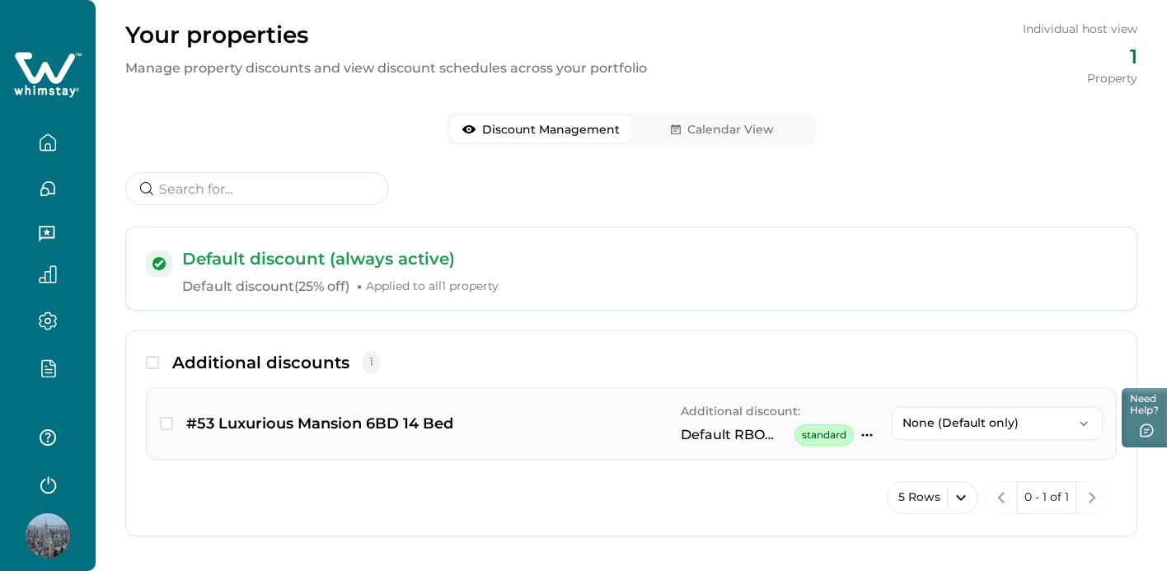
scroll to position [73, 0]
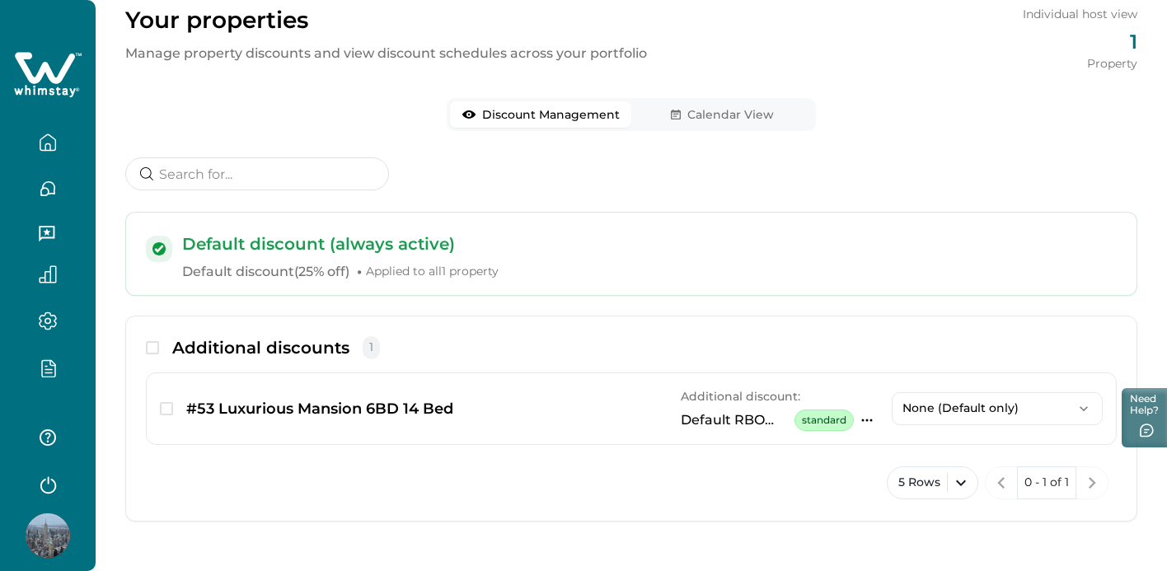
click at [692, 115] on div "Your properties Manage property discounts and view discount schedules across yo…" at bounding box center [632, 249] width 1072 height 645
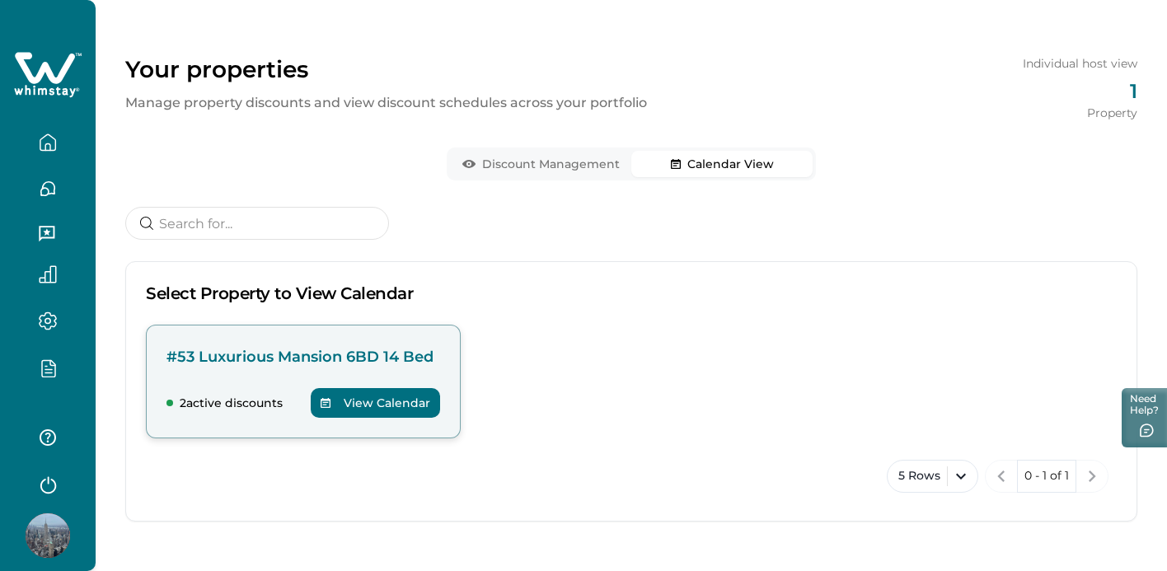
click at [349, 359] on p "#53 Luxurious Mansion 6BD 14 Bed" at bounding box center [304, 356] width 274 height 23
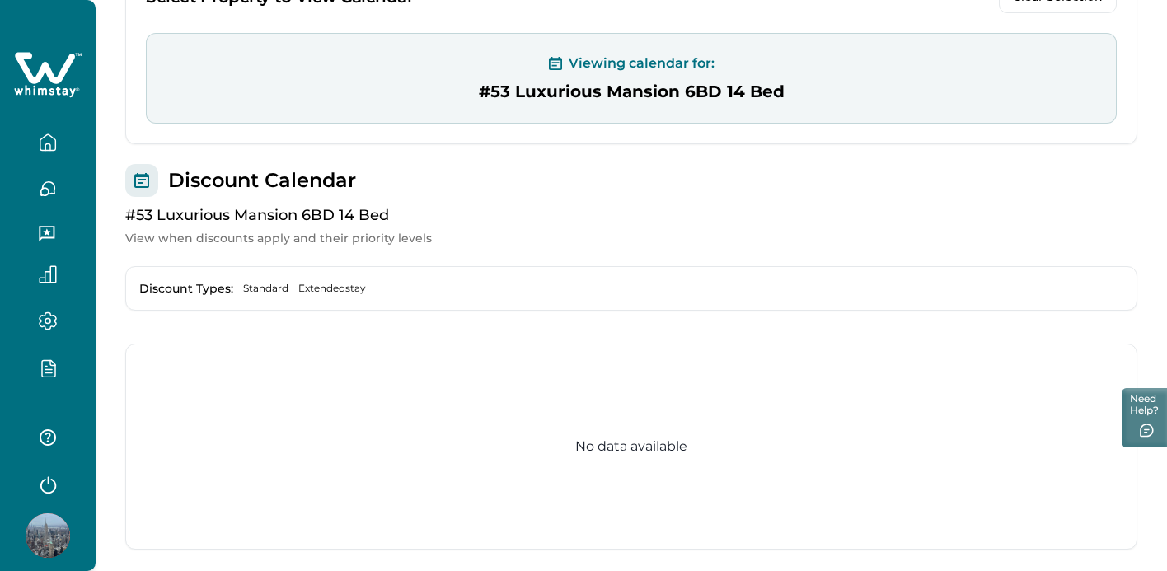
scroll to position [299, 0]
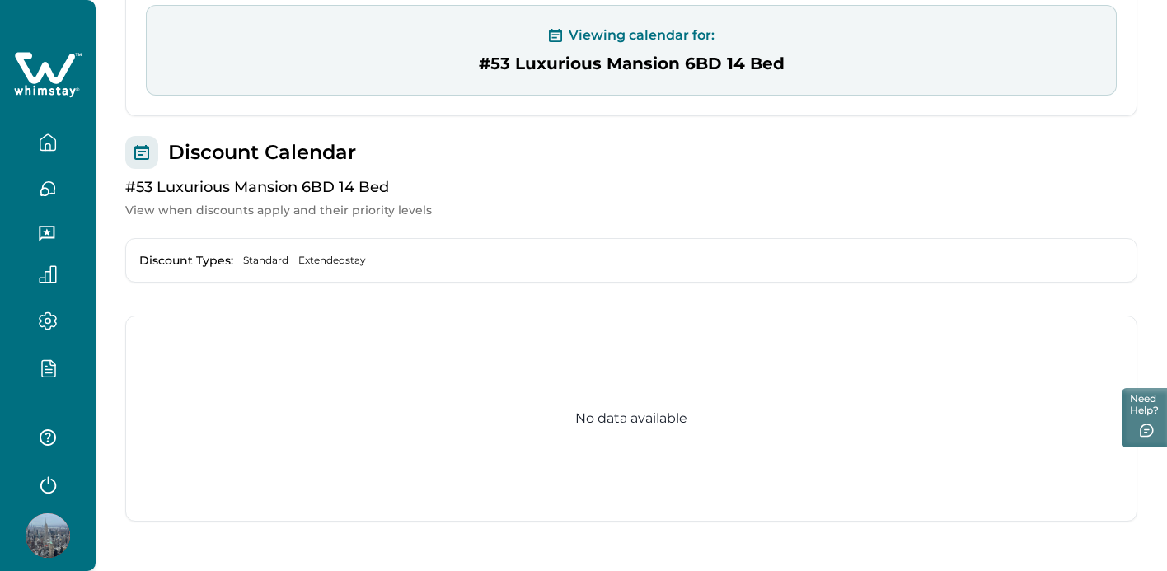
click at [350, 251] on div "Discount Types: Standard Extendedstay" at bounding box center [631, 260] width 1012 height 45
click at [345, 256] on span "Extendedstay" at bounding box center [332, 260] width 68 height 13
click at [268, 262] on span "Standard" at bounding box center [265, 260] width 45 height 13
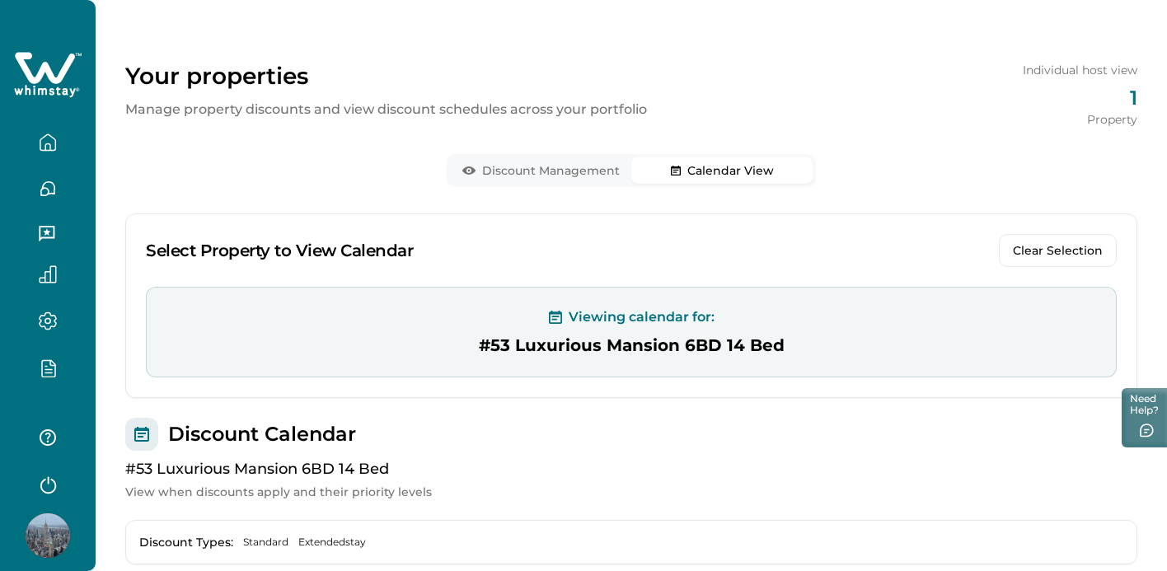
scroll to position [12, 0]
